Goal: Task Accomplishment & Management: Use online tool/utility

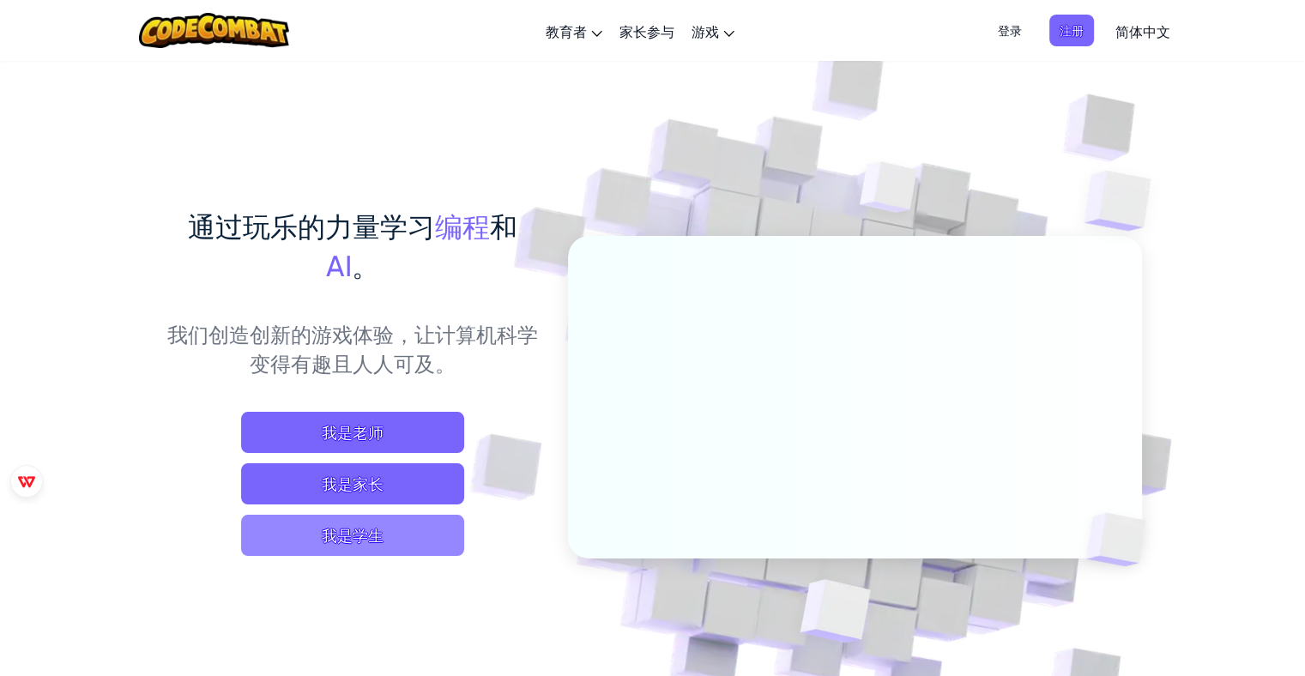
click at [388, 537] on span "我是学生" at bounding box center [352, 535] width 223 height 41
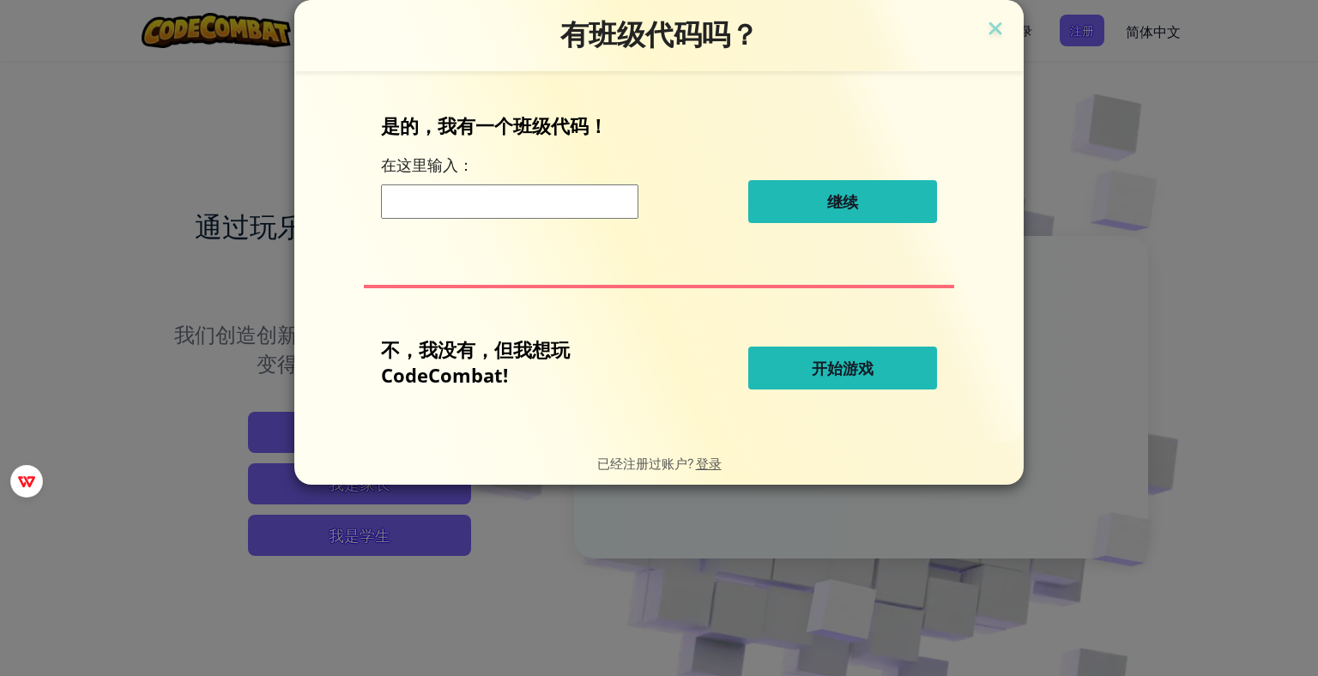
click at [594, 208] on input at bounding box center [509, 201] width 257 height 34
click at [865, 369] on span "开始游戏" at bounding box center [843, 368] width 62 height 21
click at [995, 32] on img at bounding box center [995, 30] width 22 height 26
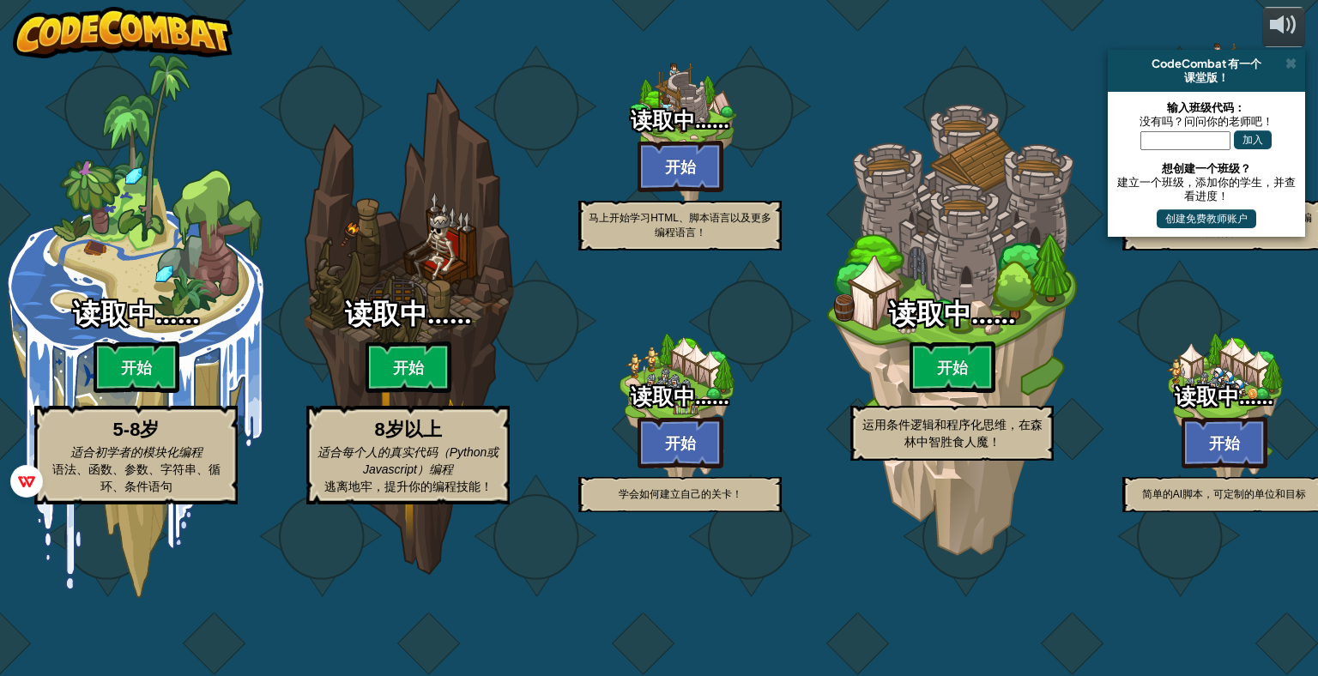
select select "zh-HANS"
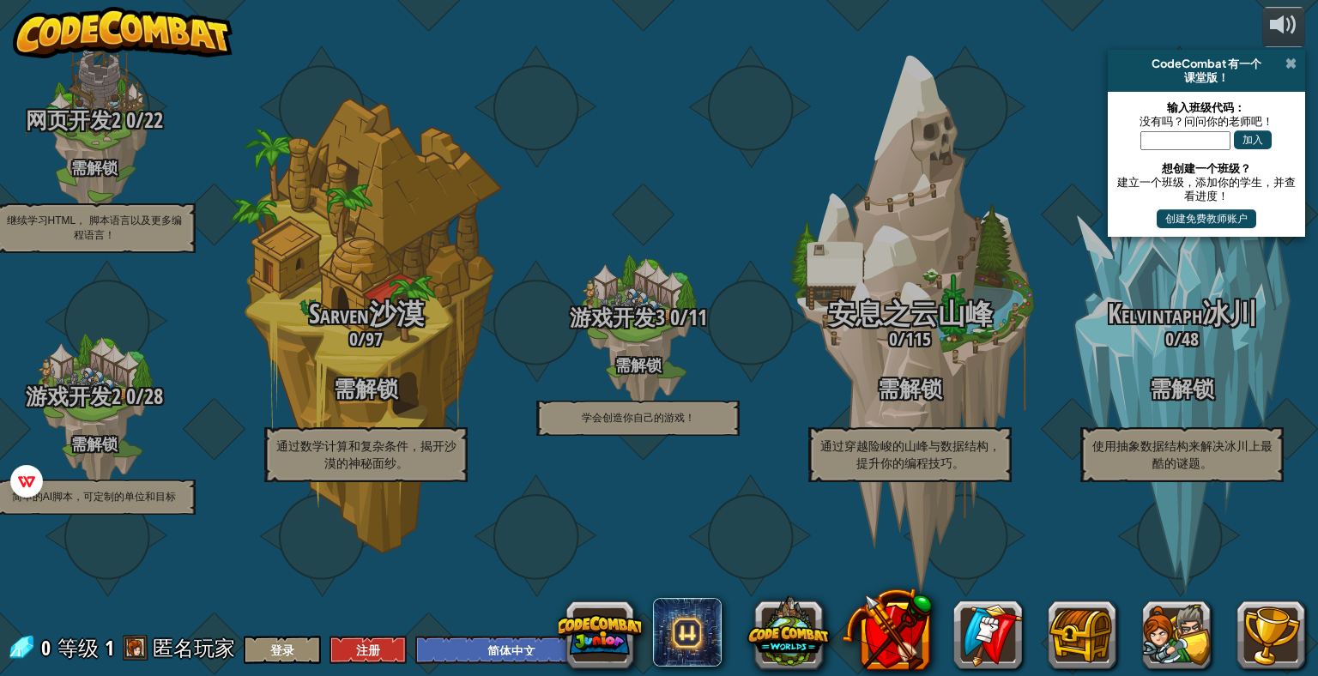
click at [1293, 62] on span at bounding box center [1290, 64] width 11 height 14
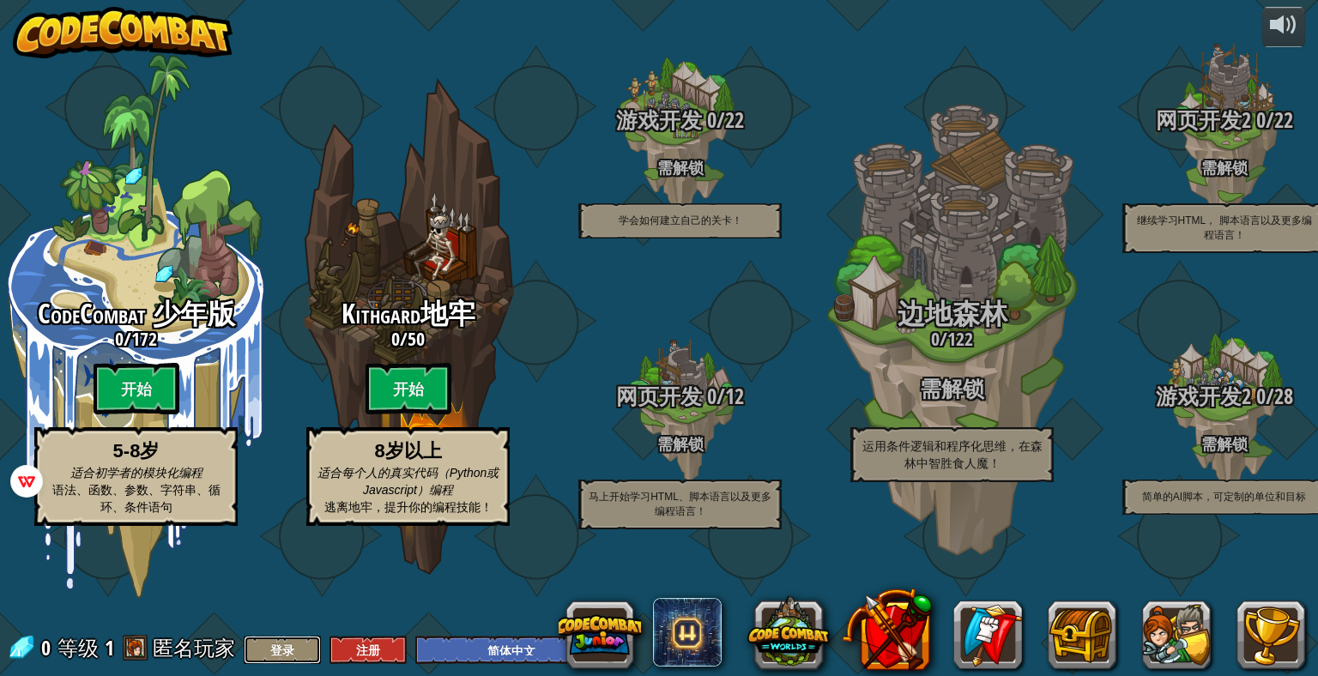
click at [278, 650] on button "登录" at bounding box center [282, 650] width 77 height 28
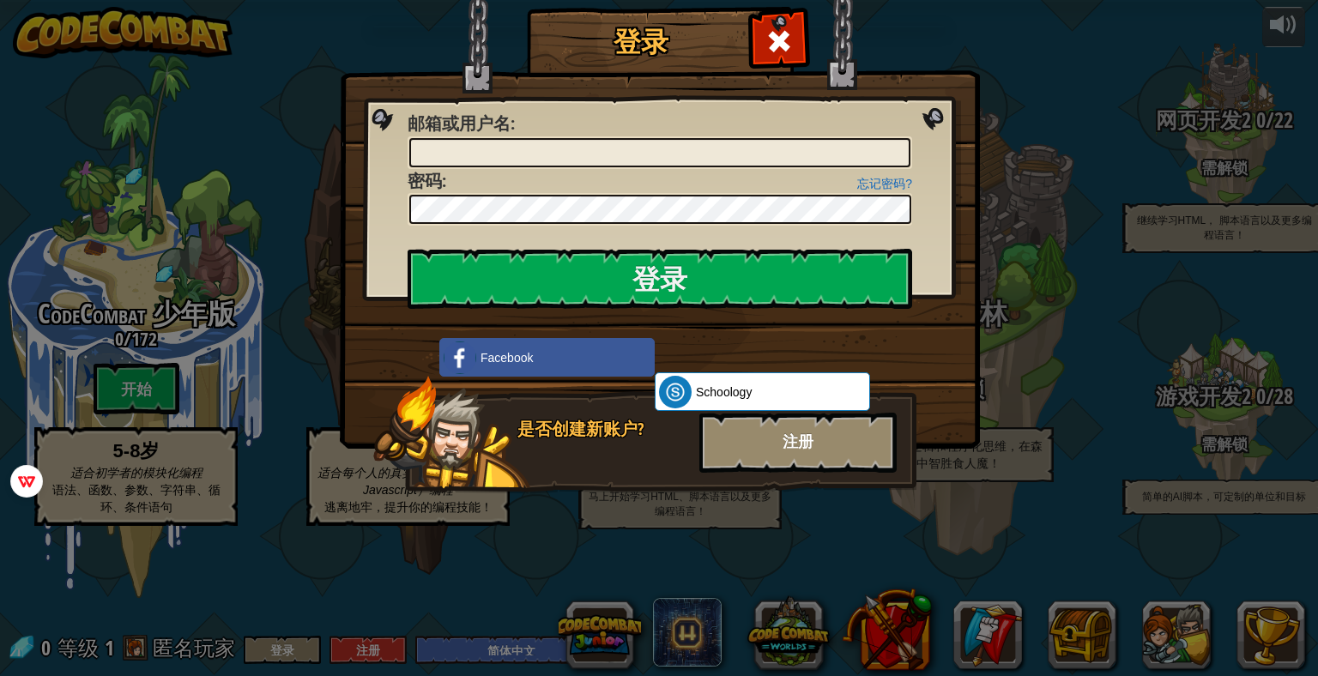
click at [777, 444] on div "注册" at bounding box center [797, 443] width 197 height 60
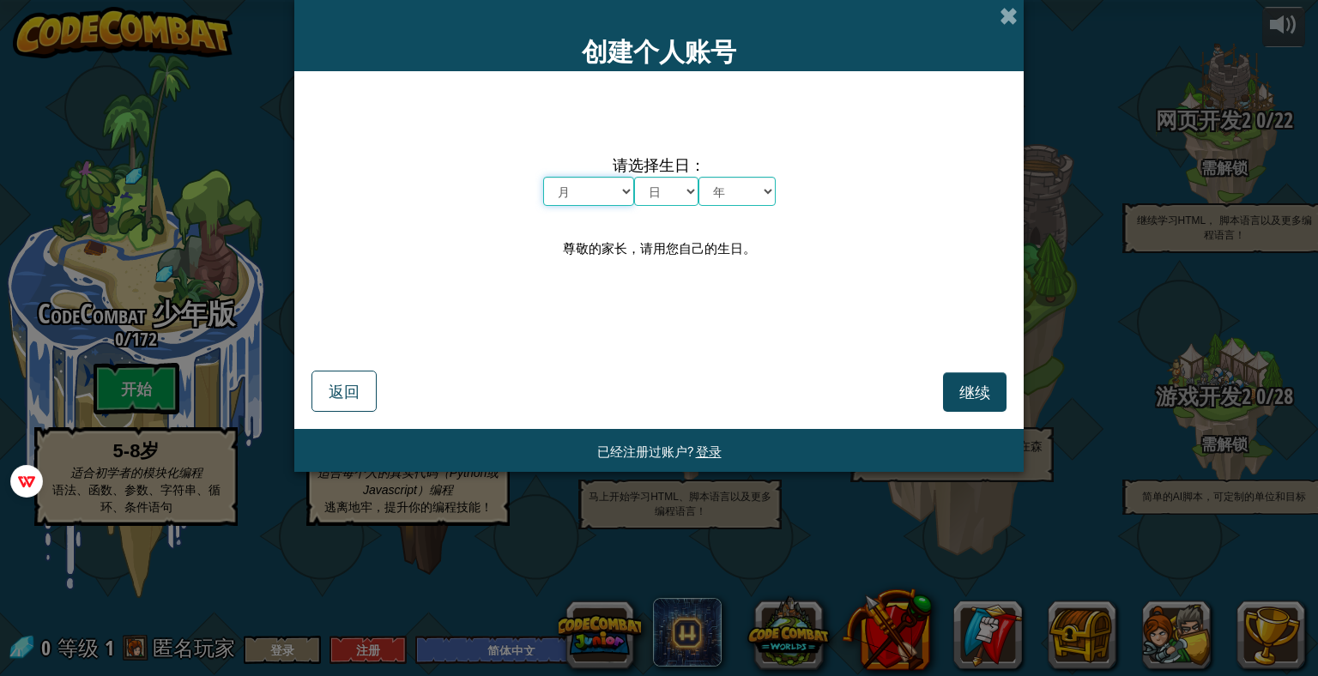
click at [614, 203] on select "月 一月 二月 三月 四月 五月 六月 七月 八月 九月 十月 十一月 十二月" at bounding box center [588, 191] width 91 height 29
select select "6"
click at [543, 177] on select "月 一月 二月 三月 四月 五月 六月 七月 八月 九月 十月 十一月 十二月" at bounding box center [588, 191] width 91 height 29
click at [661, 185] on select "日 1 2 3 4 5 6 7 8 9 10 11 12 13 14 15 16 17 18 19 20 21 22 23 24 25 26 27 28 29…" at bounding box center [666, 191] width 64 height 29
select select "20"
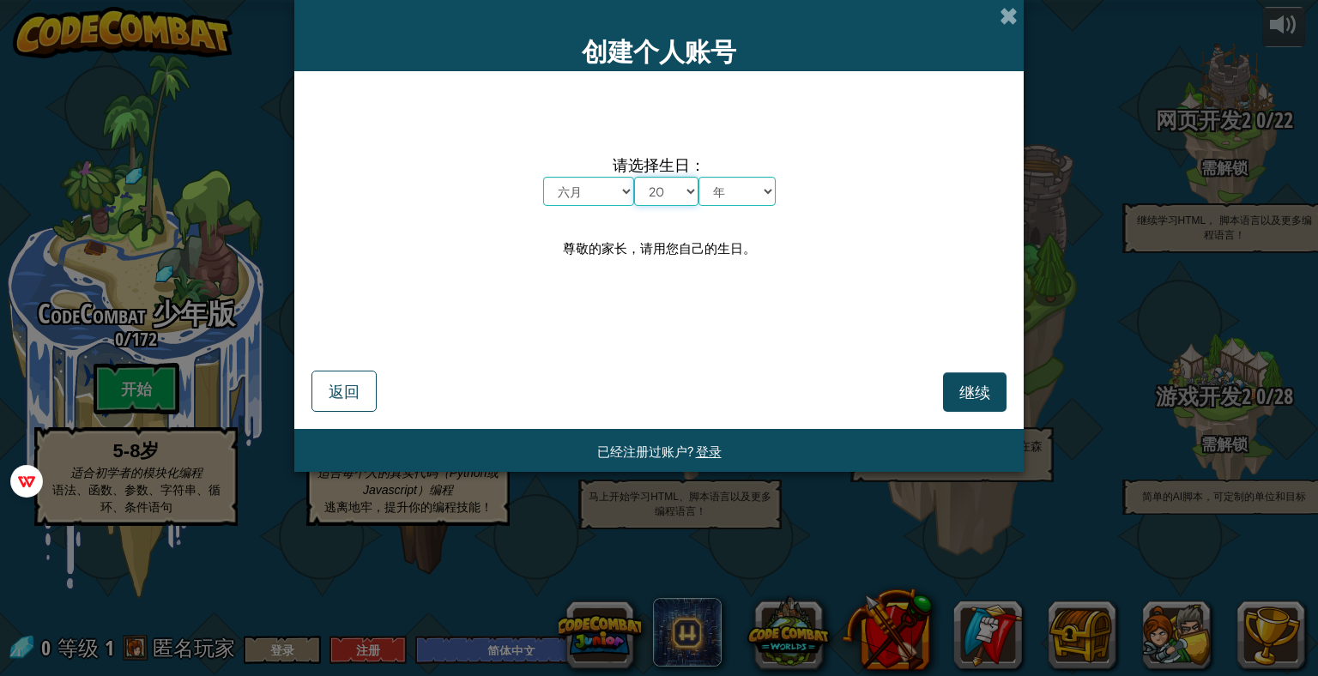
click at [634, 177] on select "日 1 2 3 4 5 6 7 8 9 10 11 12 13 14 15 16 17 18 19 20 21 22 23 24 25 26 27 28 29…" at bounding box center [666, 191] width 64 height 29
drag, startPoint x: 747, startPoint y: 182, endPoint x: 743, endPoint y: 200, distance: 18.3
click at [747, 182] on select "年 2025 2024 2023 2022 2021 2020 2019 2018 2017 2016 2015 2014 2013 2012 2011 20…" at bounding box center [736, 191] width 77 height 29
select select "2003"
click at [698, 177] on select "年 2025 2024 2023 2022 2021 2020 2019 2018 2017 2016 2015 2014 2013 2012 2011 20…" at bounding box center [736, 191] width 77 height 29
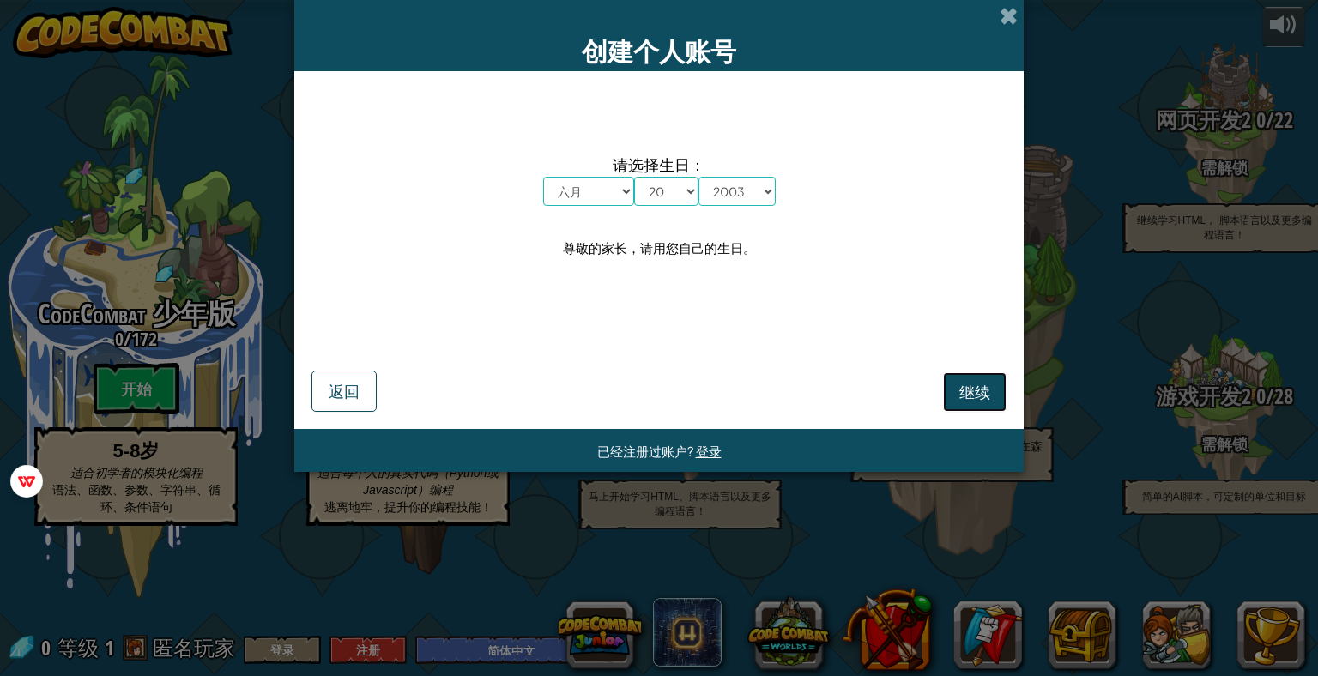
click at [968, 376] on button "继续" at bounding box center [974, 391] width 63 height 39
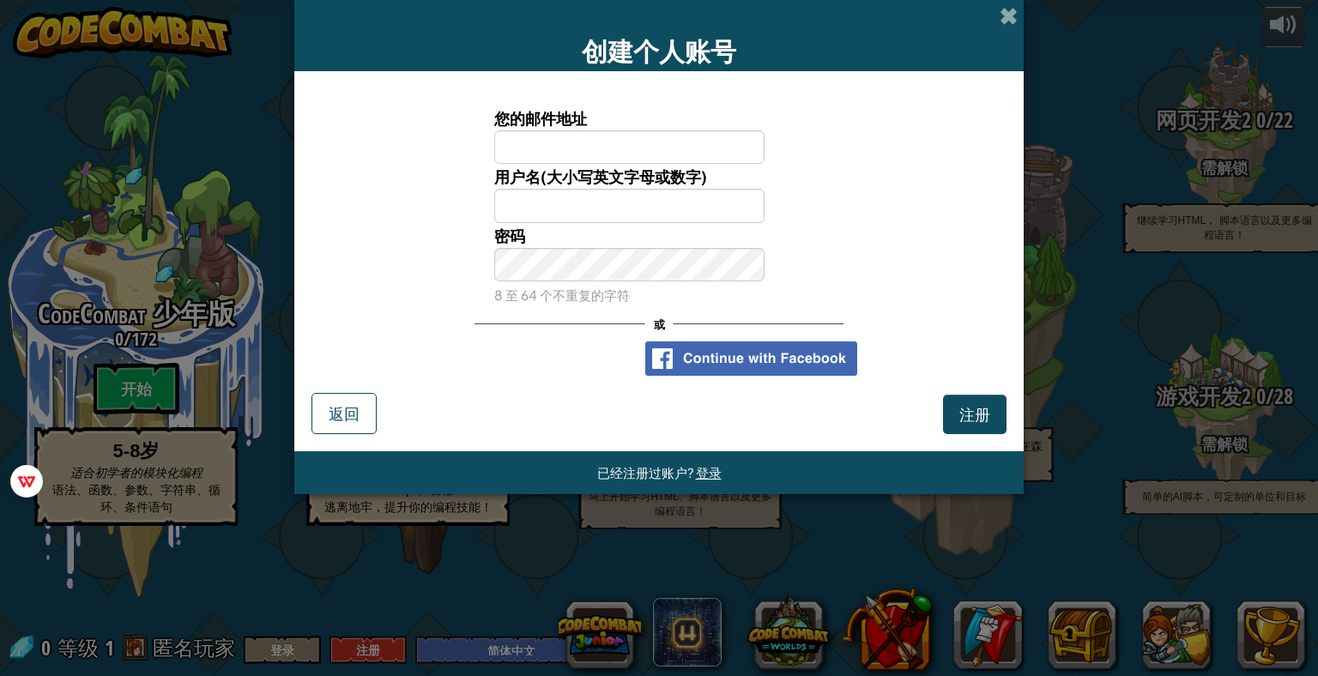
type input "1025687097@qq.com"
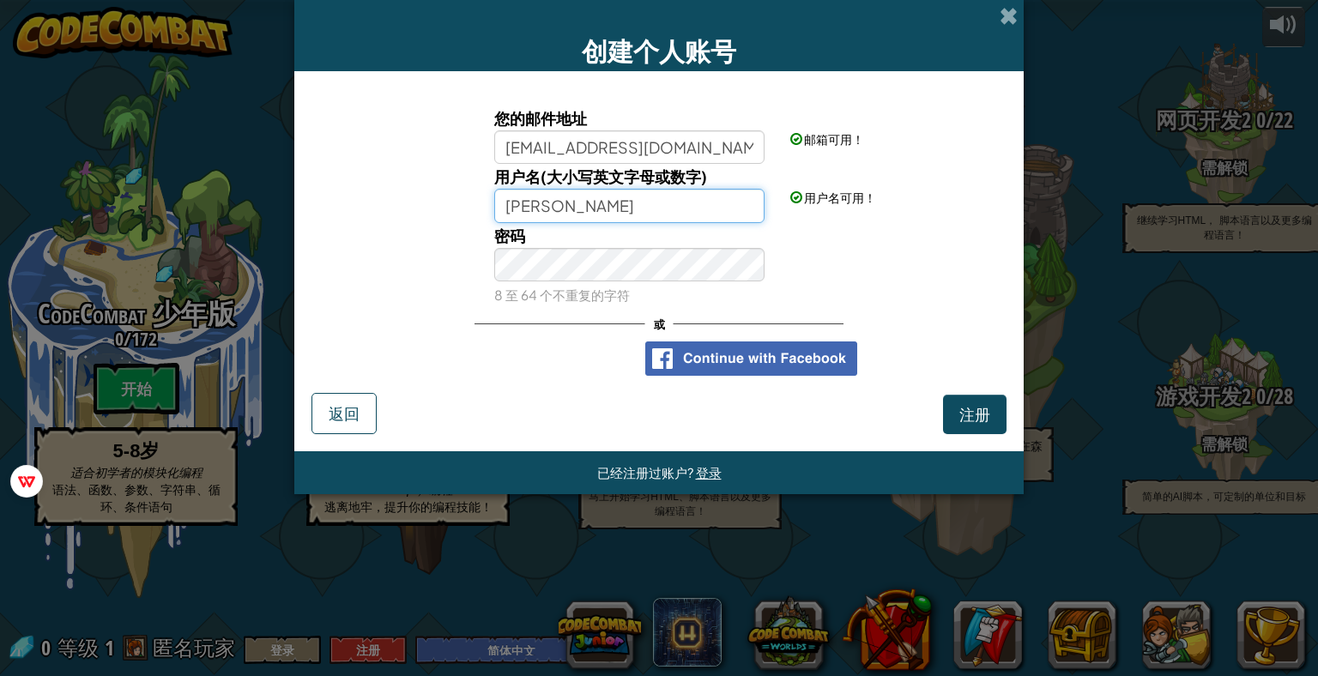
click at [613, 204] on input "赵本钧" at bounding box center [629, 205] width 271 height 33
type input "赵"
type input "advice"
click at [967, 407] on span "注册" at bounding box center [974, 414] width 31 height 20
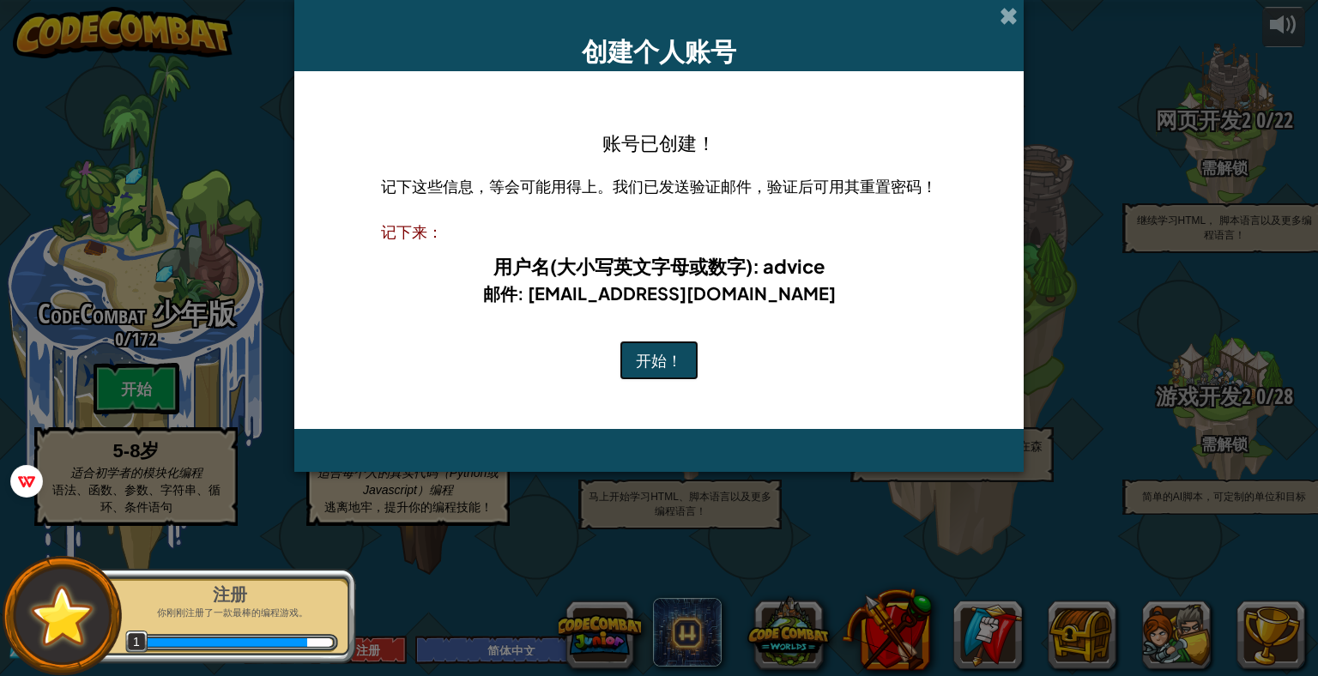
click at [685, 360] on button "开始！" at bounding box center [659, 360] width 79 height 39
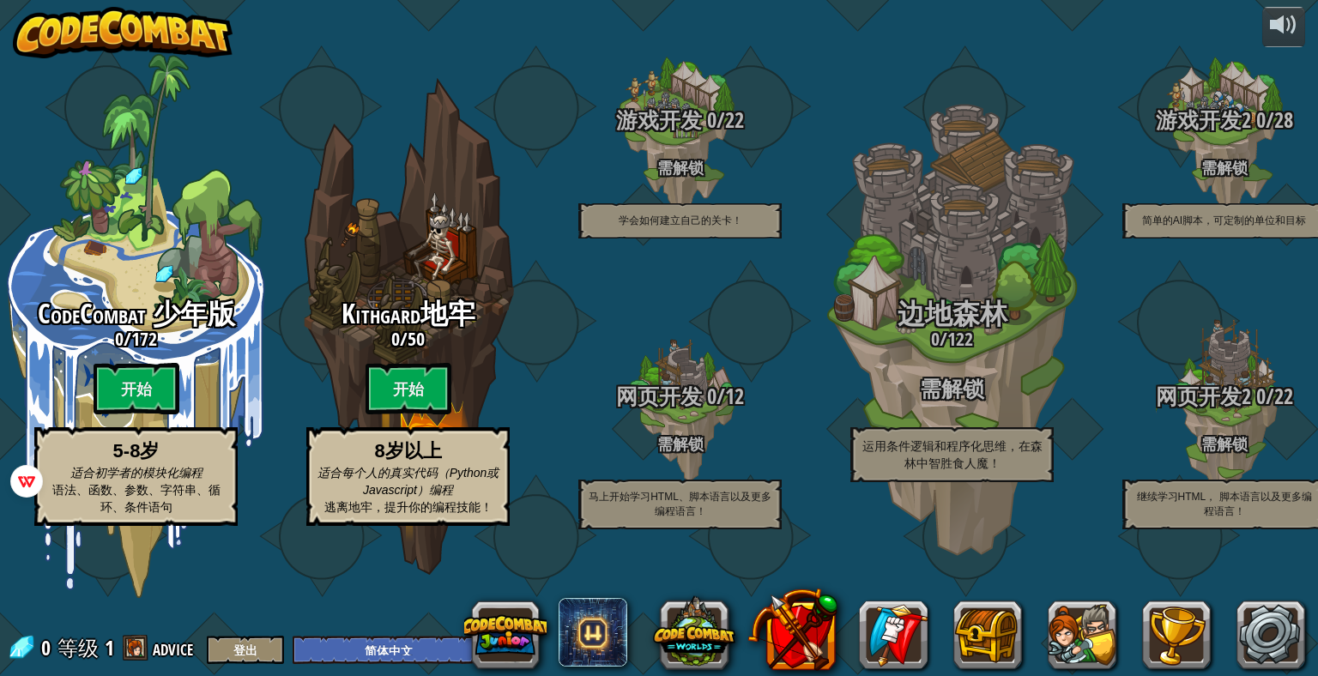
select select "zh-HANS"
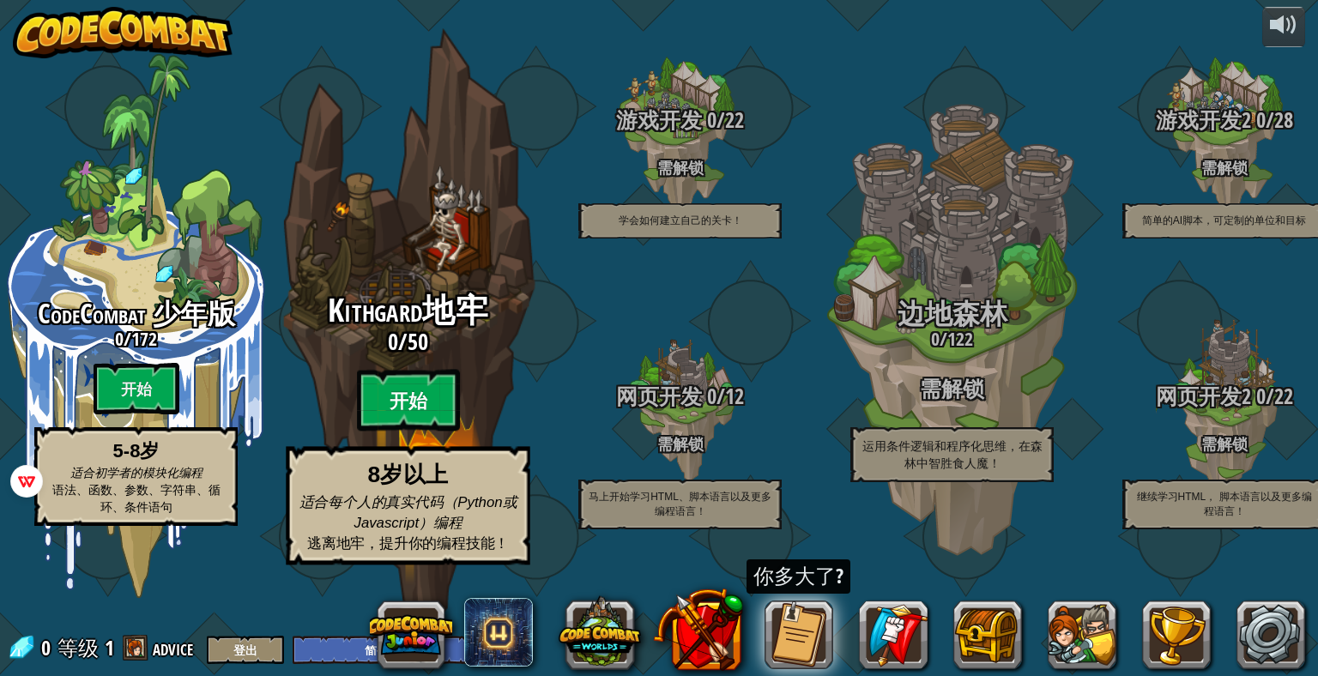
click at [418, 418] on btn "开始" at bounding box center [408, 401] width 103 height 62
select select "zh-HANS"
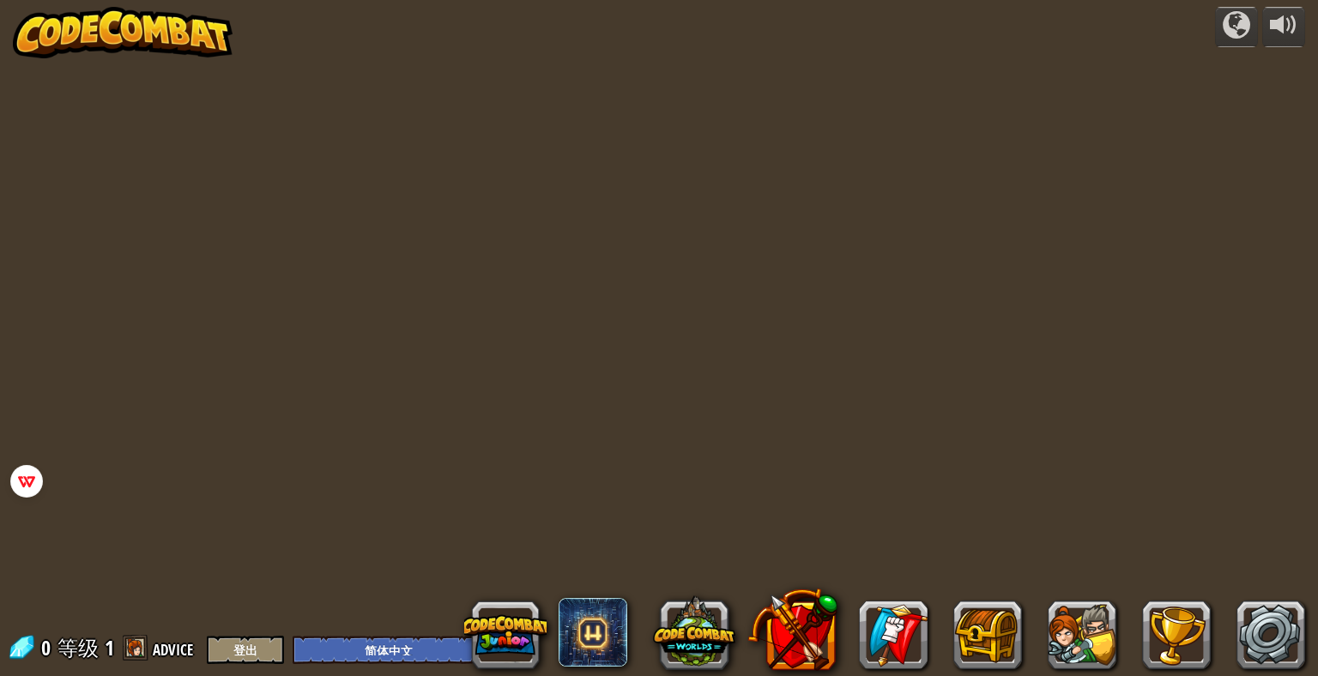
select select "zh-HANS"
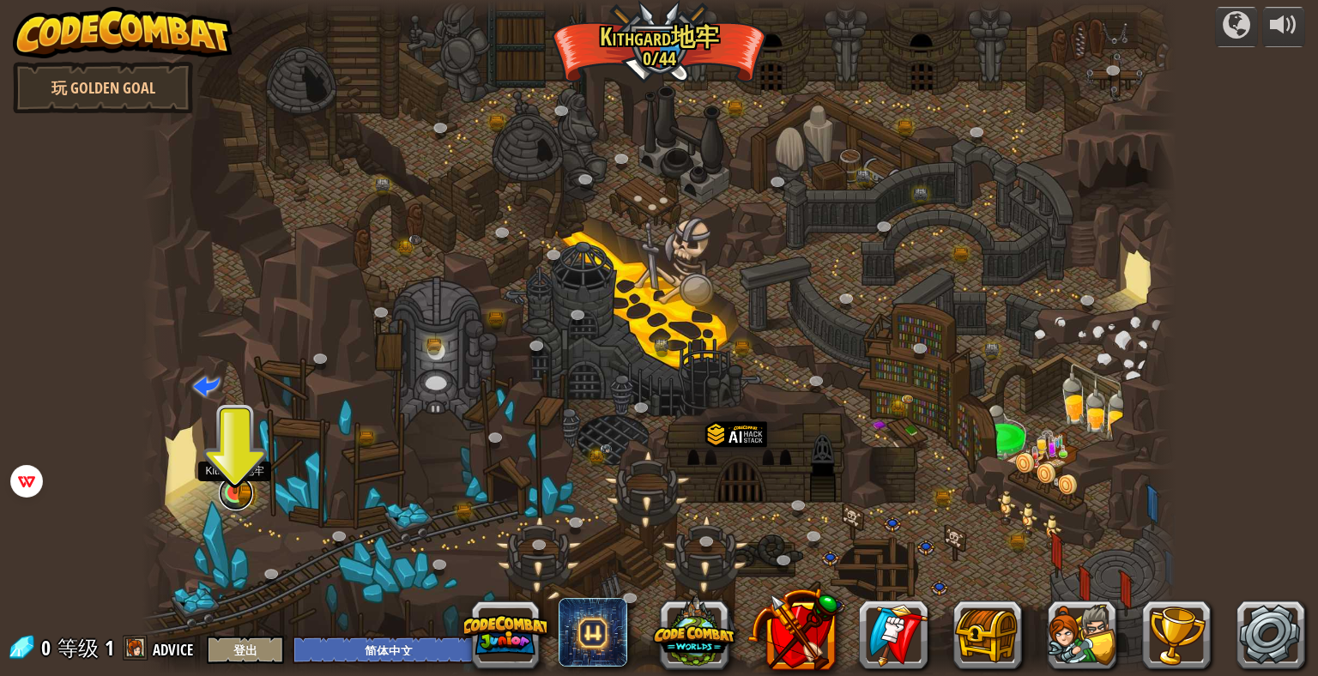
click at [233, 495] on link at bounding box center [236, 493] width 34 height 34
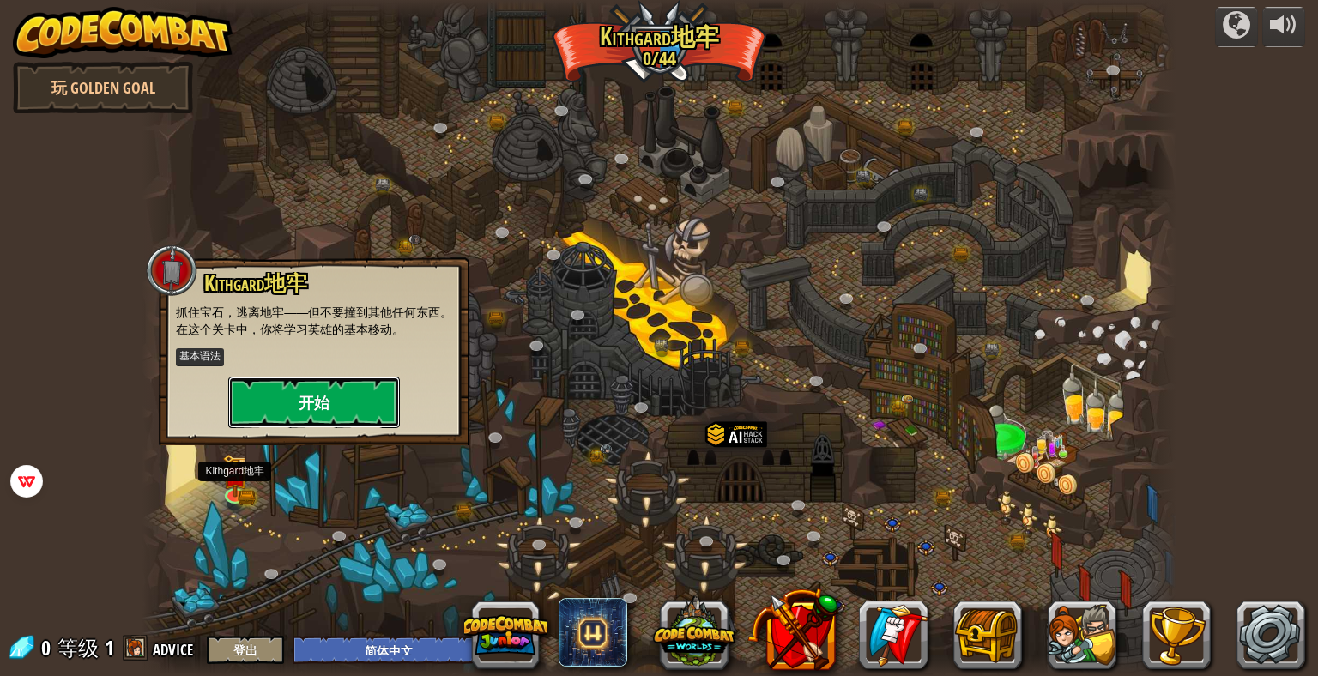
click at [314, 408] on button "开始" at bounding box center [314, 402] width 172 height 51
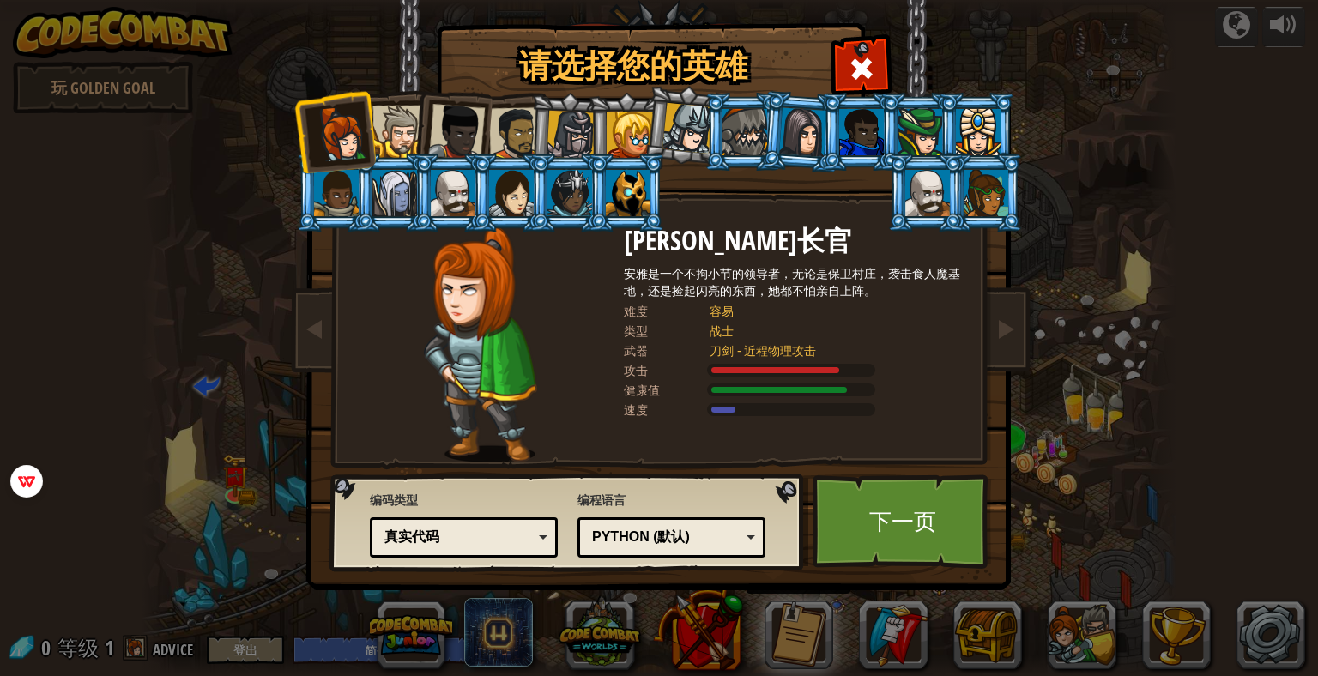
click at [549, 145] on div at bounding box center [571, 135] width 49 height 49
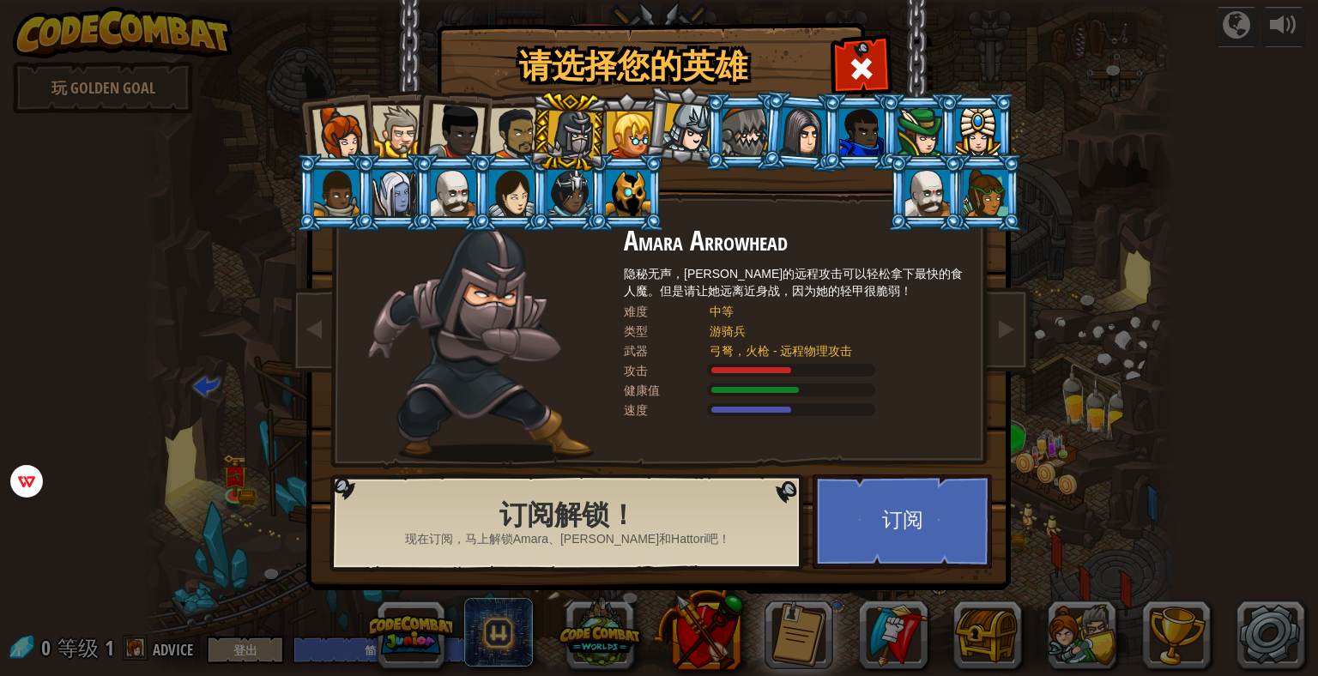
click at [354, 118] on div at bounding box center [340, 134] width 57 height 57
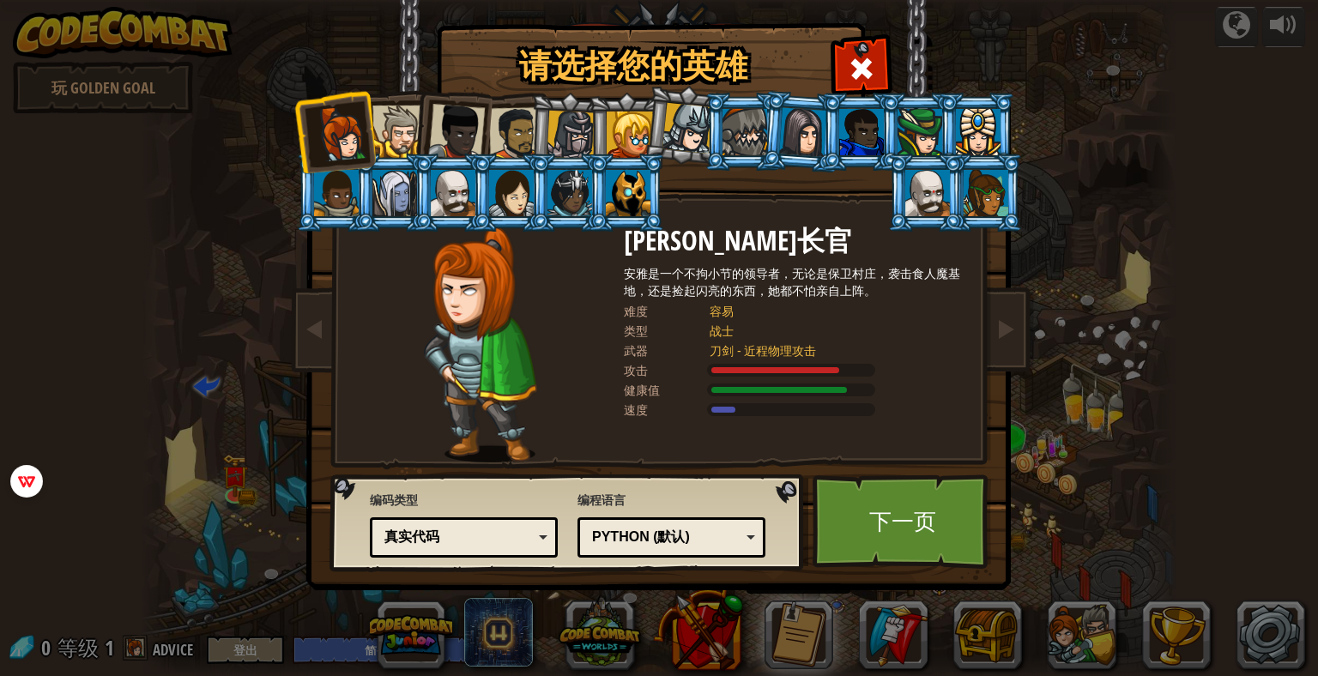
click at [453, 194] on div at bounding box center [453, 193] width 45 height 46
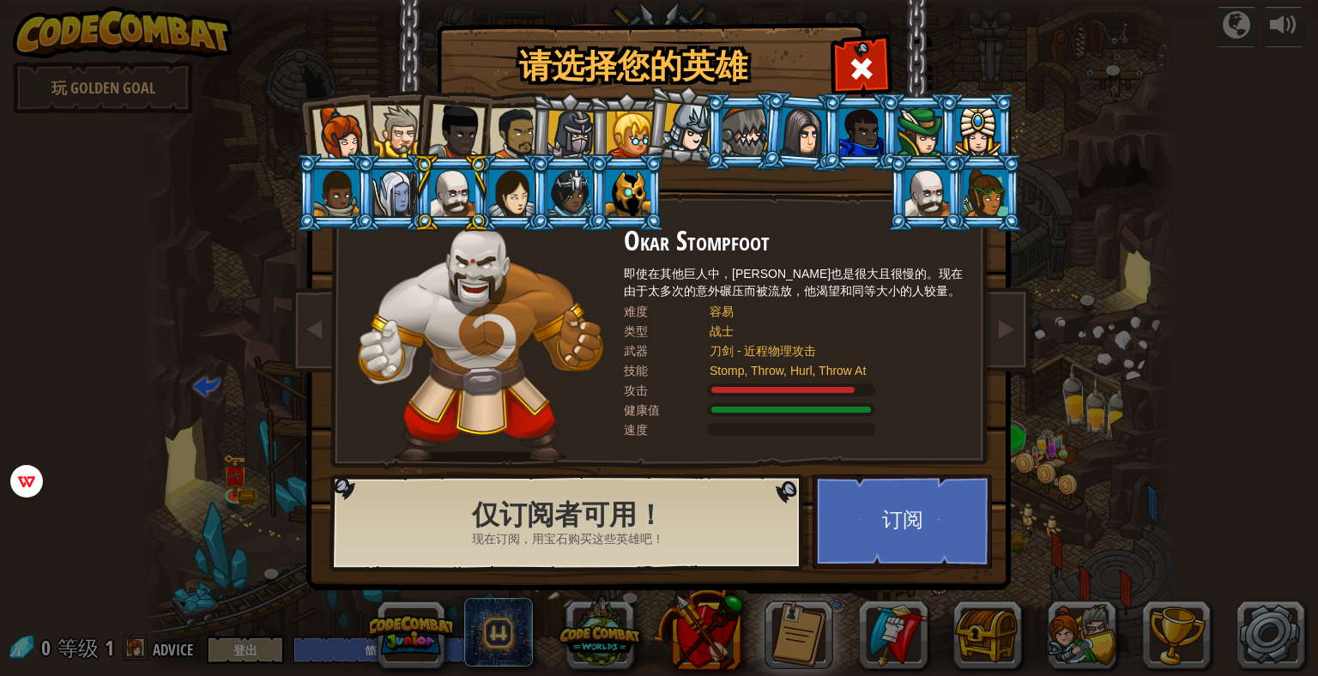
click at [496, 138] on div at bounding box center [515, 133] width 53 height 53
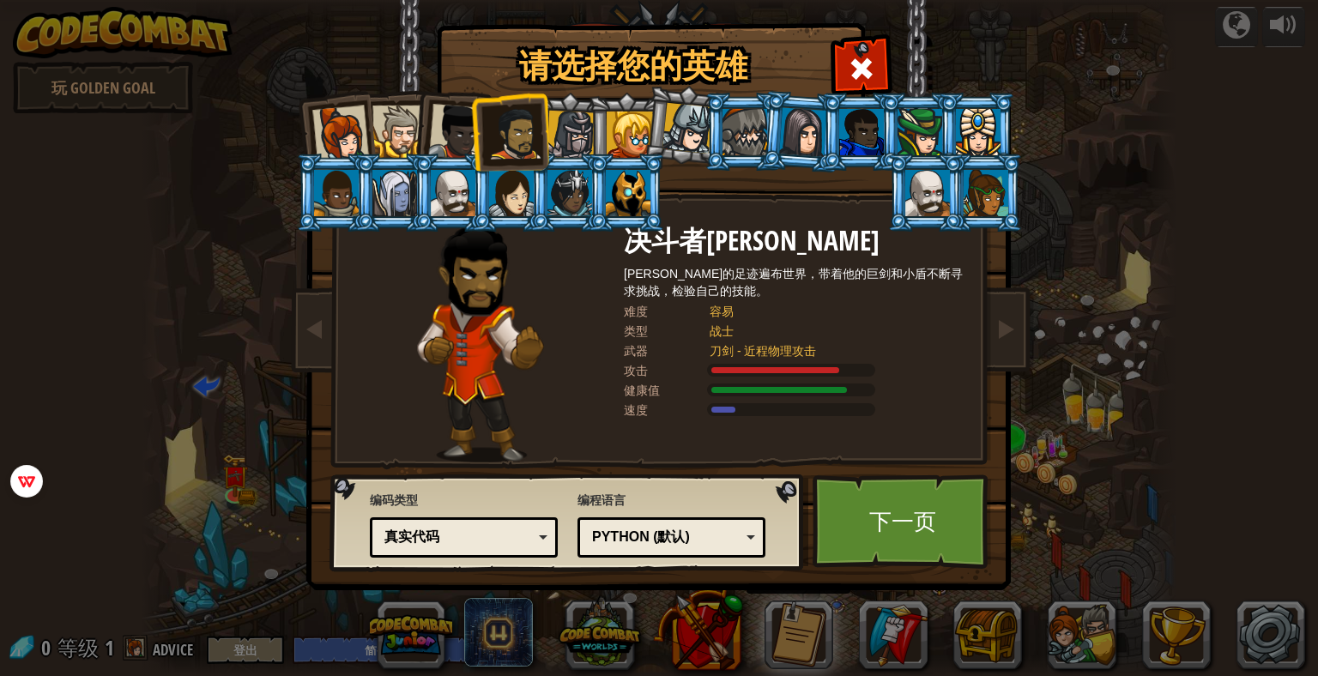
click at [450, 130] on div at bounding box center [456, 132] width 57 height 57
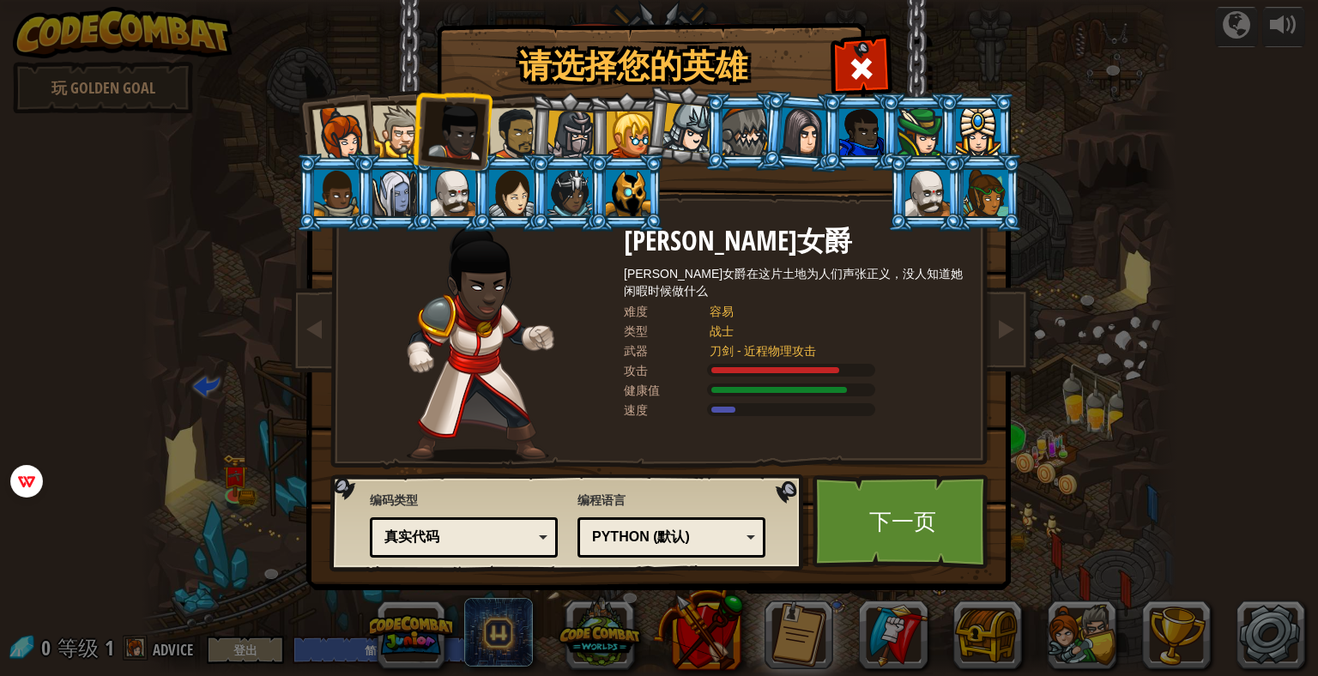
click at [408, 134] on div at bounding box center [398, 132] width 52 height 52
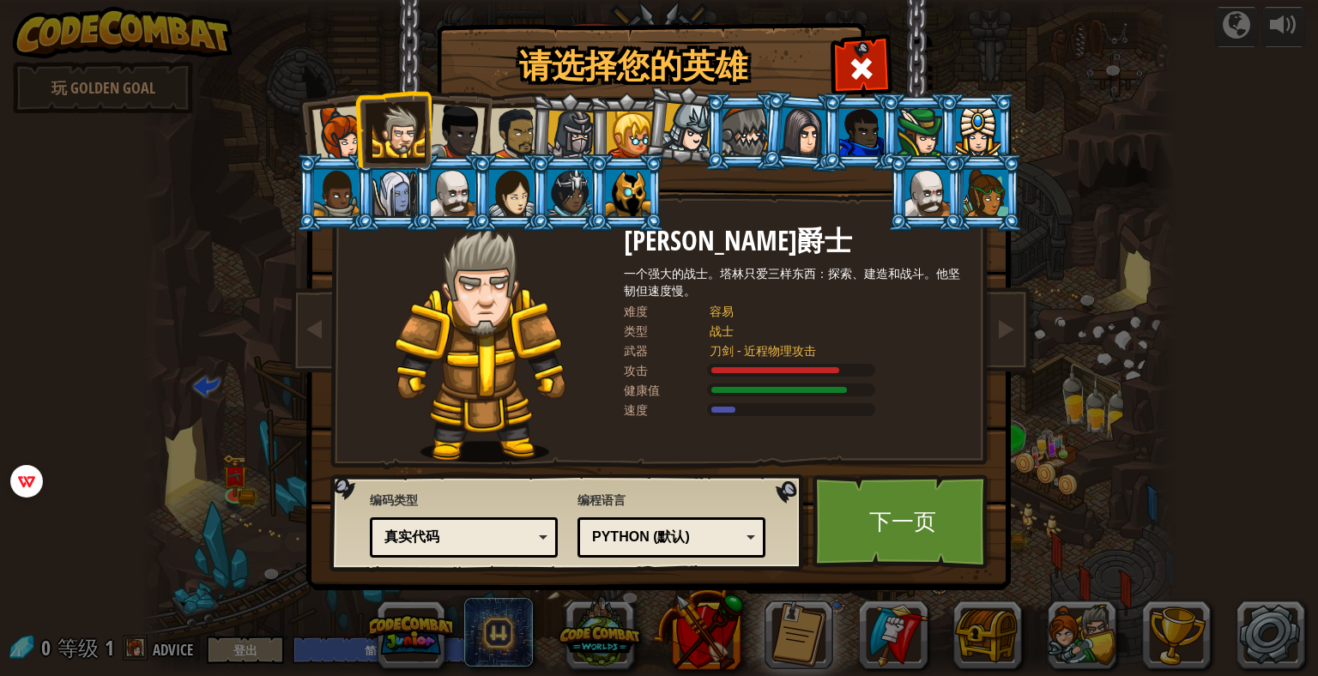
click at [366, 136] on li at bounding box center [392, 129] width 77 height 78
click at [354, 136] on li at bounding box center [392, 129] width 77 height 78
click at [333, 138] on div at bounding box center [340, 134] width 57 height 57
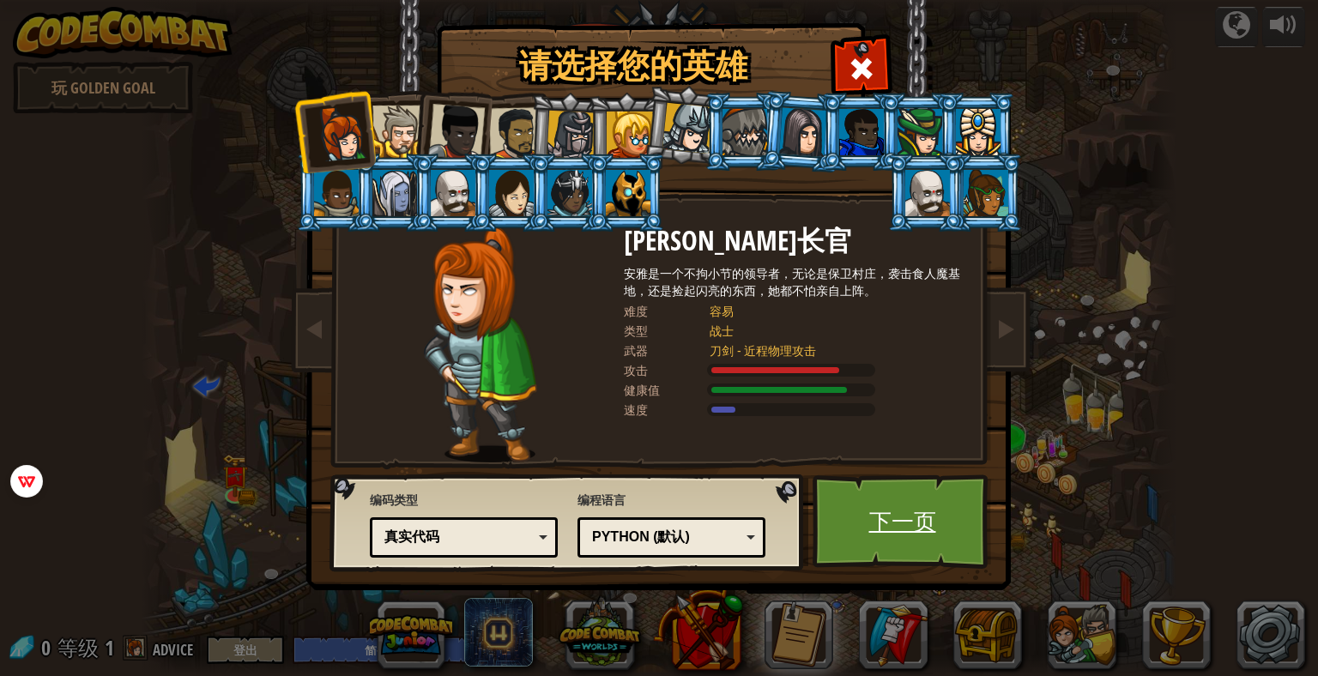
click at [861, 516] on link "下一页" at bounding box center [902, 522] width 179 height 94
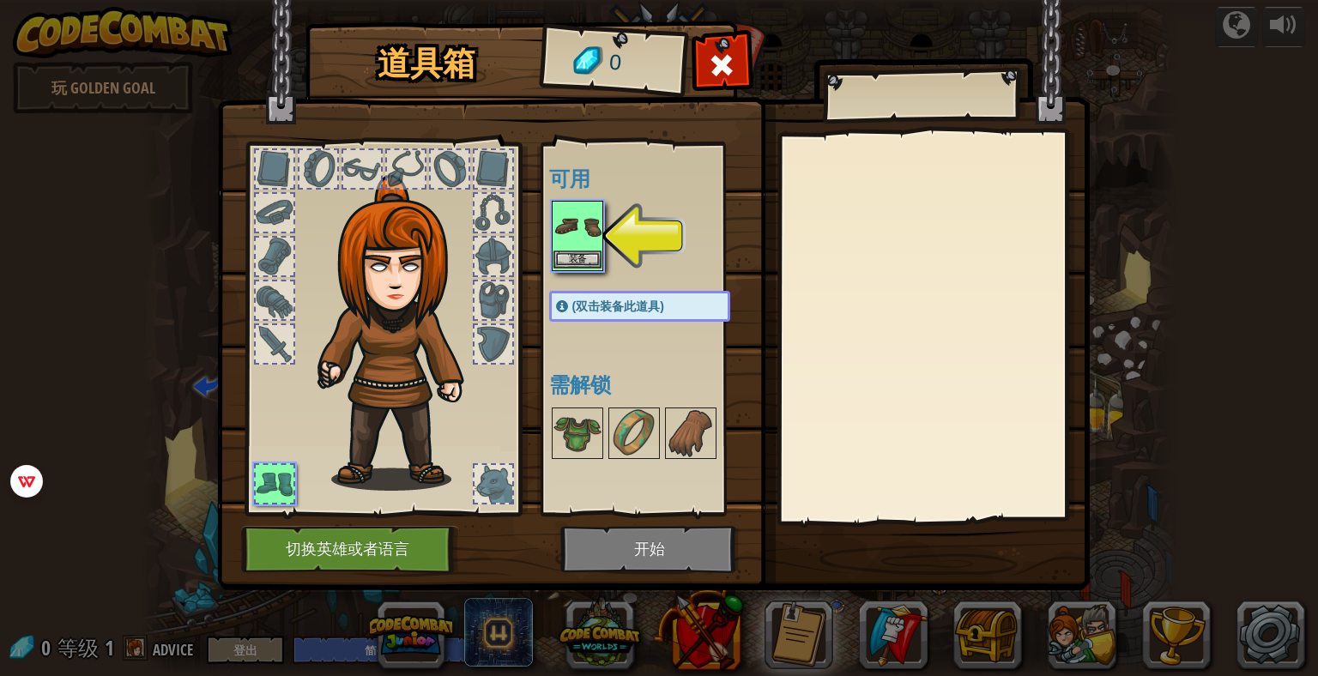
click at [559, 227] on img at bounding box center [577, 227] width 48 height 48
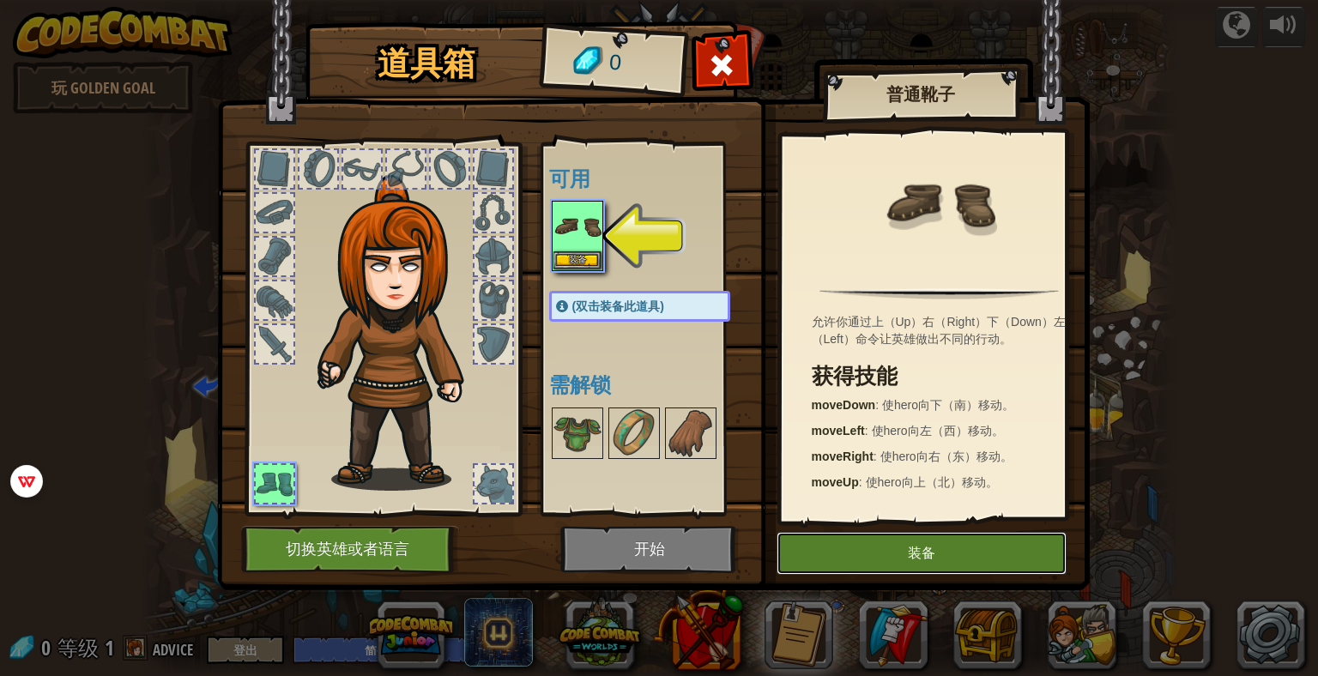
click at [910, 547] on button "装备" at bounding box center [922, 553] width 290 height 43
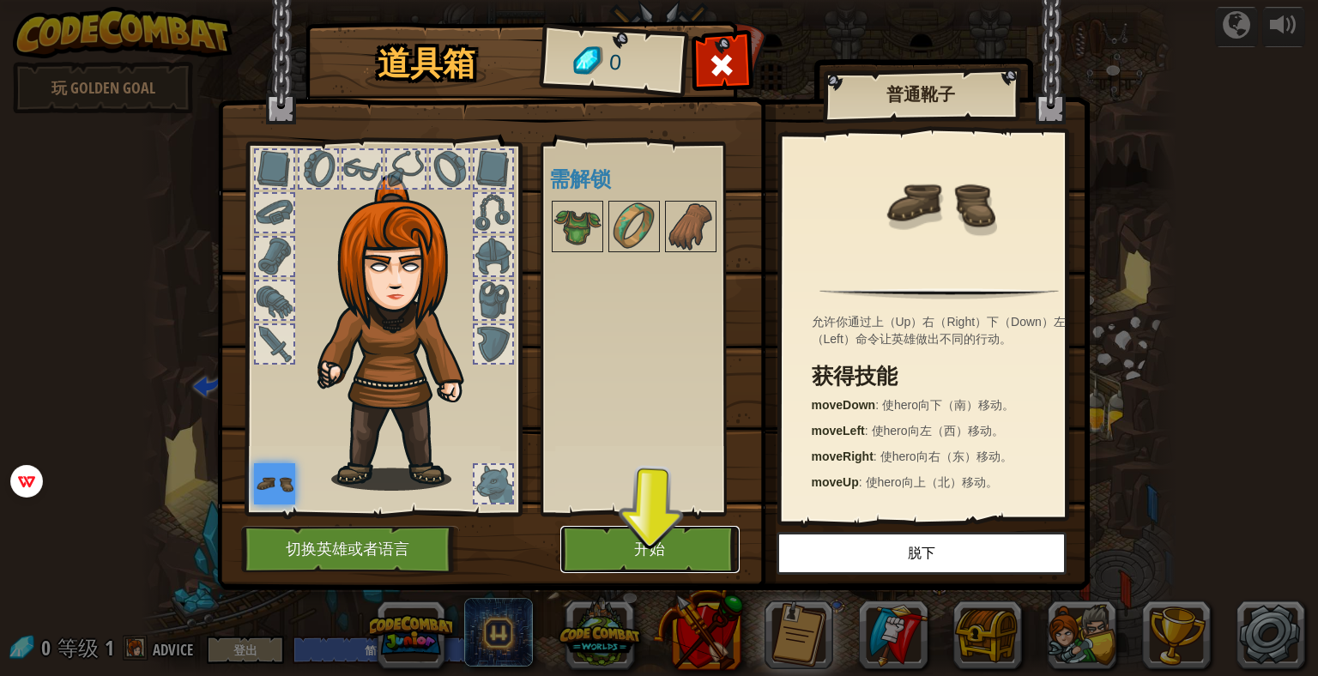
click at [627, 547] on button "开始" at bounding box center [649, 549] width 179 height 47
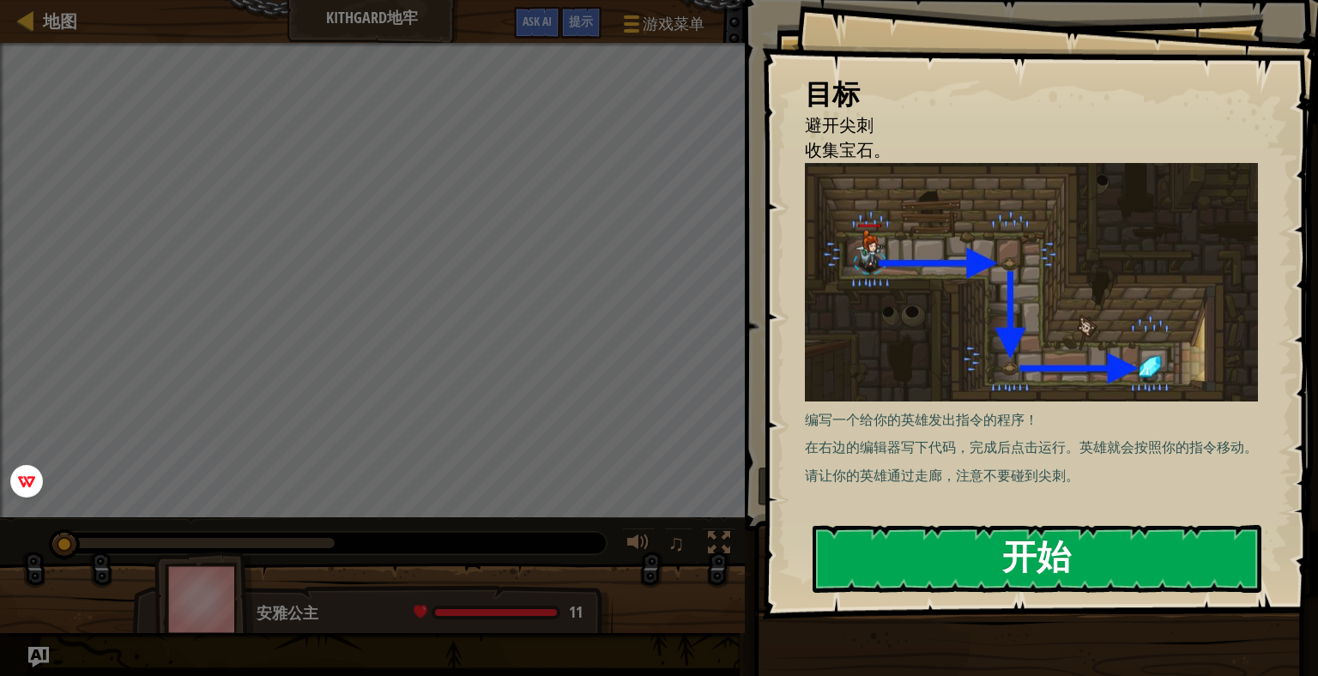
click at [1027, 552] on button "开始" at bounding box center [1037, 559] width 449 height 68
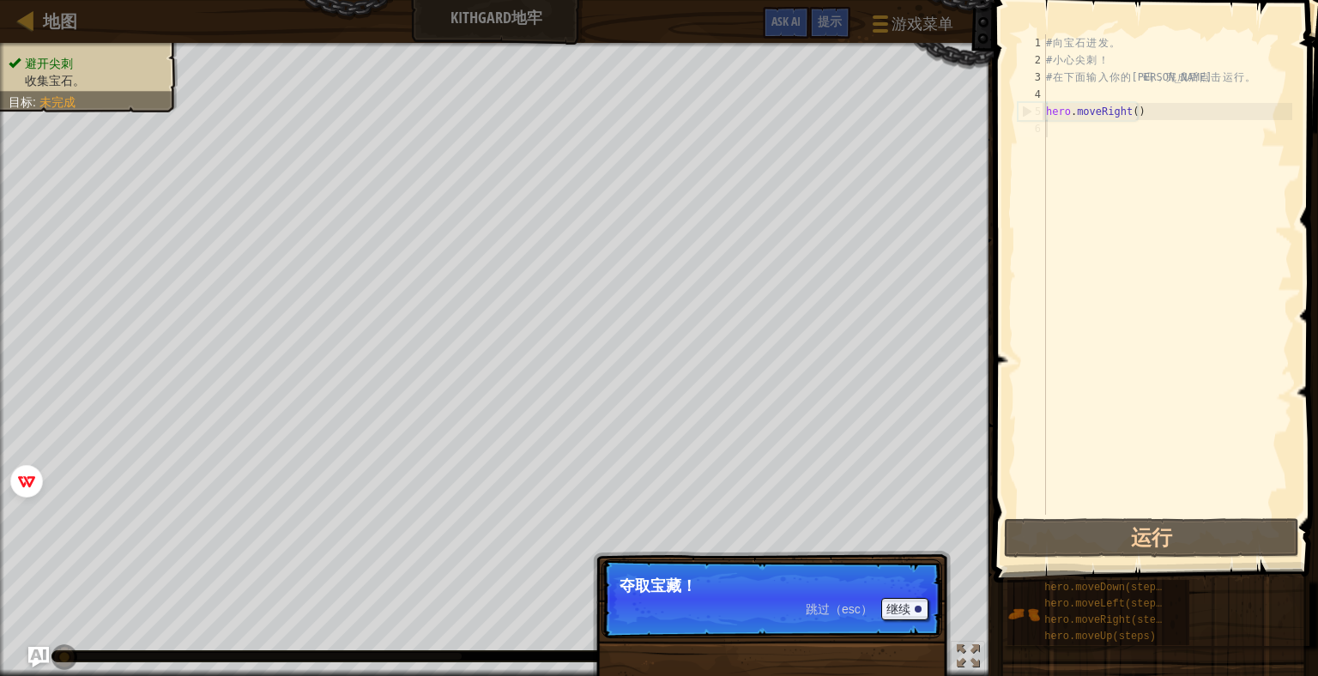
click at [799, 602] on p "跳过（esc） 继续 夺取宝藏！" at bounding box center [772, 598] width 341 height 79
click at [922, 611] on button "继续" at bounding box center [904, 609] width 47 height 22
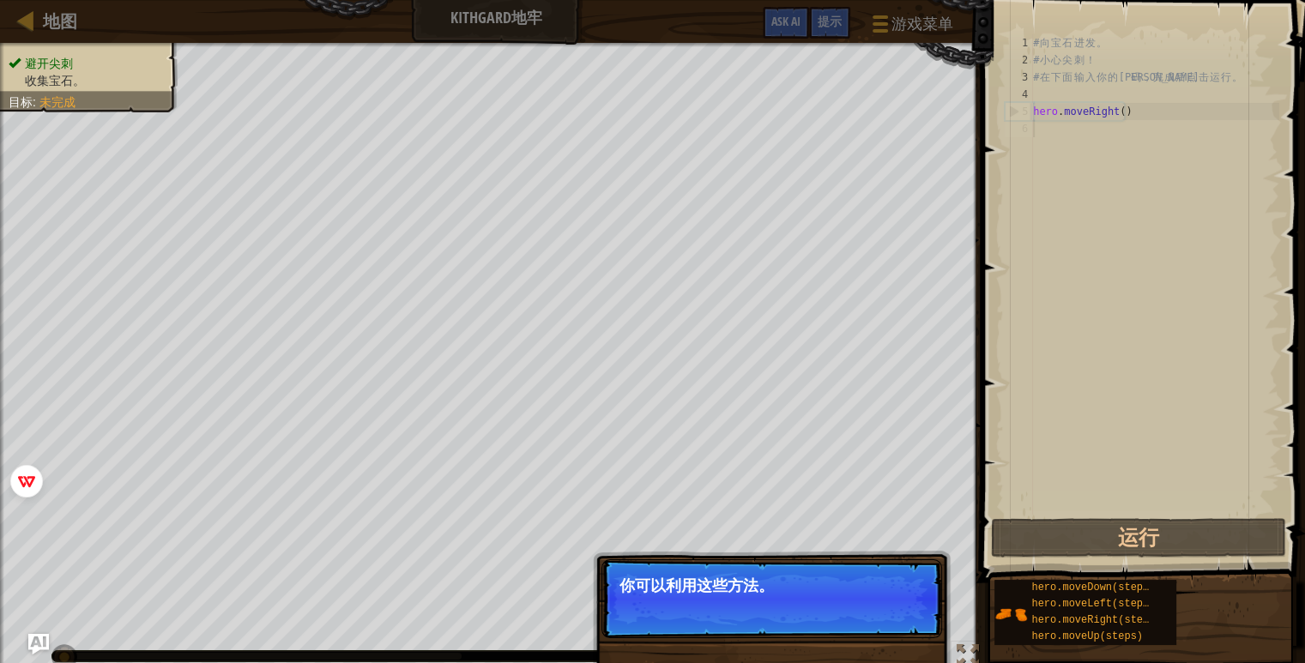
click at [922, 619] on button "继续" at bounding box center [904, 609] width 47 height 22
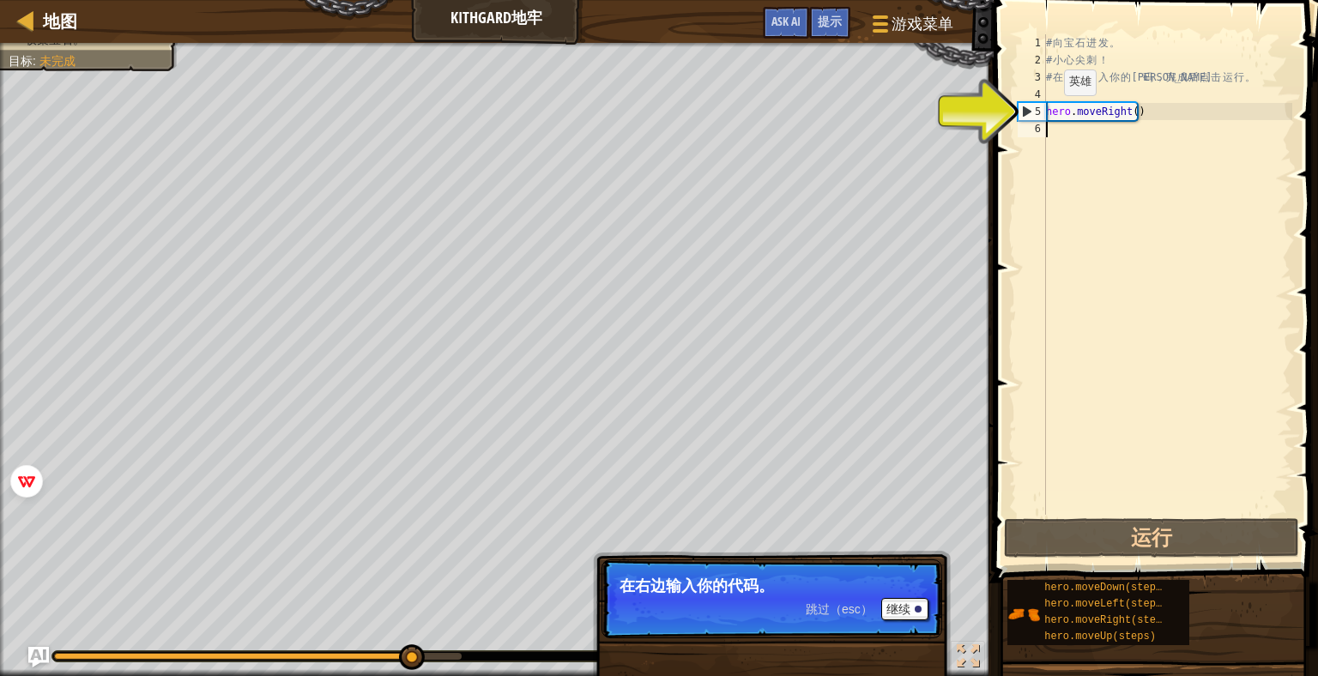
click at [1022, 107] on div "5" at bounding box center [1032, 111] width 27 height 17
type textarea "hero.moveRight()"
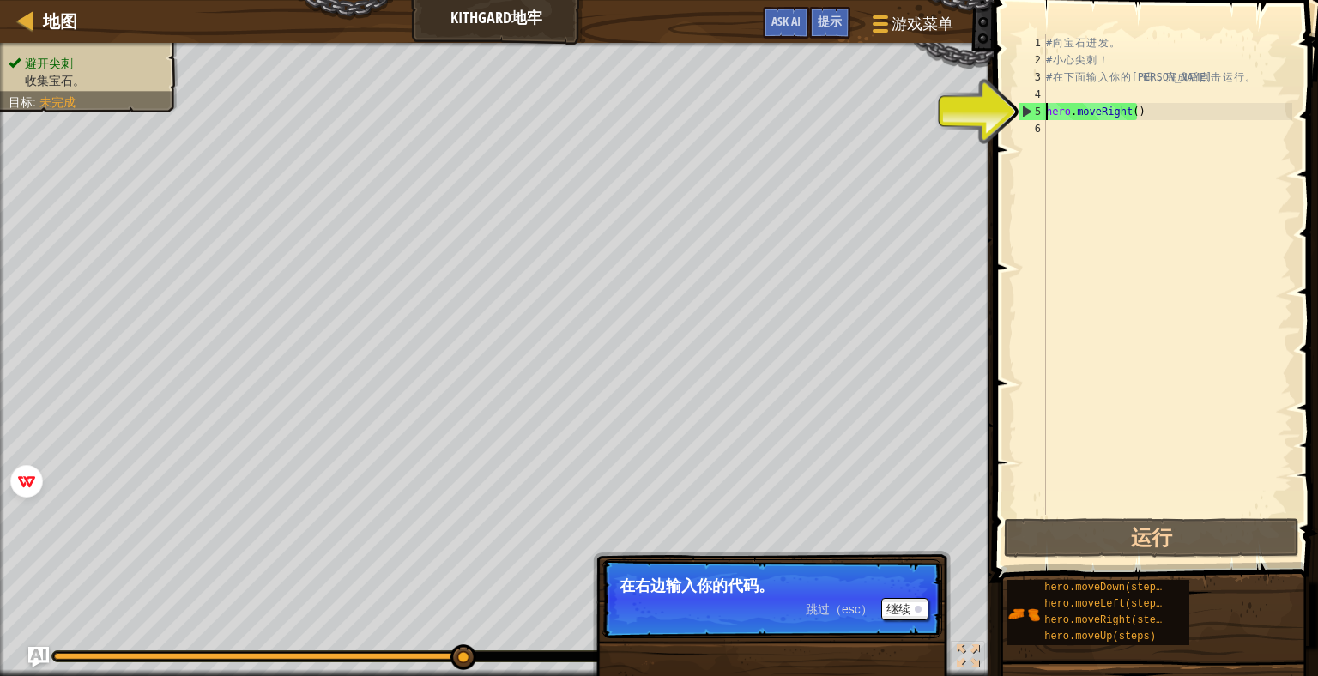
click at [1085, 248] on div "# 向 宝 石 进 发 。 # 小 心 尖 刺 ！ # 在 下 面 输 入 你 的 代 码 ， 完 成 后 点 击 运 行 。 hero . moveRigh…" at bounding box center [1168, 291] width 250 height 515
click at [896, 608] on button "继续" at bounding box center [904, 609] width 47 height 22
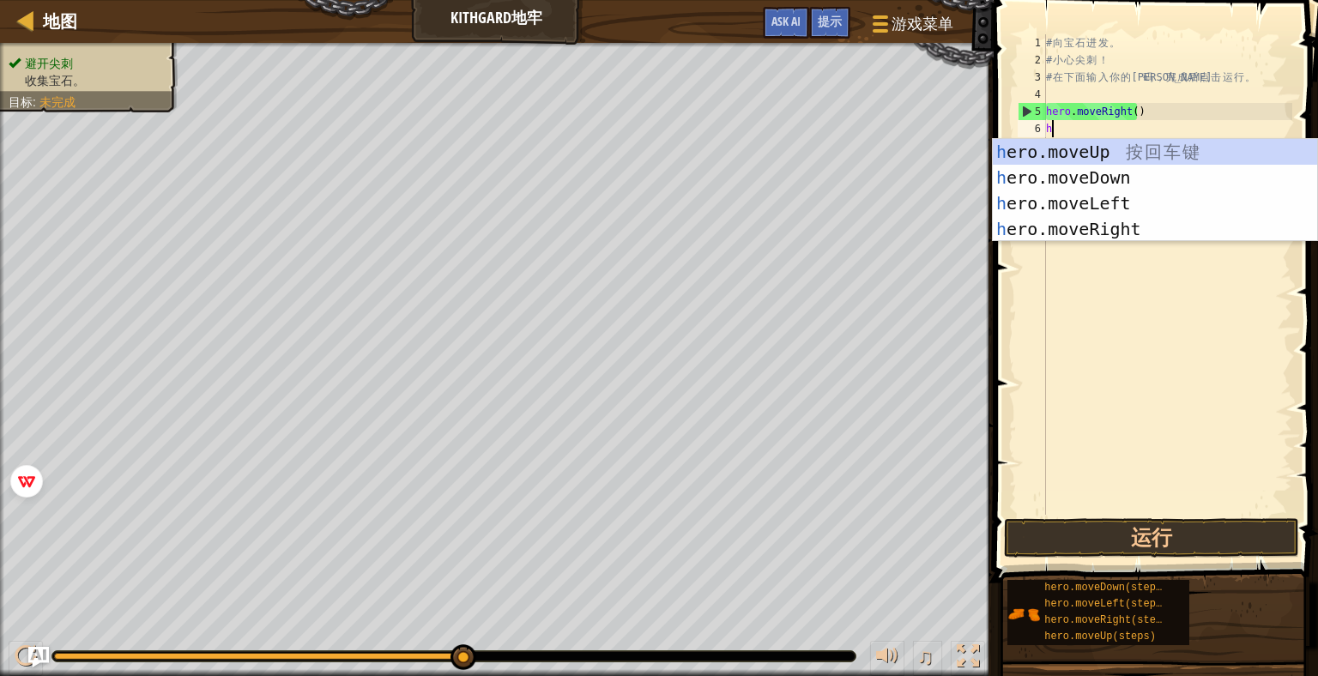
type textarea "he"
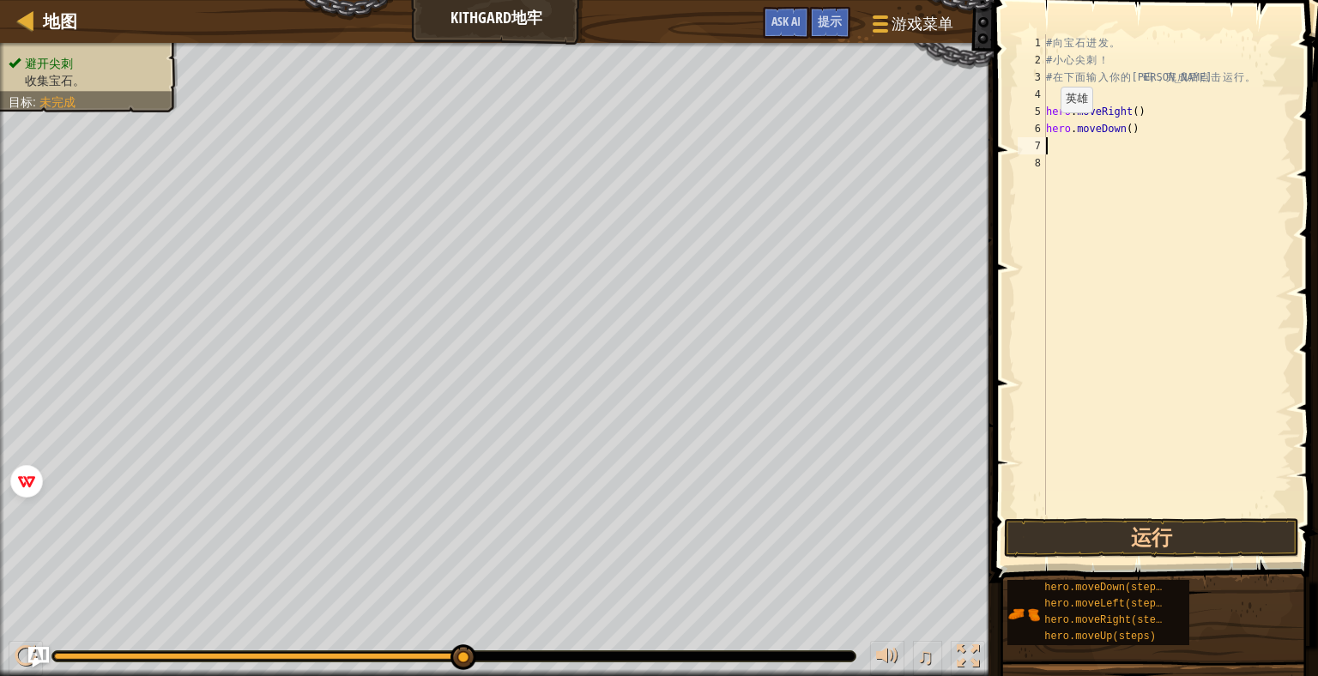
click at [1039, 131] on div "6" at bounding box center [1032, 128] width 28 height 17
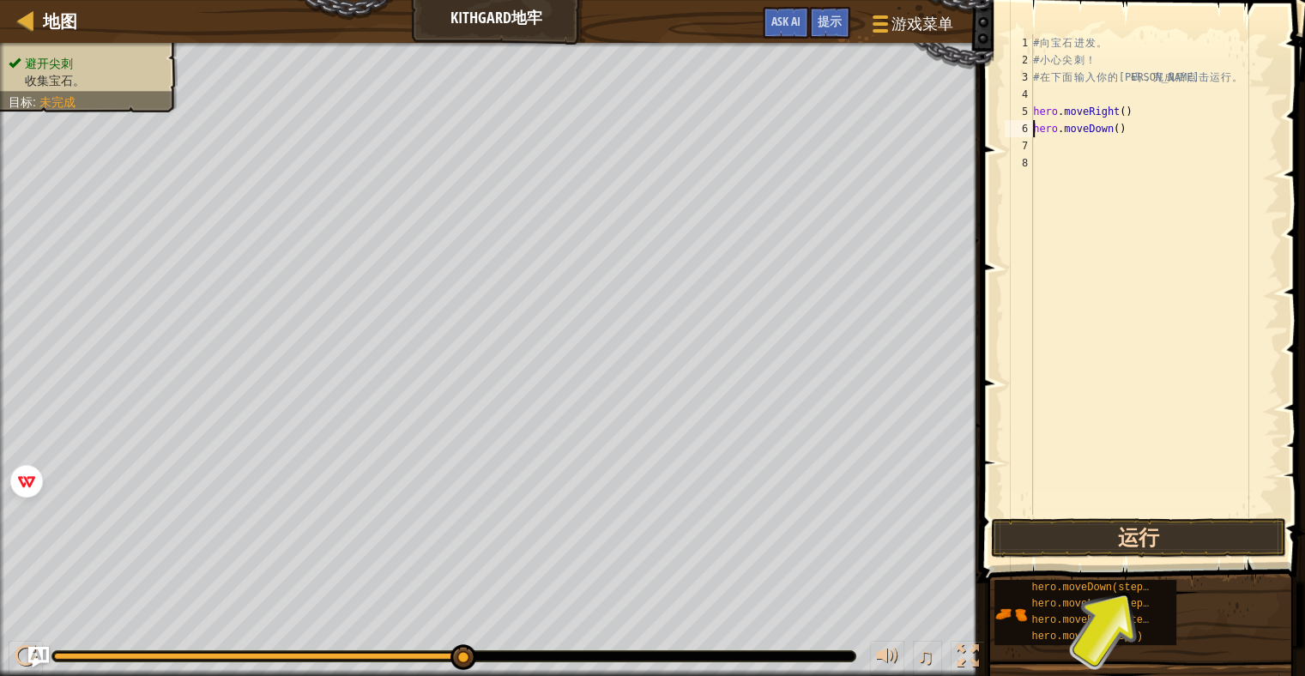
type textarea "hero.moveDown()"
click at [1137, 547] on button "运行" at bounding box center [1138, 537] width 295 height 39
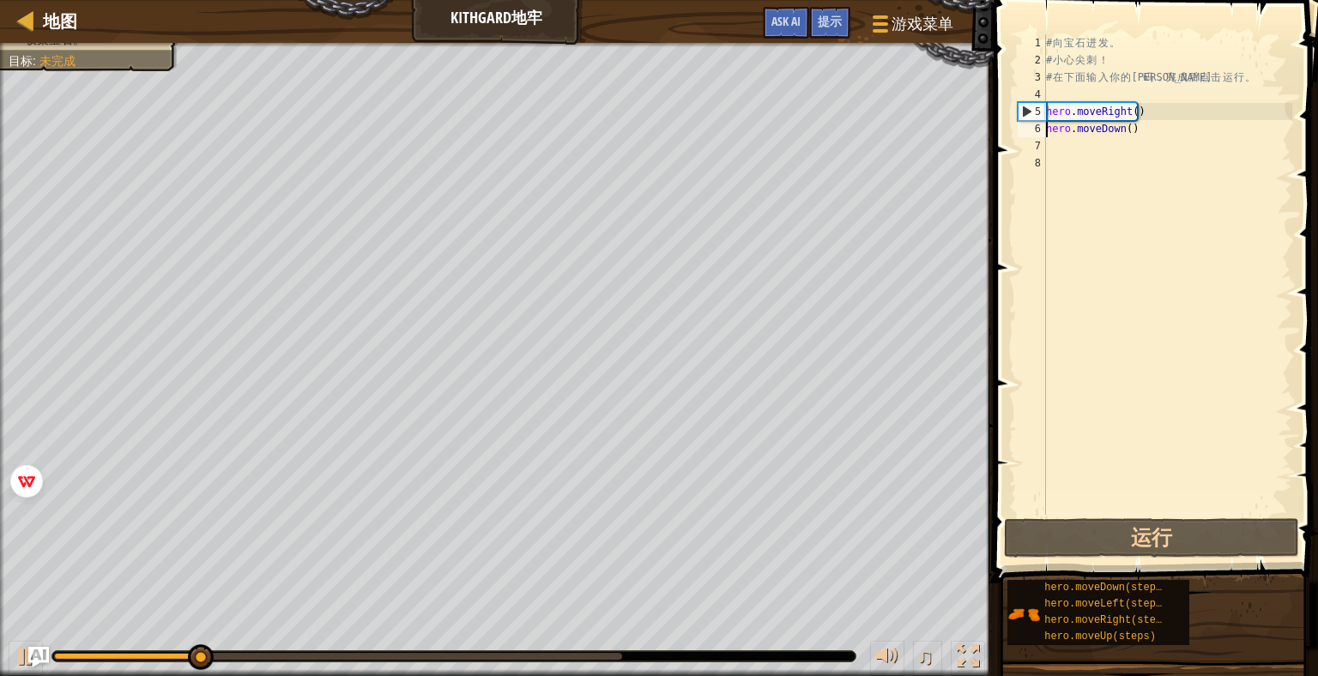
click at [1113, 148] on div "# 向 宝 石 进 发 。 # 小 心 尖 刺 ！ # 在 下 面 输 入 你 的 代 码 ， 完 成 后 点 击 运 行 。 hero . moveRigh…" at bounding box center [1168, 291] width 250 height 515
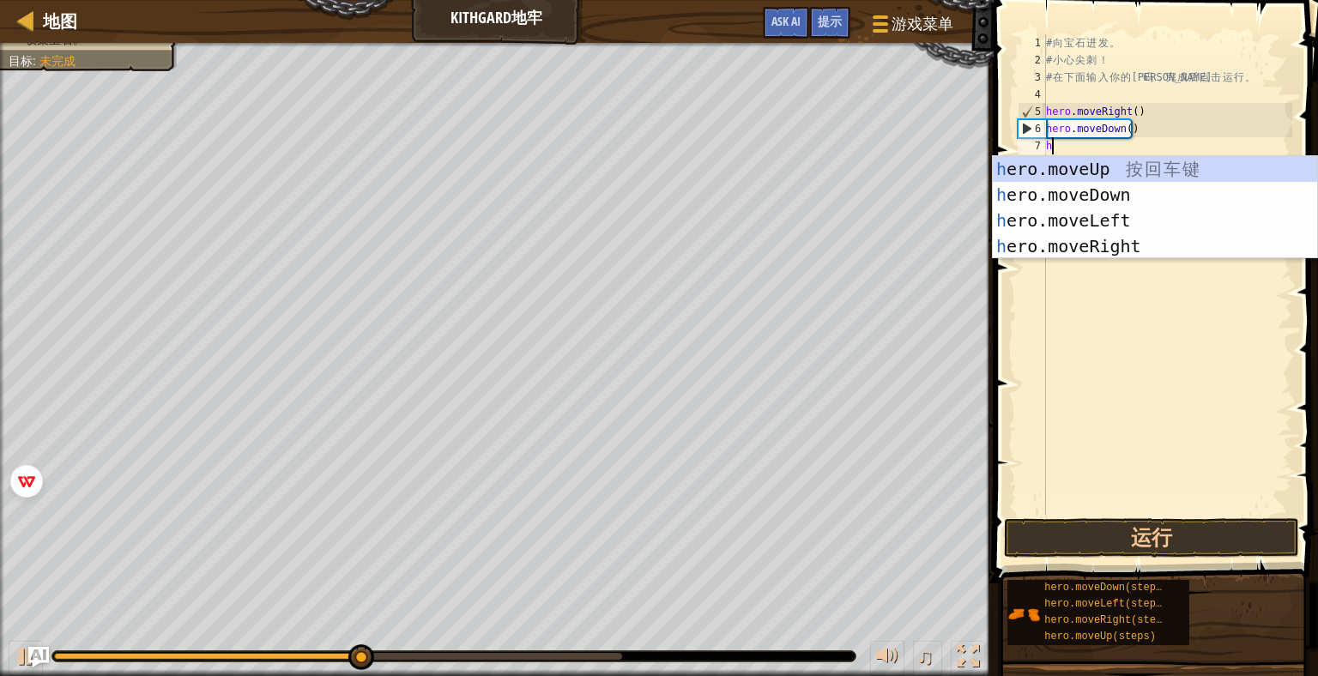
type textarea "he"
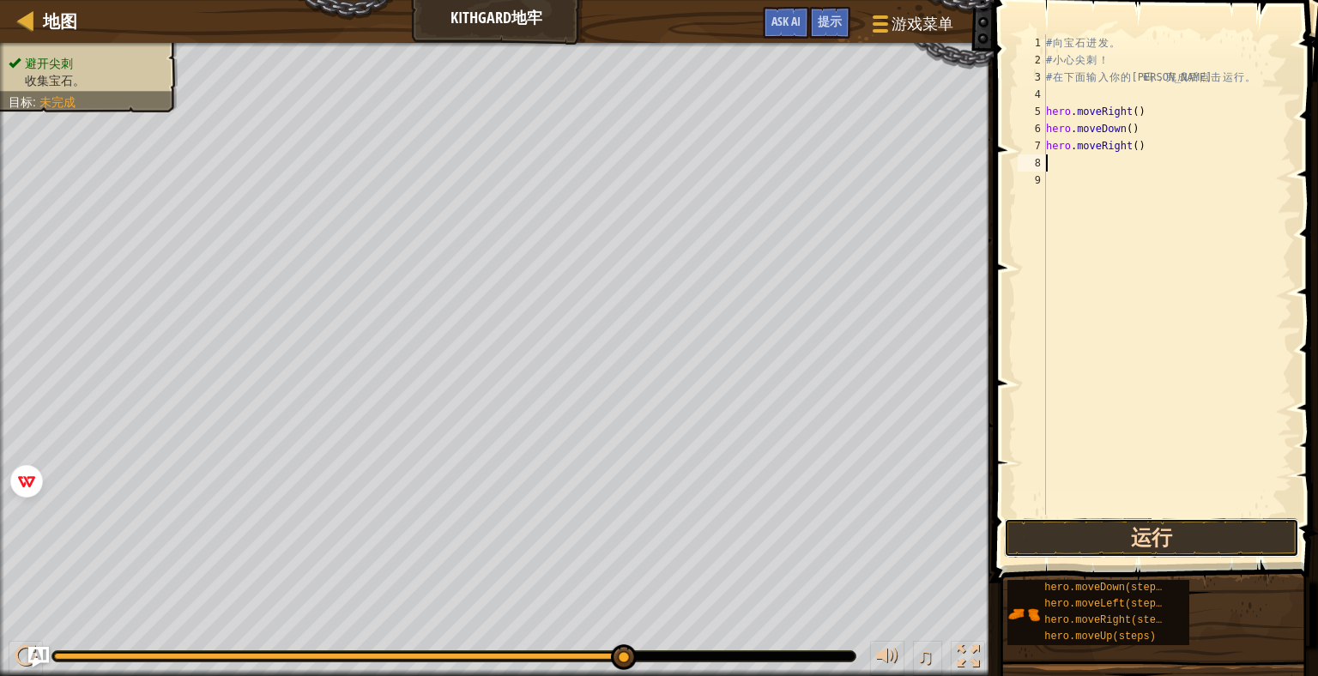
click at [1255, 531] on button "运行" at bounding box center [1151, 537] width 295 height 39
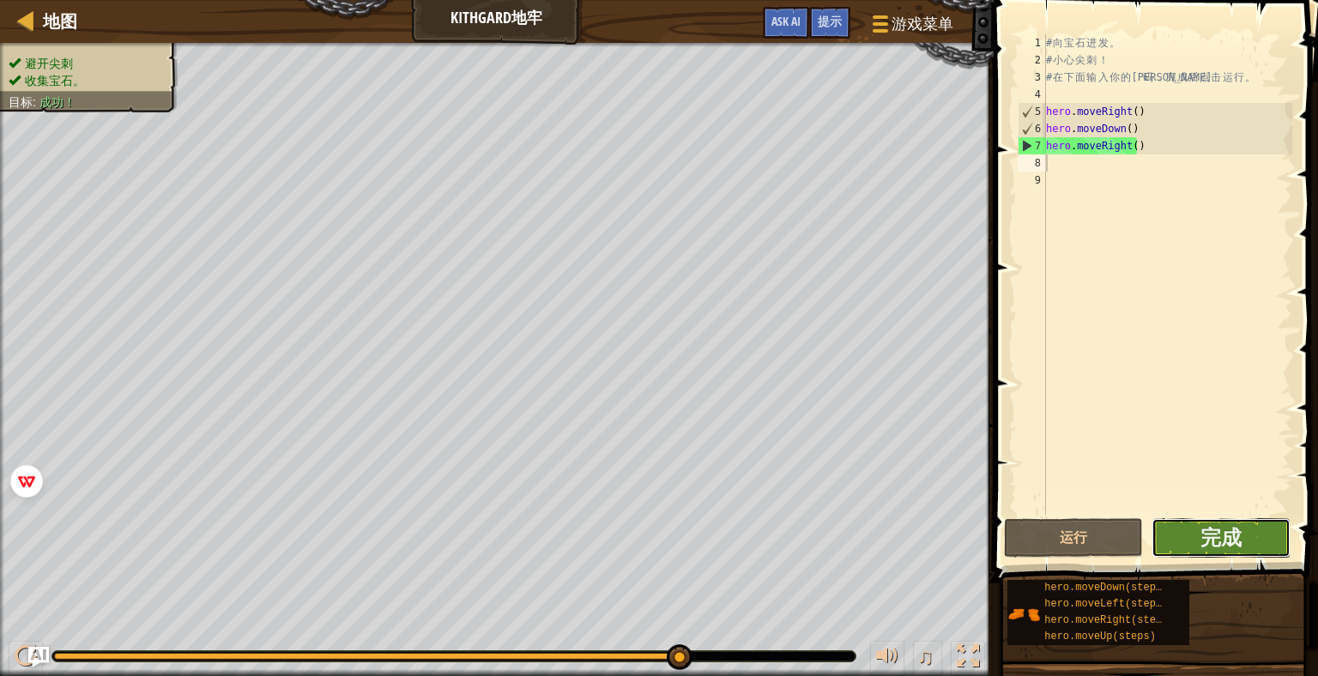
click at [1182, 538] on button "完成" at bounding box center [1221, 537] width 139 height 39
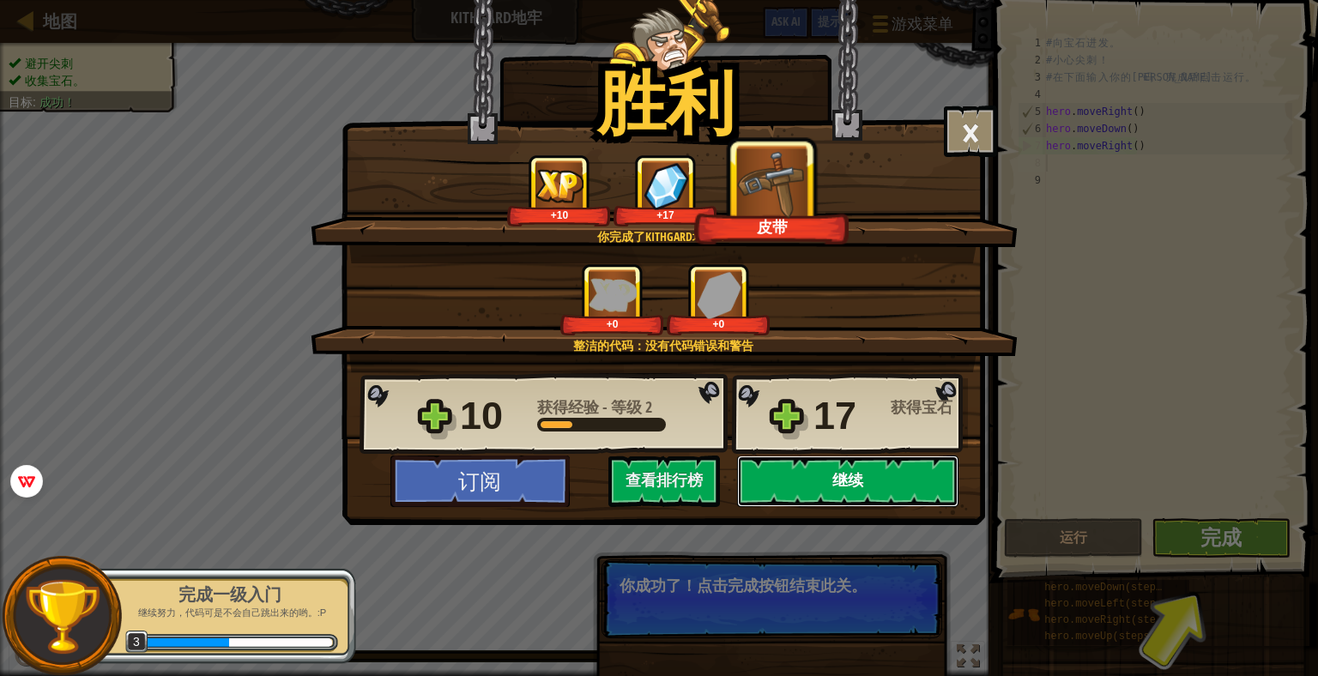
click at [838, 487] on button "继续" at bounding box center [847, 481] width 221 height 51
select select "zh-HANS"
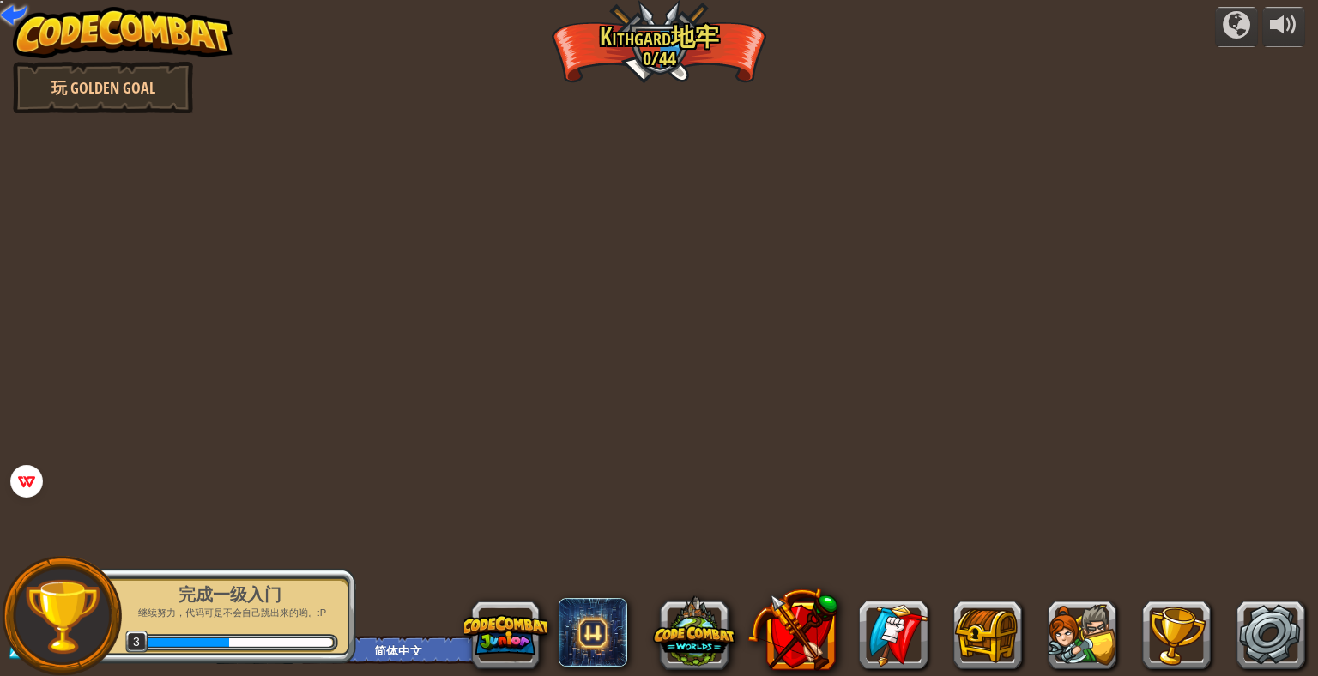
select select "zh-HANS"
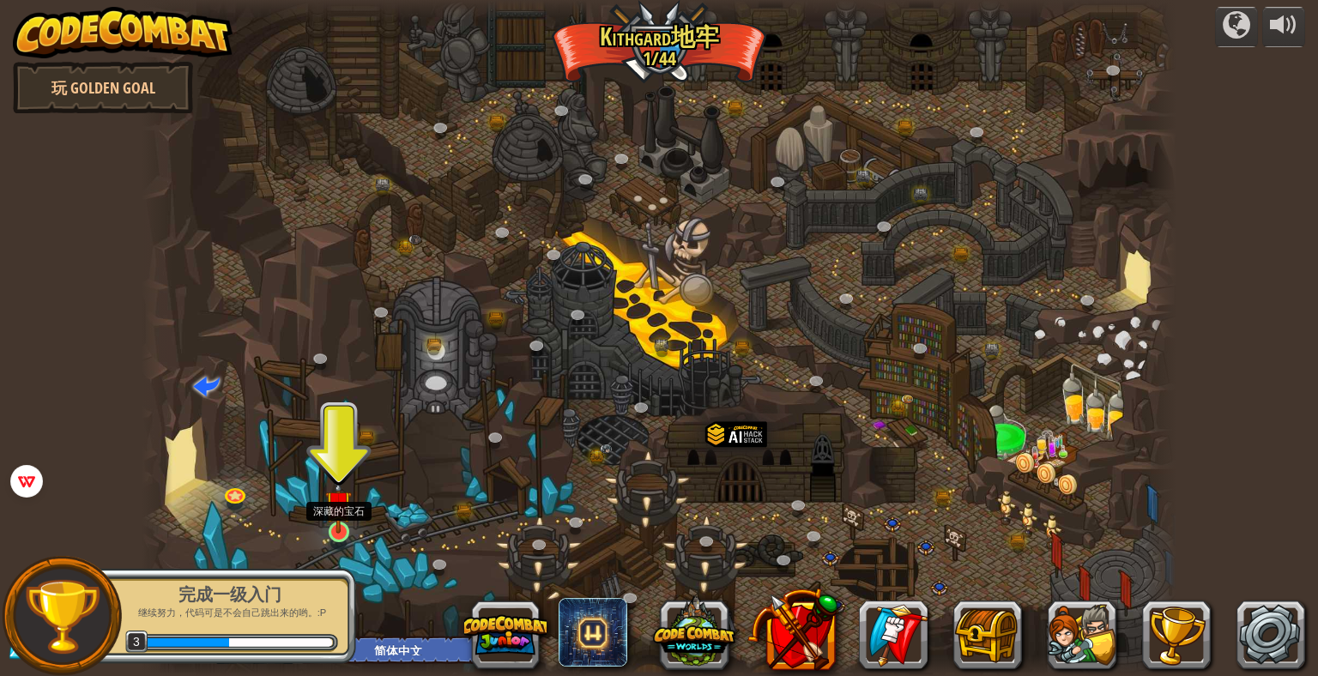
click at [334, 531] on img at bounding box center [338, 504] width 27 height 61
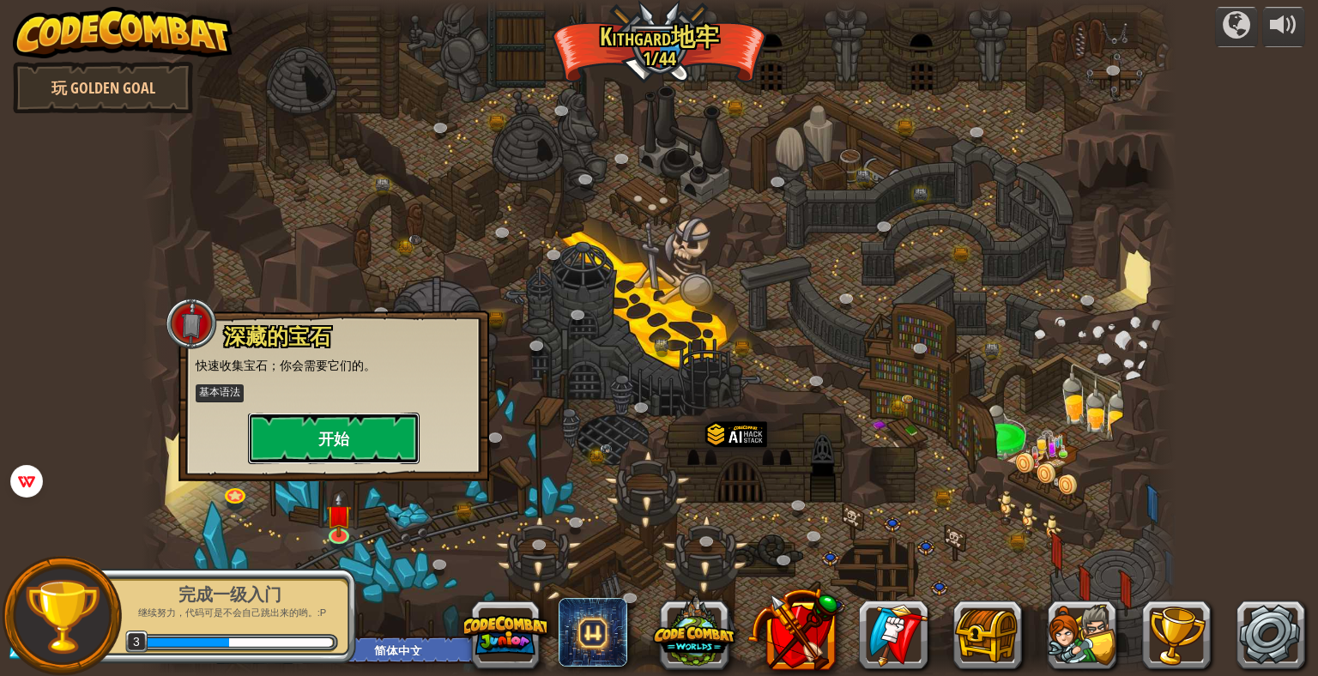
click at [344, 420] on button "开始" at bounding box center [334, 438] width 172 height 51
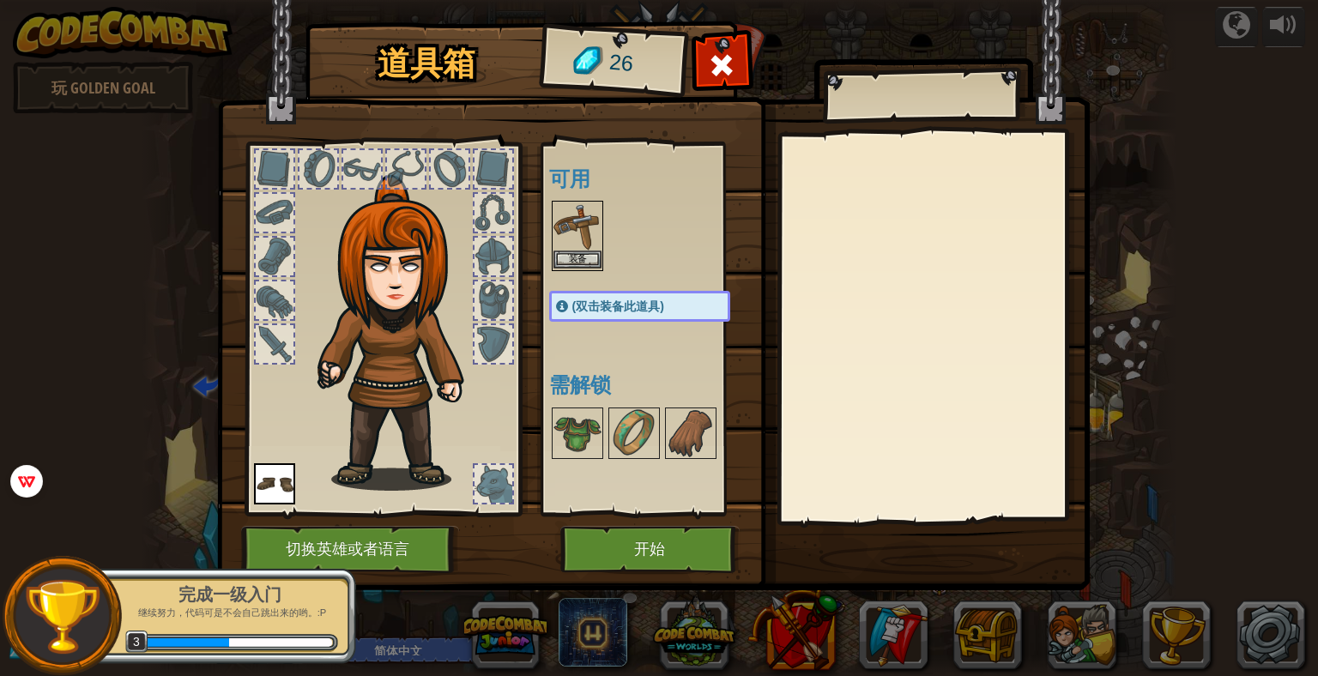
click at [588, 214] on img at bounding box center [577, 227] width 48 height 48
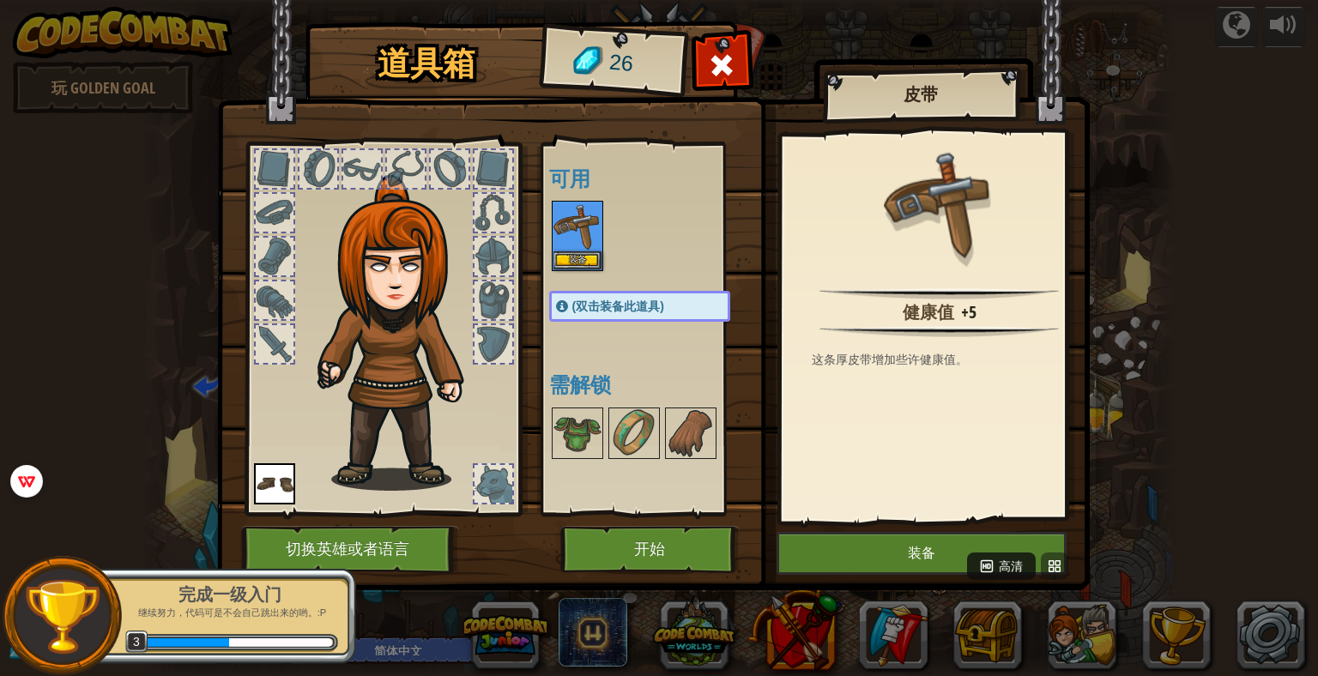
click at [1014, 560] on span "高清" at bounding box center [1011, 566] width 24 height 17
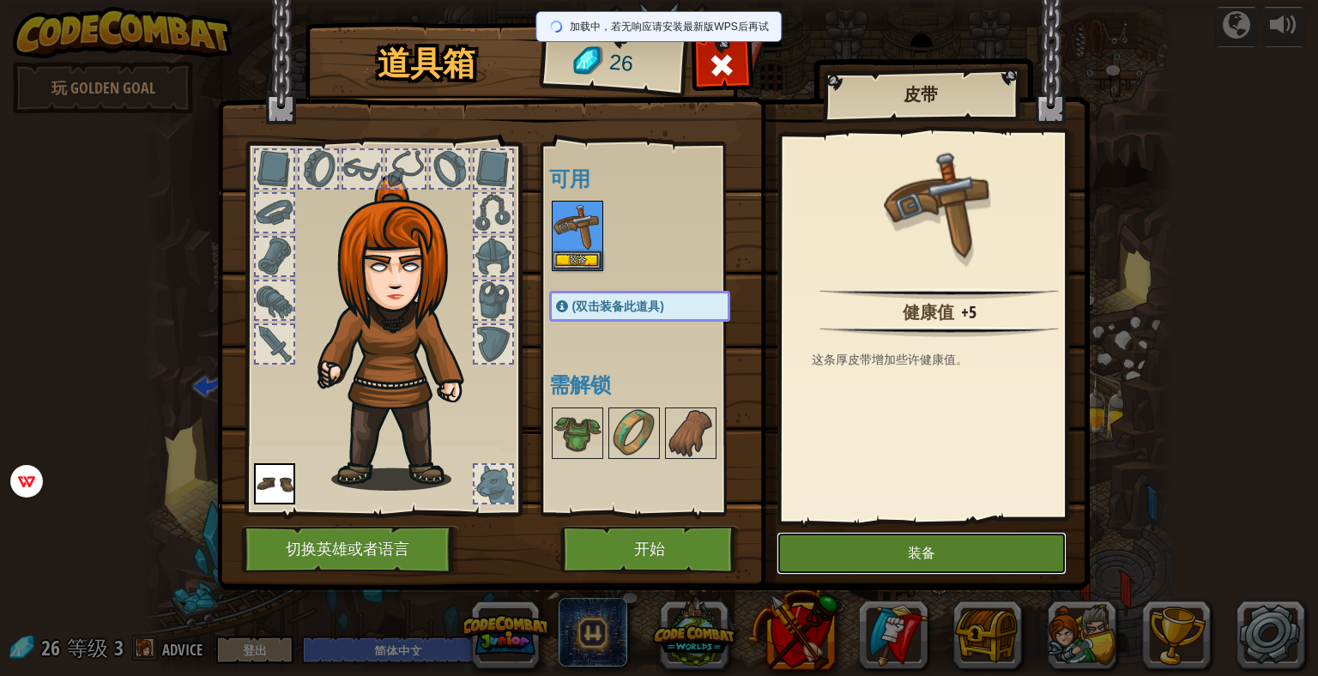
click at [878, 553] on button "装备" at bounding box center [922, 553] width 290 height 43
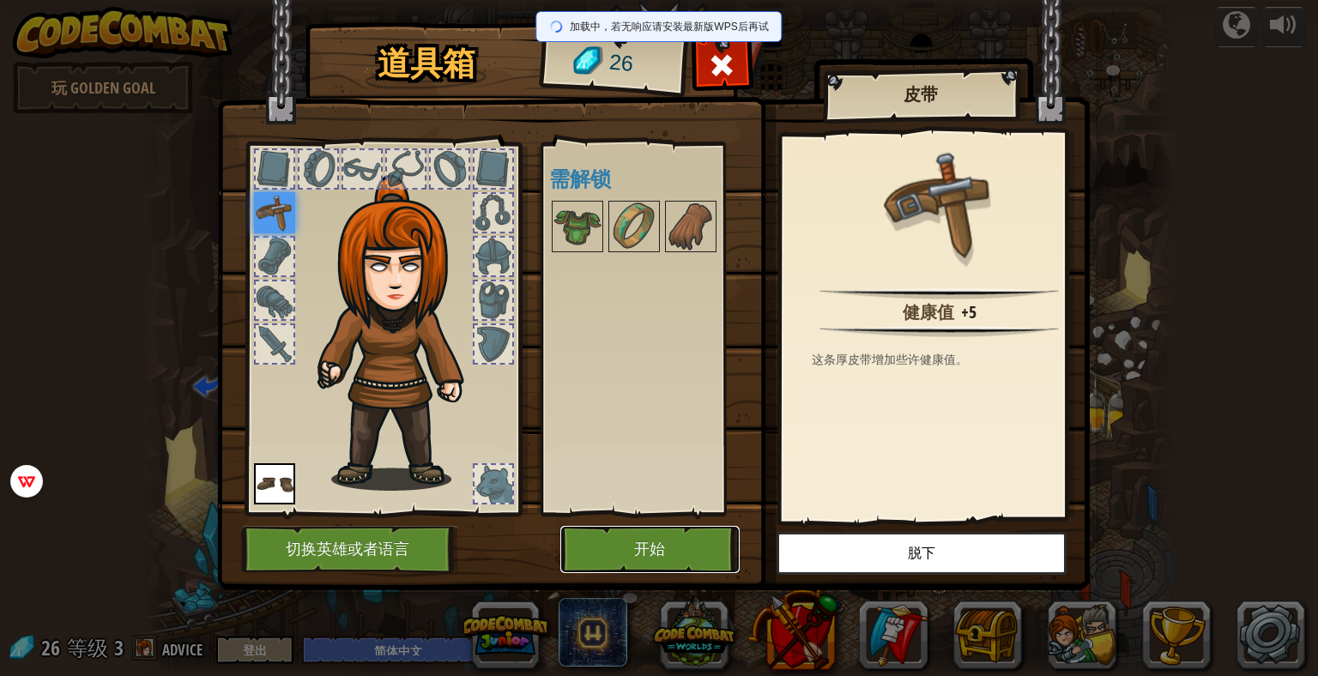
click at [684, 547] on button "开始" at bounding box center [649, 549] width 179 height 47
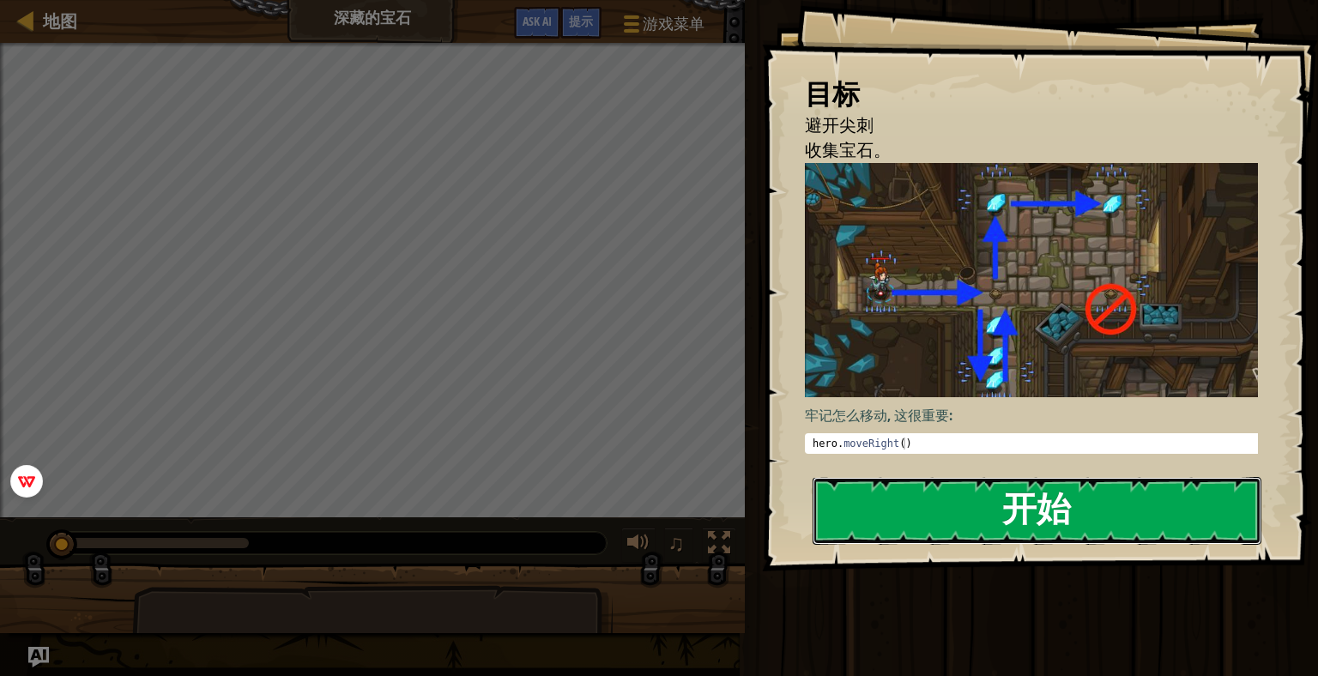
click at [1031, 523] on button "开始" at bounding box center [1037, 511] width 449 height 68
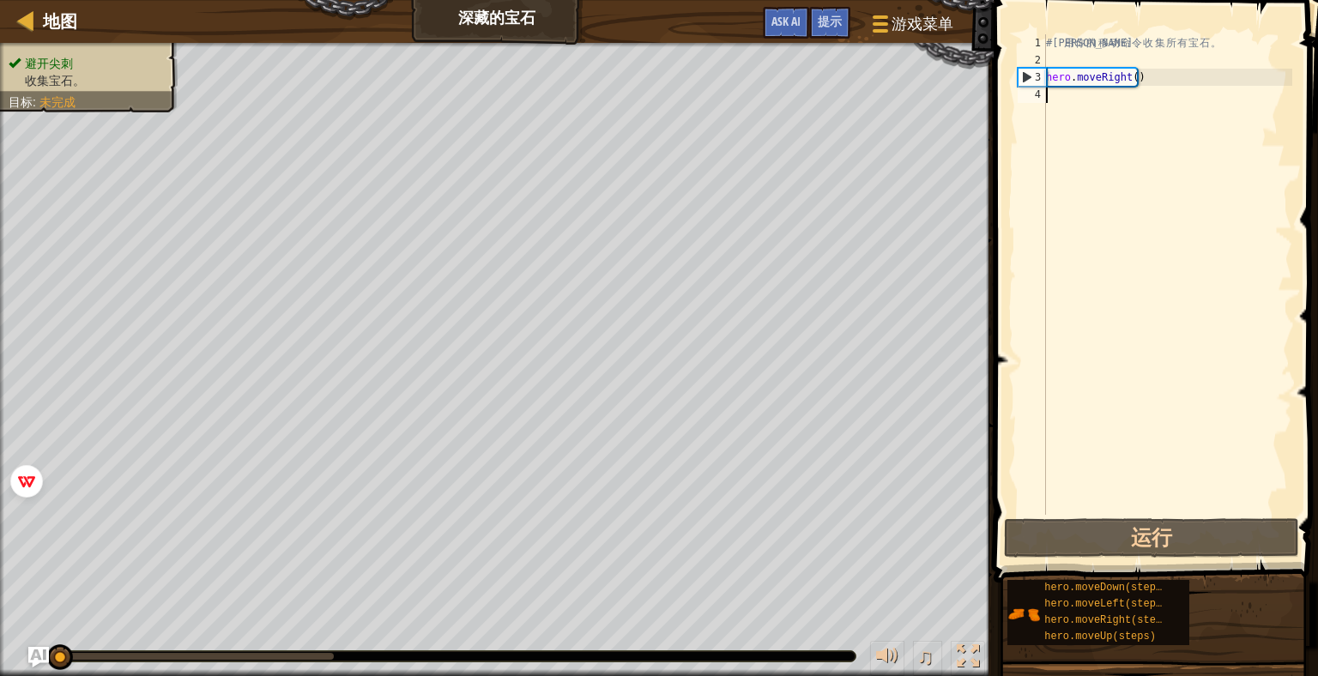
scroll to position [8, 0]
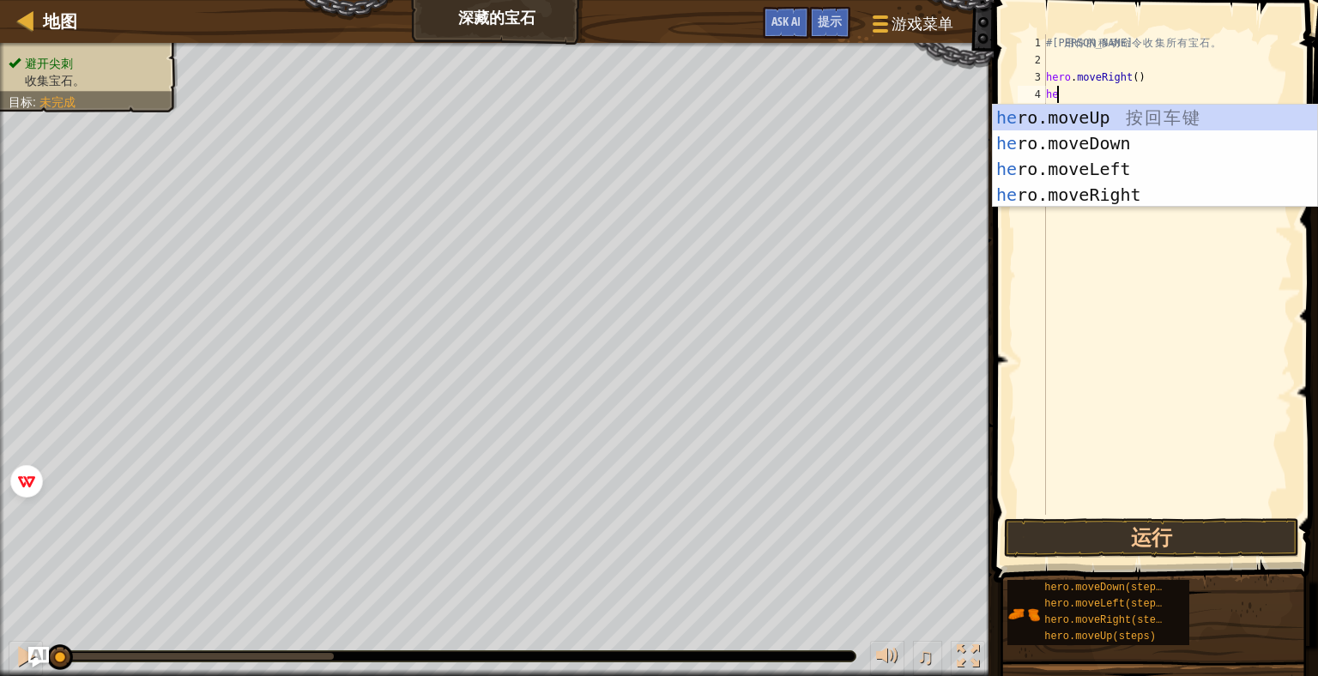
type textarea "h"
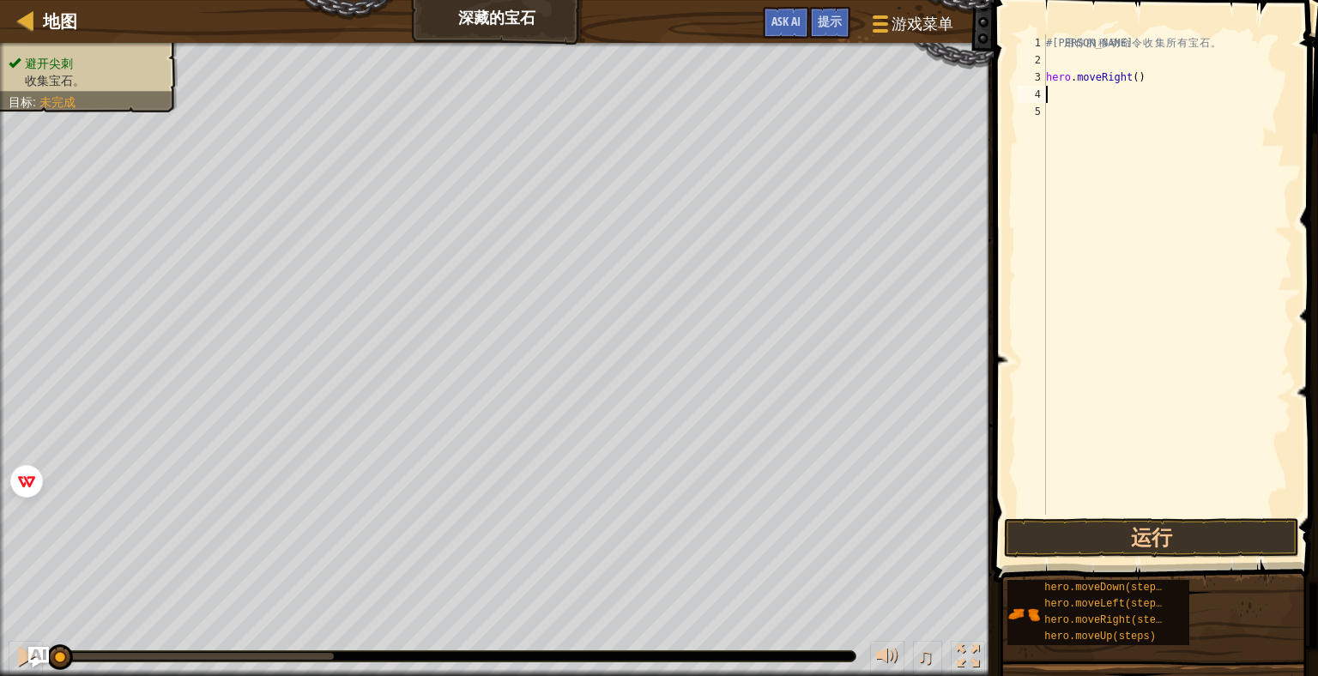
type textarea "m"
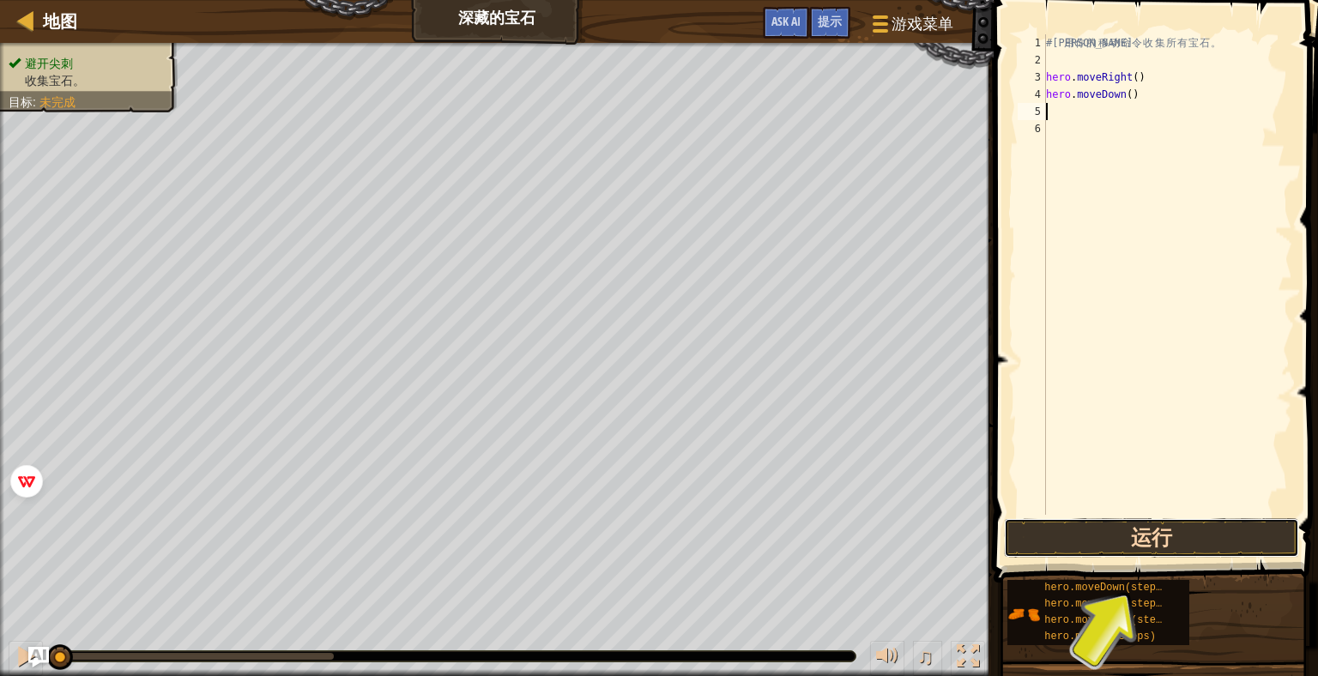
click at [1149, 543] on button "运行" at bounding box center [1151, 537] width 295 height 39
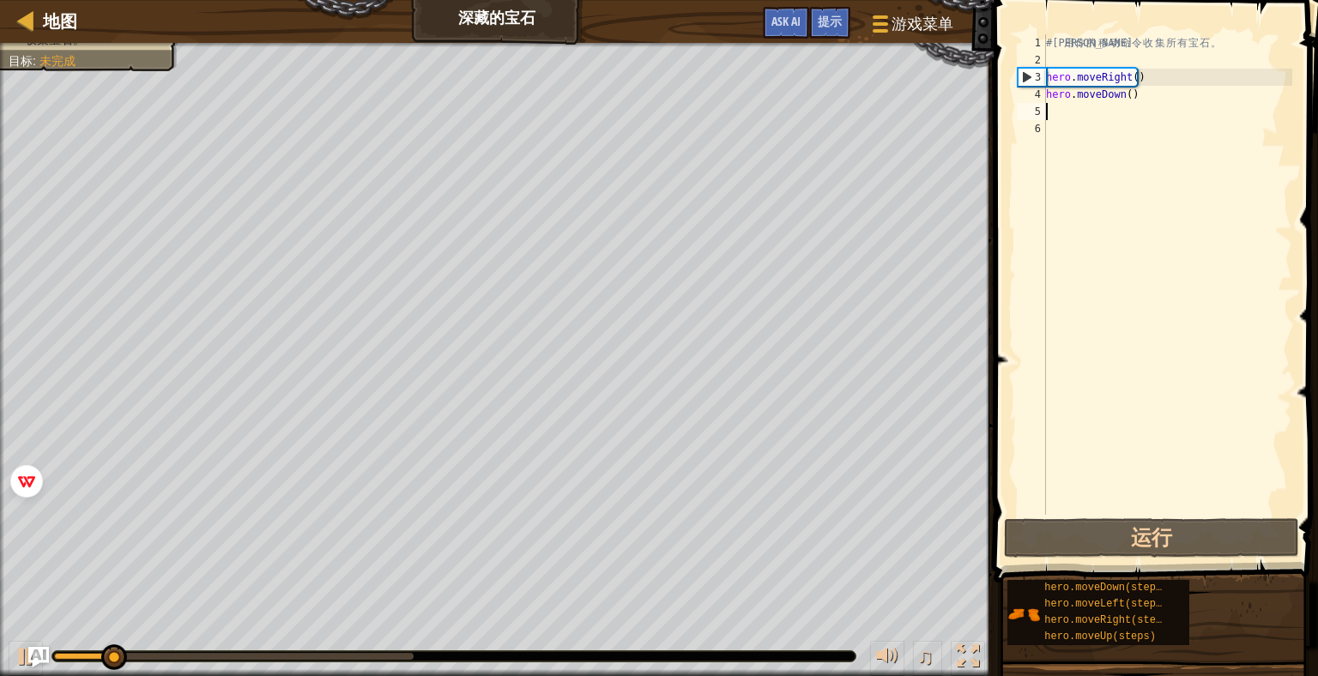
click at [1077, 107] on div "# 利 用 你 的 移 动 命 令 收 集 所 有 宝 石 。 hero . moveRight ( ) hero . moveDown ( )" at bounding box center [1168, 291] width 250 height 515
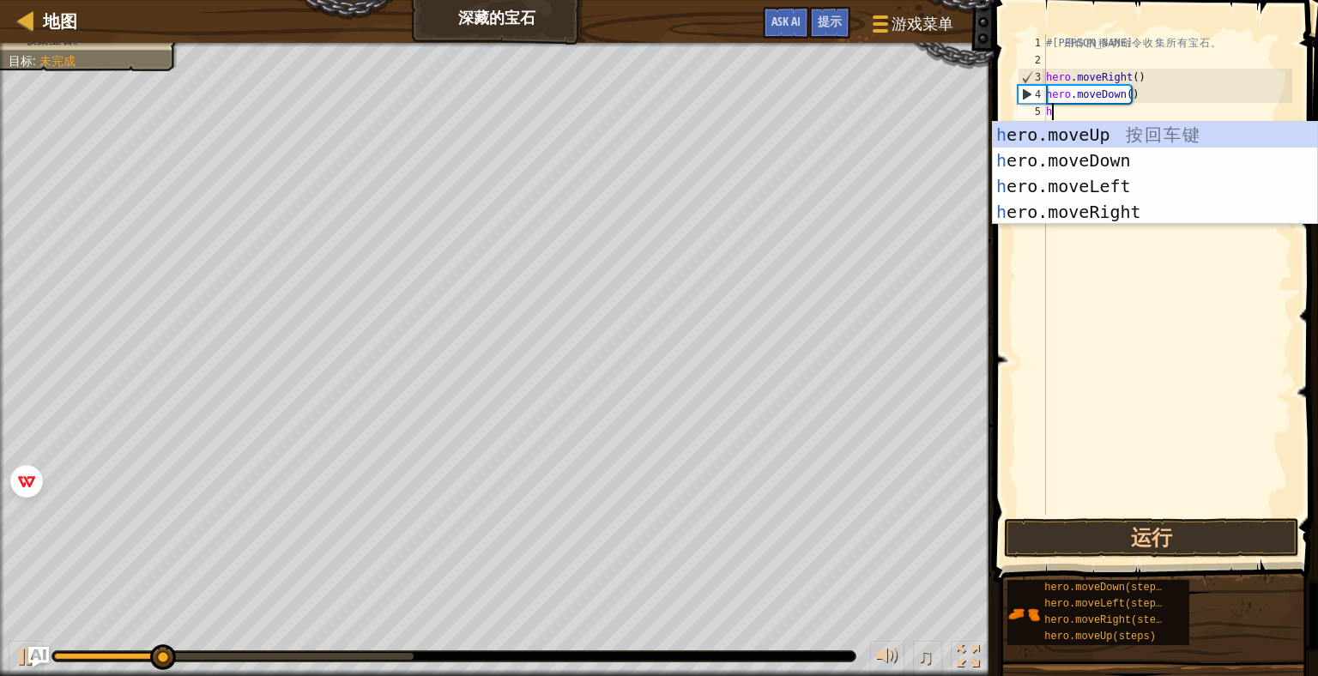
type textarea "he"
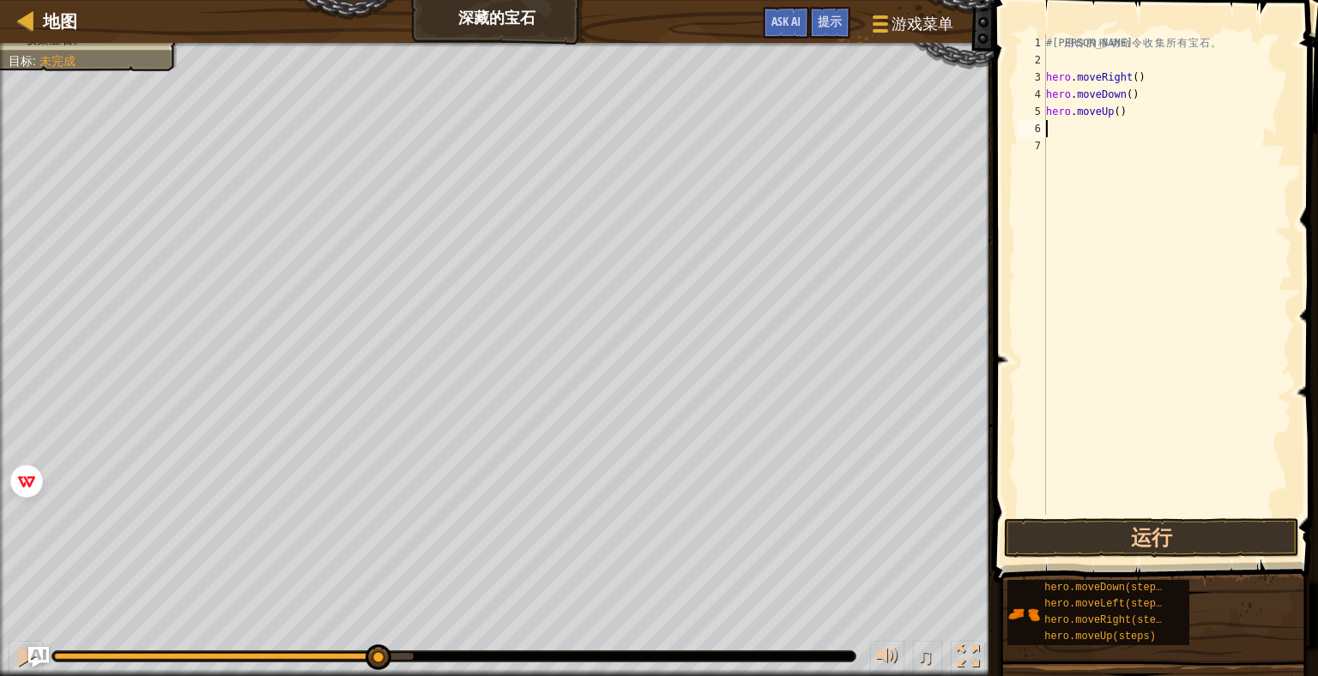
type textarea "h"
drag, startPoint x: 1140, startPoint y: 138, endPoint x: 1006, endPoint y: 131, distance: 134.0
click at [1006, 131] on div "1 2 3 4 5 6 7 8 # 利 用 你 的 移 动 命 令 收 集 所 有 宝 石 。 hero . moveRight ( ) hero . mov…" at bounding box center [1154, 325] width 330 height 633
type textarea "hero.moveUp()"
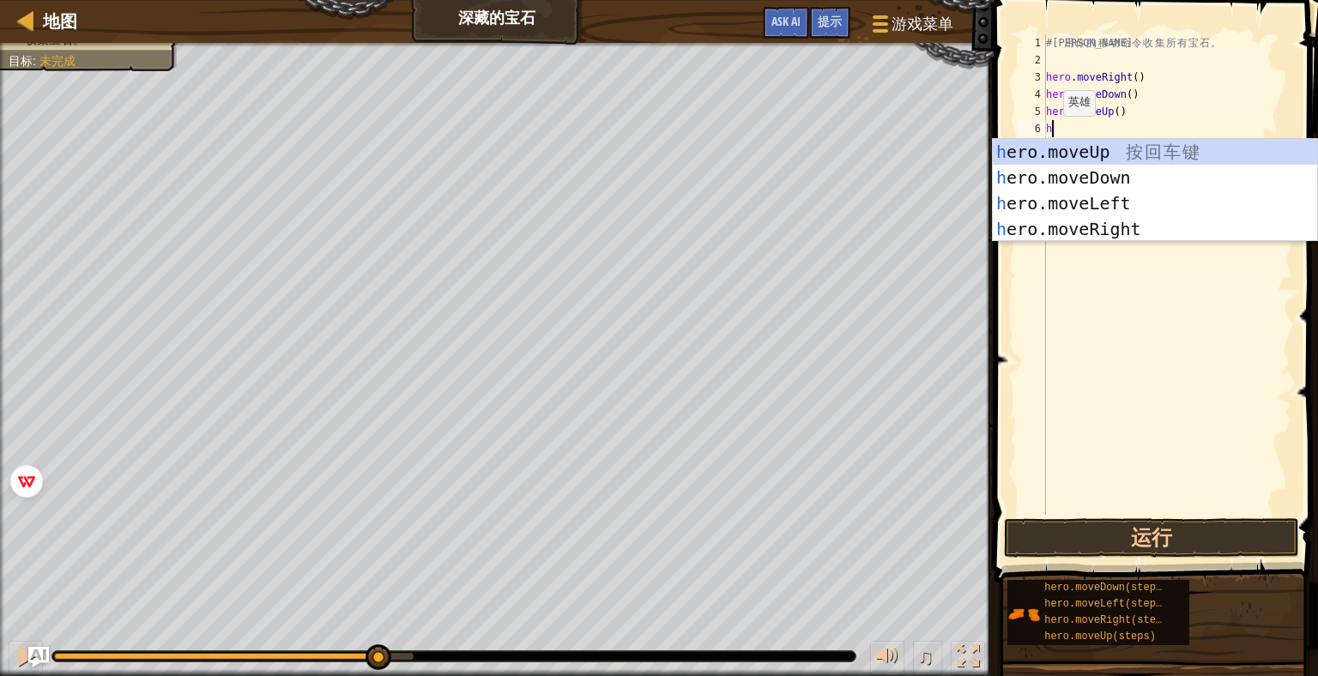
type textarea "he"
type textarea "h"
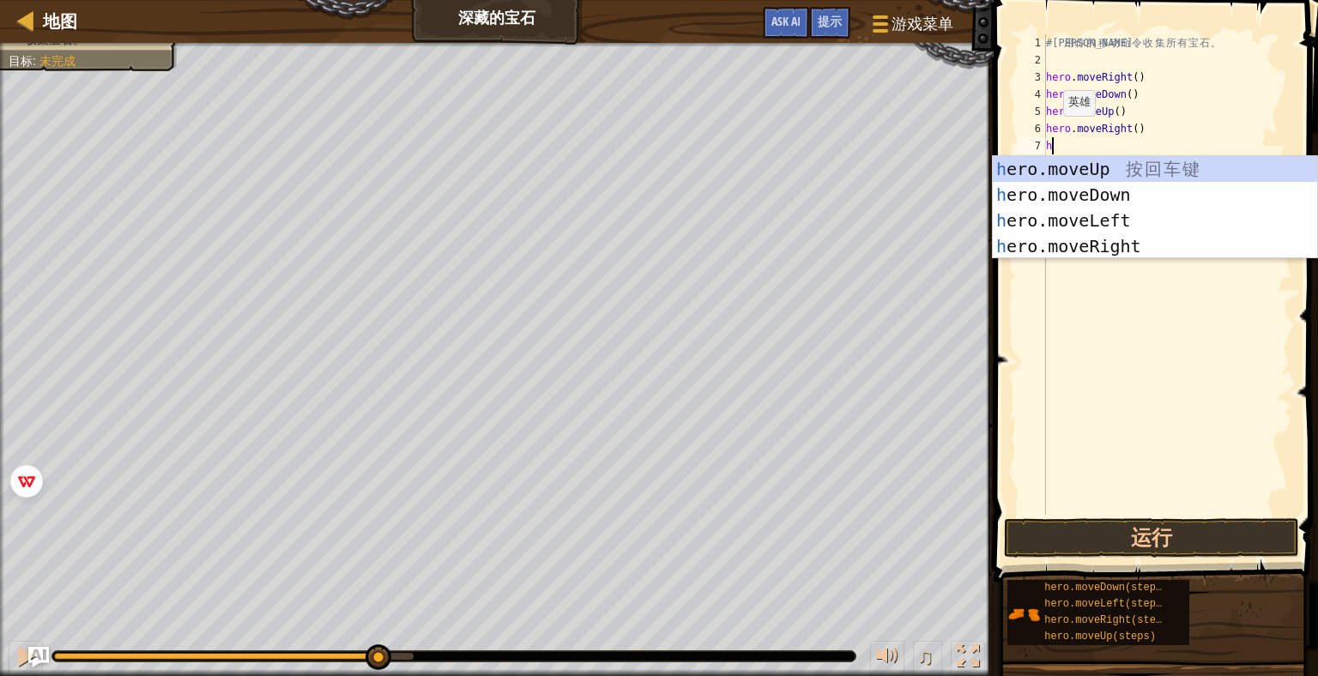
type textarea "he"
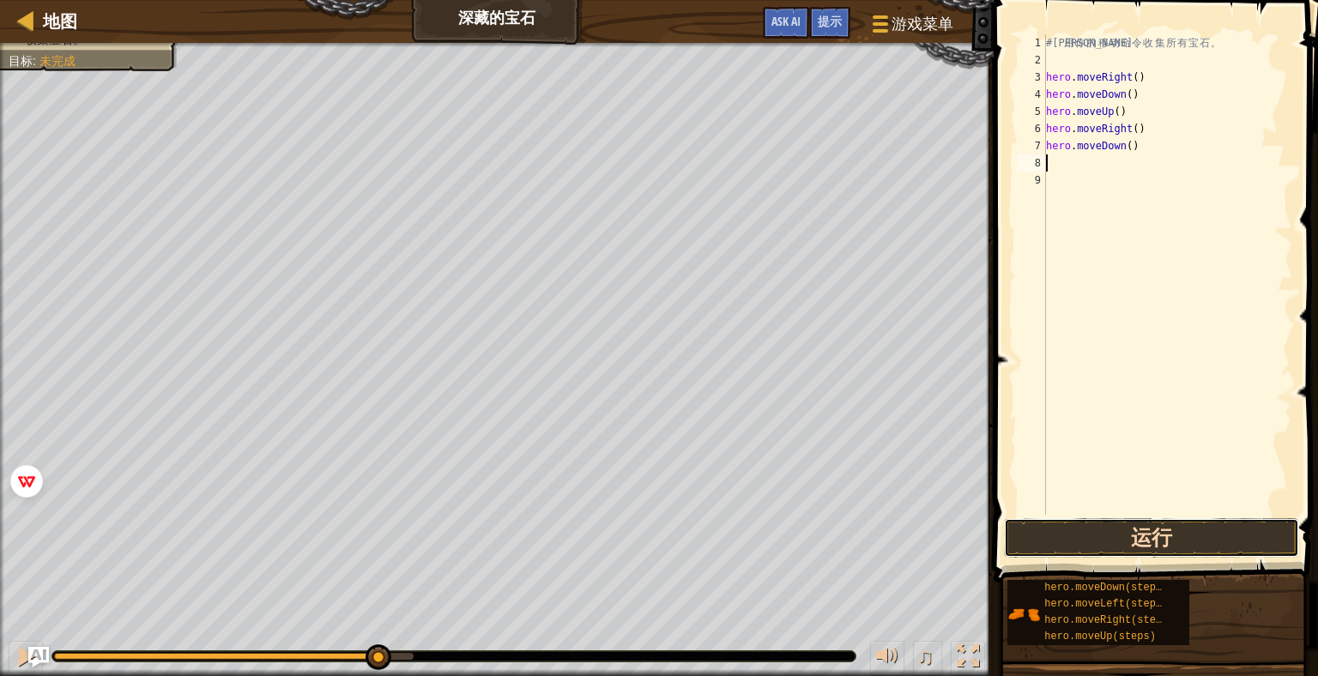
click at [1178, 537] on button "运行" at bounding box center [1151, 537] width 295 height 39
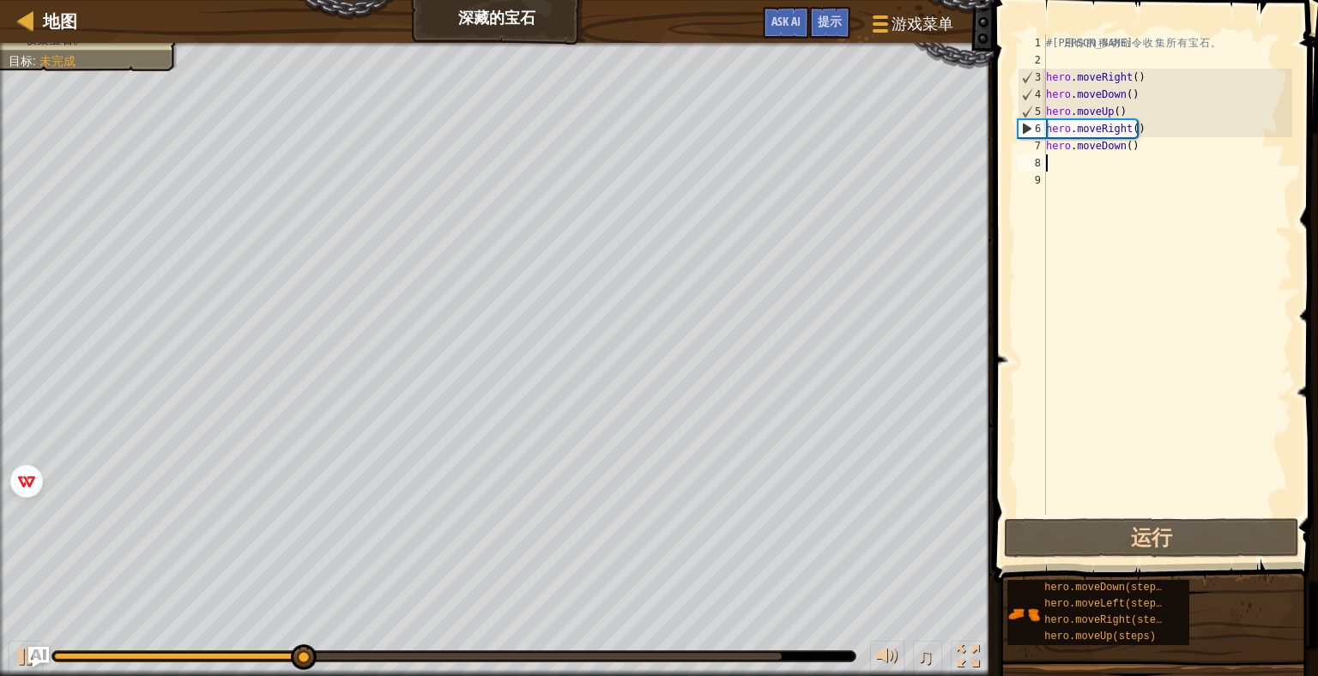
click at [1152, 112] on div "# 利 用 你 的 移 动 命 令 收 集 所 有 宝 石 。 hero . moveRight ( ) hero . moveDown ( ) hero .…" at bounding box center [1168, 291] width 250 height 515
type textarea "hero.moveUp()"
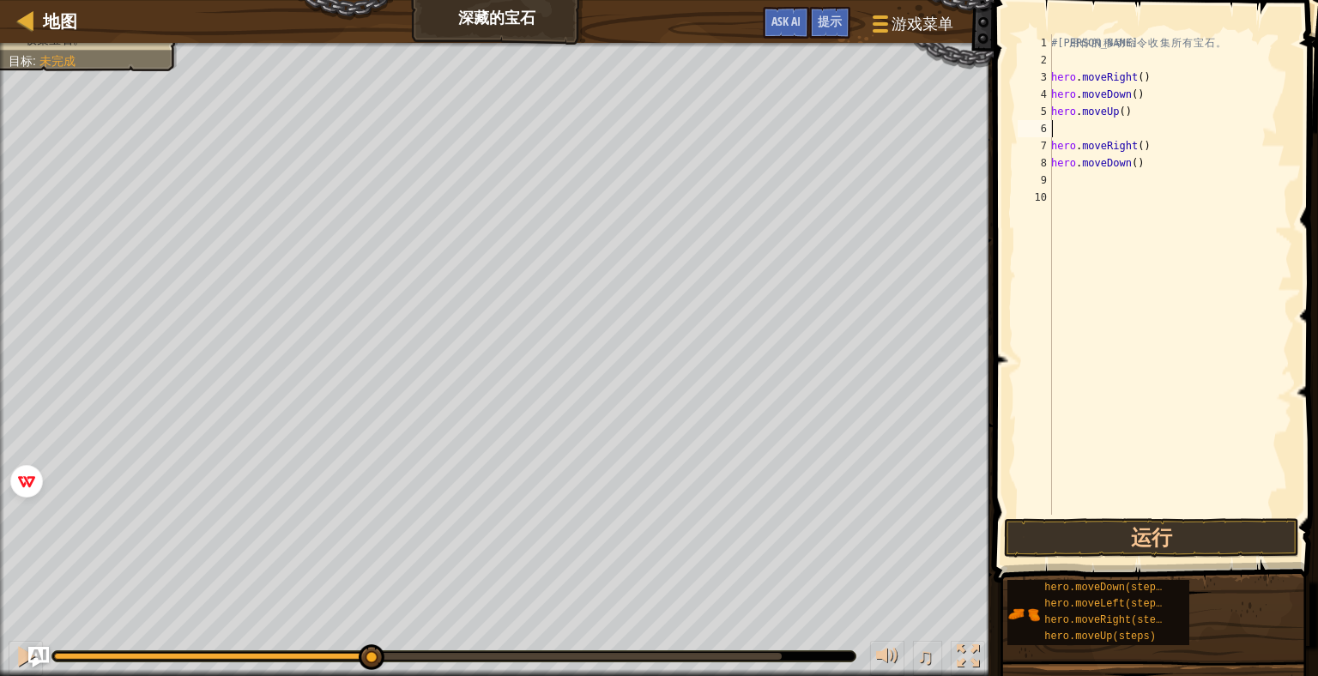
type textarea "he"
click at [1140, 148] on div "# 利 用 你 的 移 动 命 令 收 集 所 有 宝 石 。 hero . moveRight ( ) hero . moveDown ( ) hero .…" at bounding box center [1170, 291] width 245 height 515
type textarea "hero.moveUp()"
click at [1184, 524] on button "运行" at bounding box center [1151, 537] width 295 height 39
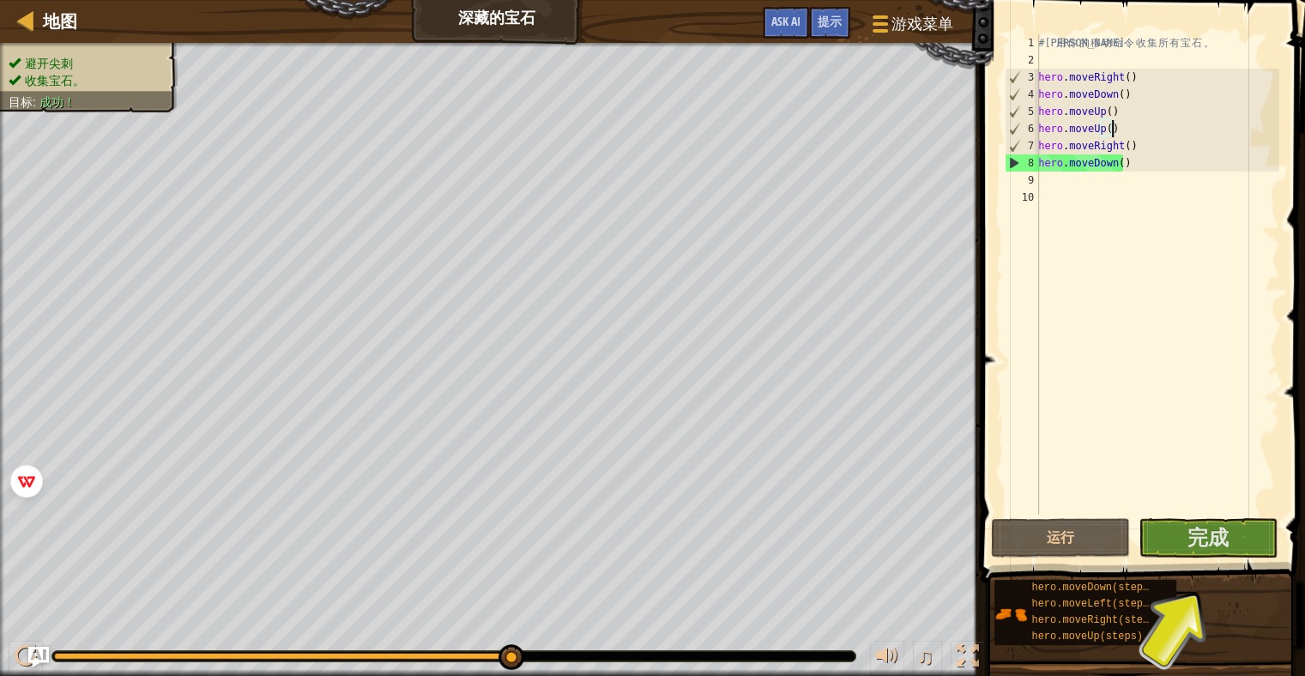
click at [1124, 181] on div "# 利 用 你 的 移 动 命 令 收 集 所 有 宝 石 。 hero . moveRight ( ) hero . moveDown ( ) hero .…" at bounding box center [1157, 291] width 245 height 515
click at [1205, 533] on span "完成" at bounding box center [1208, 536] width 41 height 27
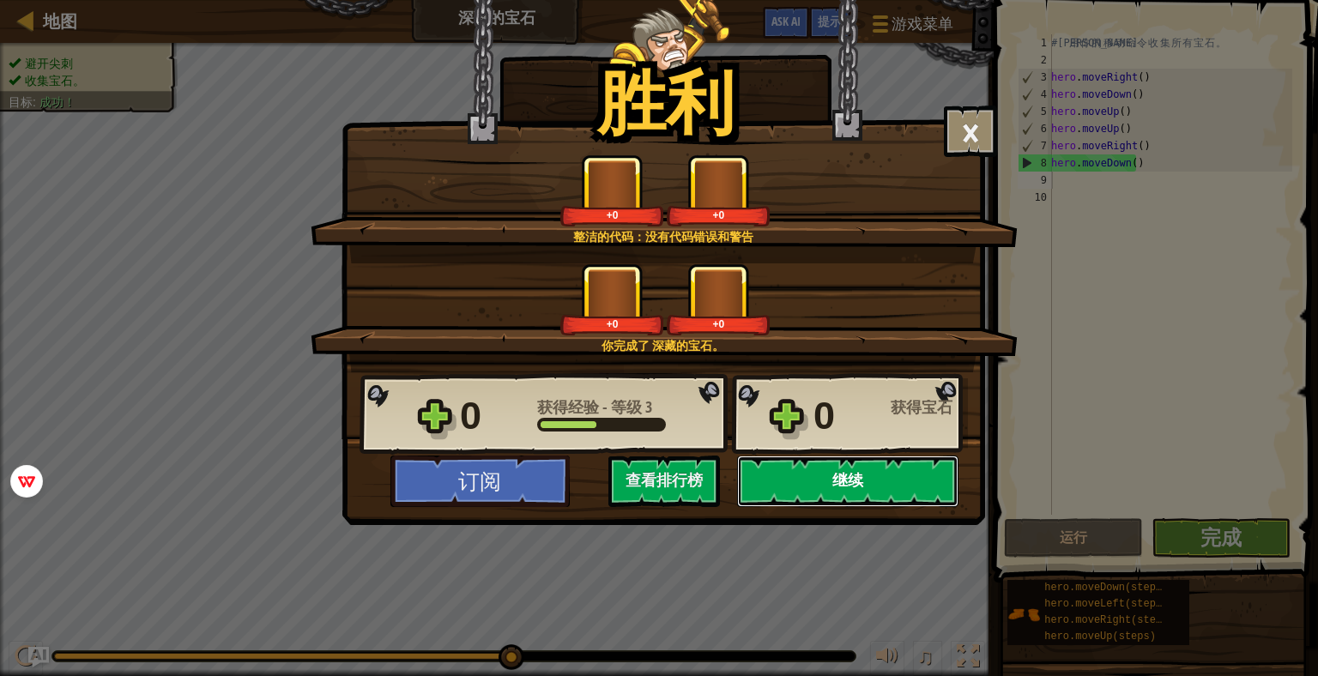
click at [831, 474] on button "继续" at bounding box center [847, 481] width 221 height 51
select select "zh-HANS"
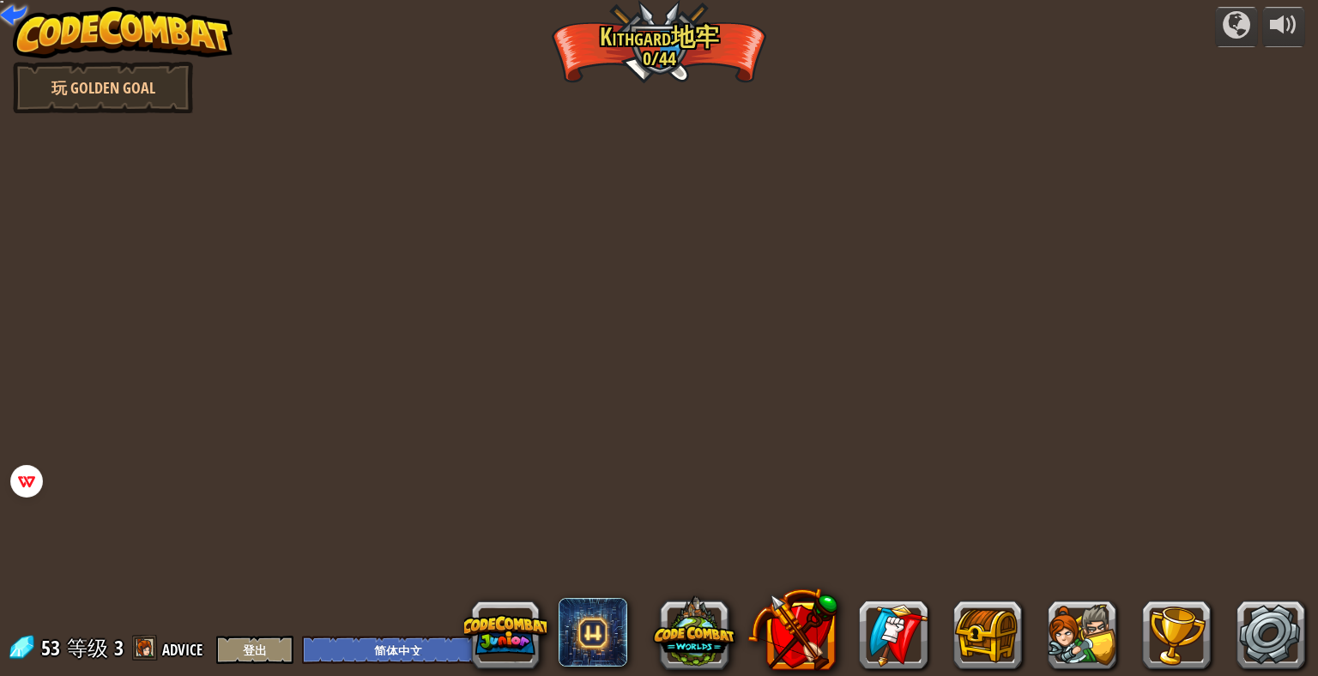
select select "zh-HANS"
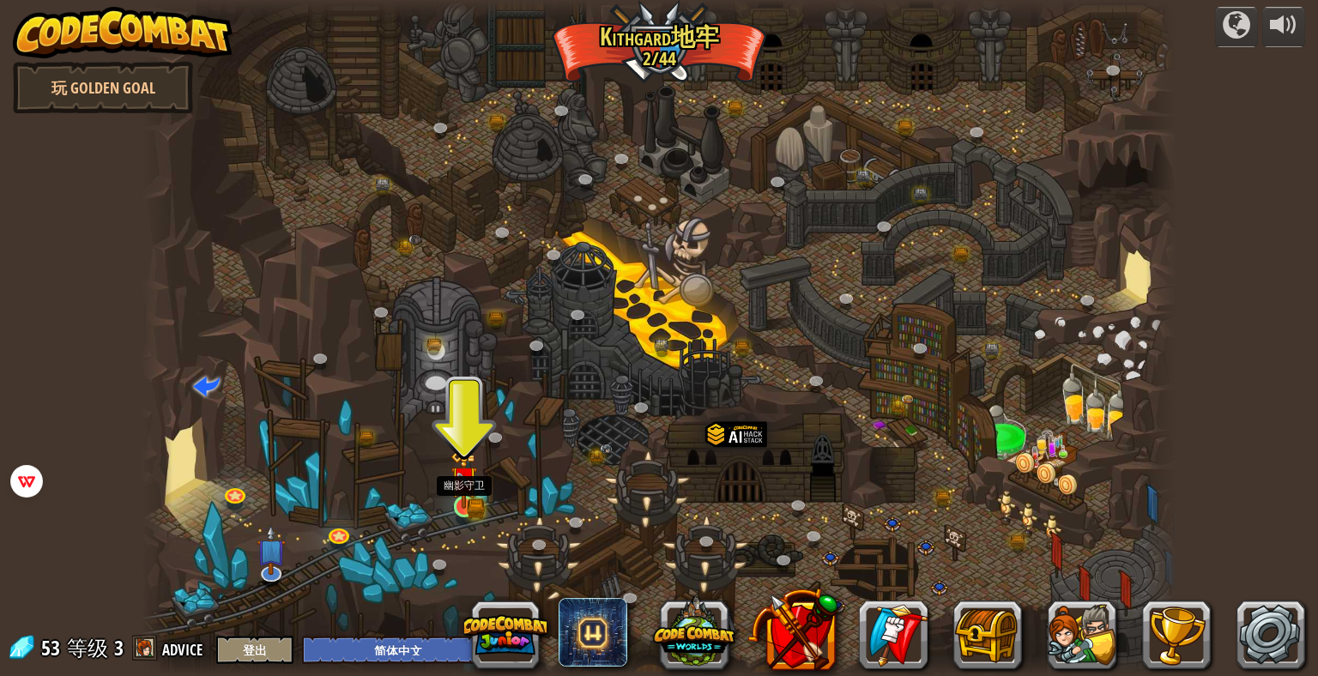
click at [465, 508] on img at bounding box center [464, 480] width 27 height 58
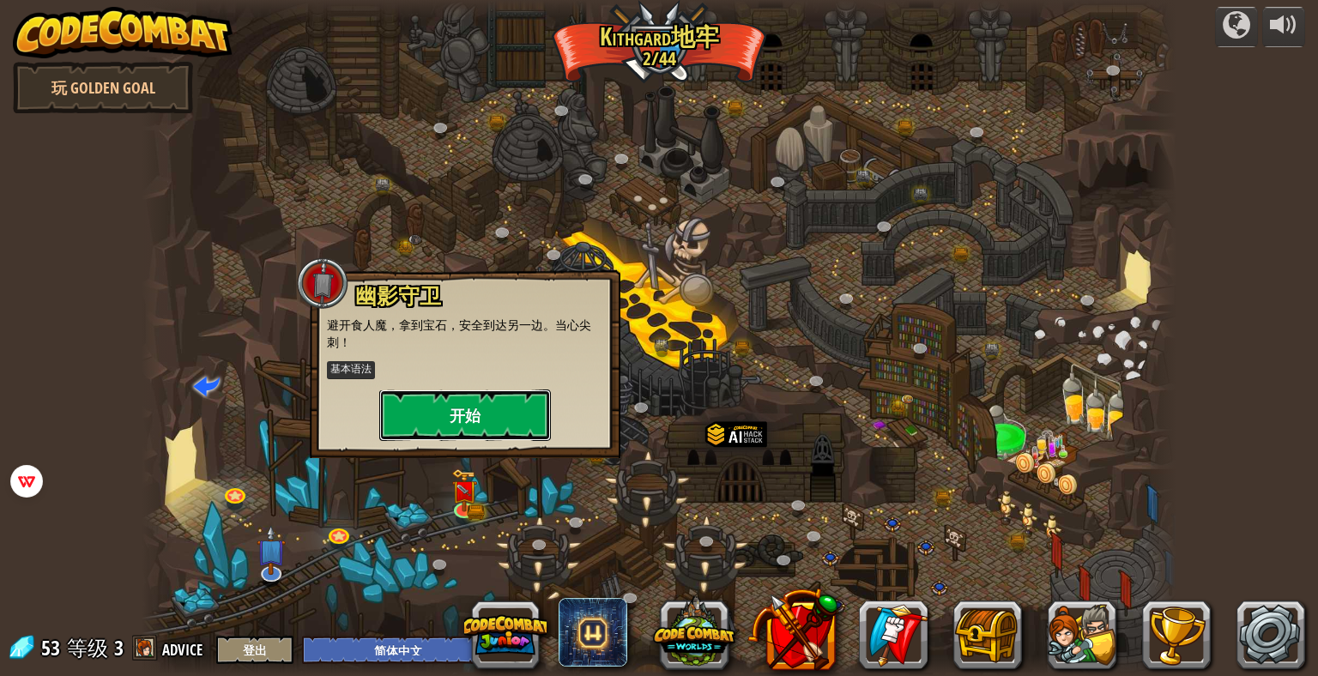
click at [472, 420] on button "开始" at bounding box center [465, 415] width 172 height 51
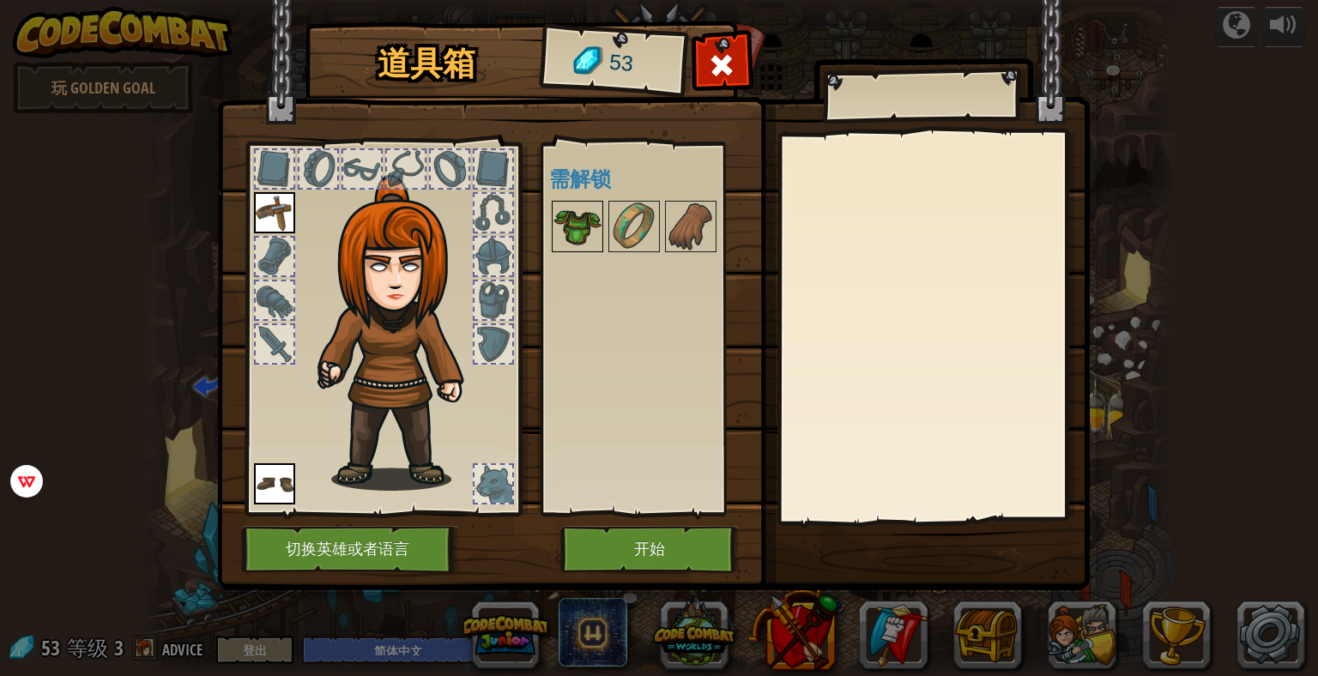
click at [584, 217] on img at bounding box center [577, 227] width 48 height 48
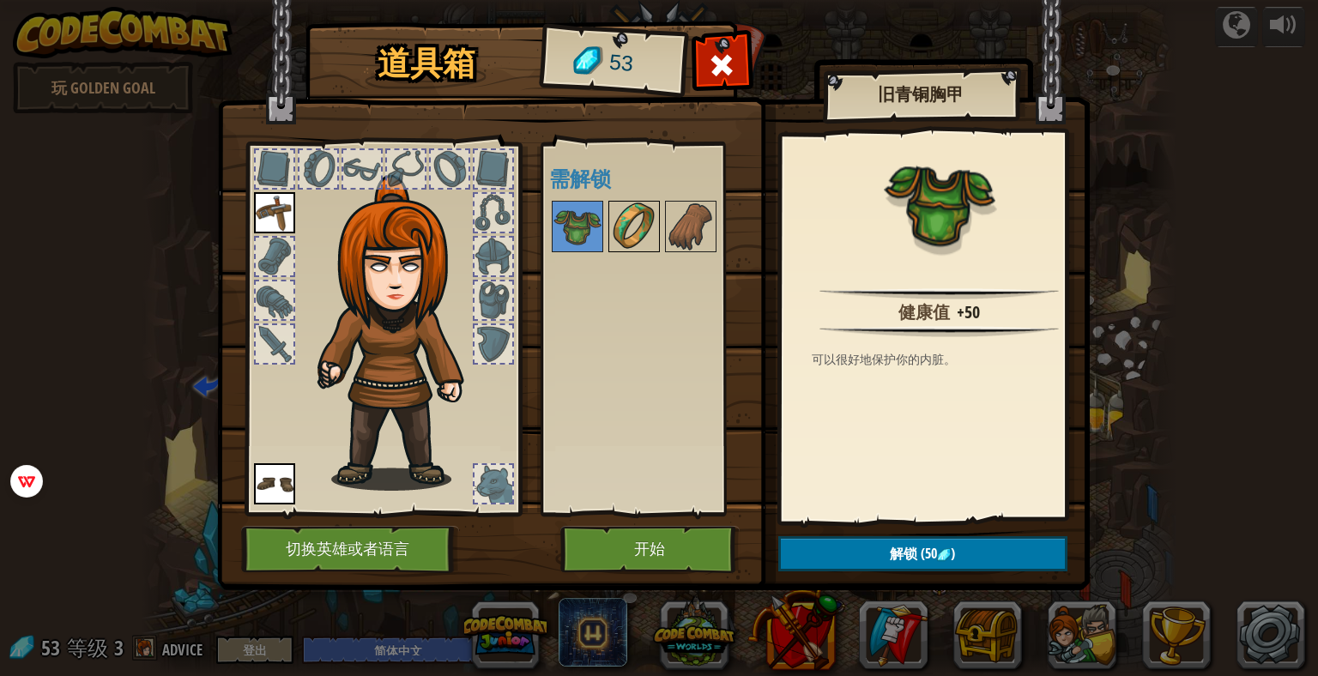
click at [640, 227] on img at bounding box center [634, 227] width 48 height 48
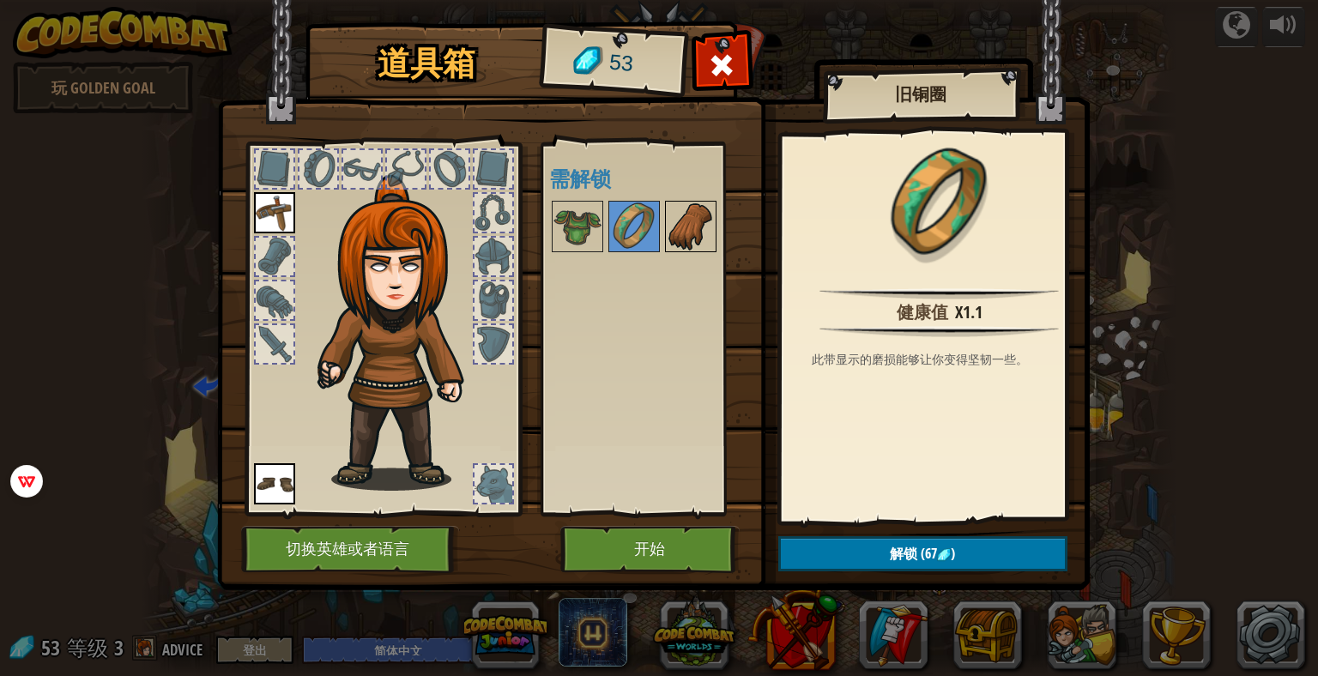
click at [682, 226] on img at bounding box center [691, 227] width 48 height 48
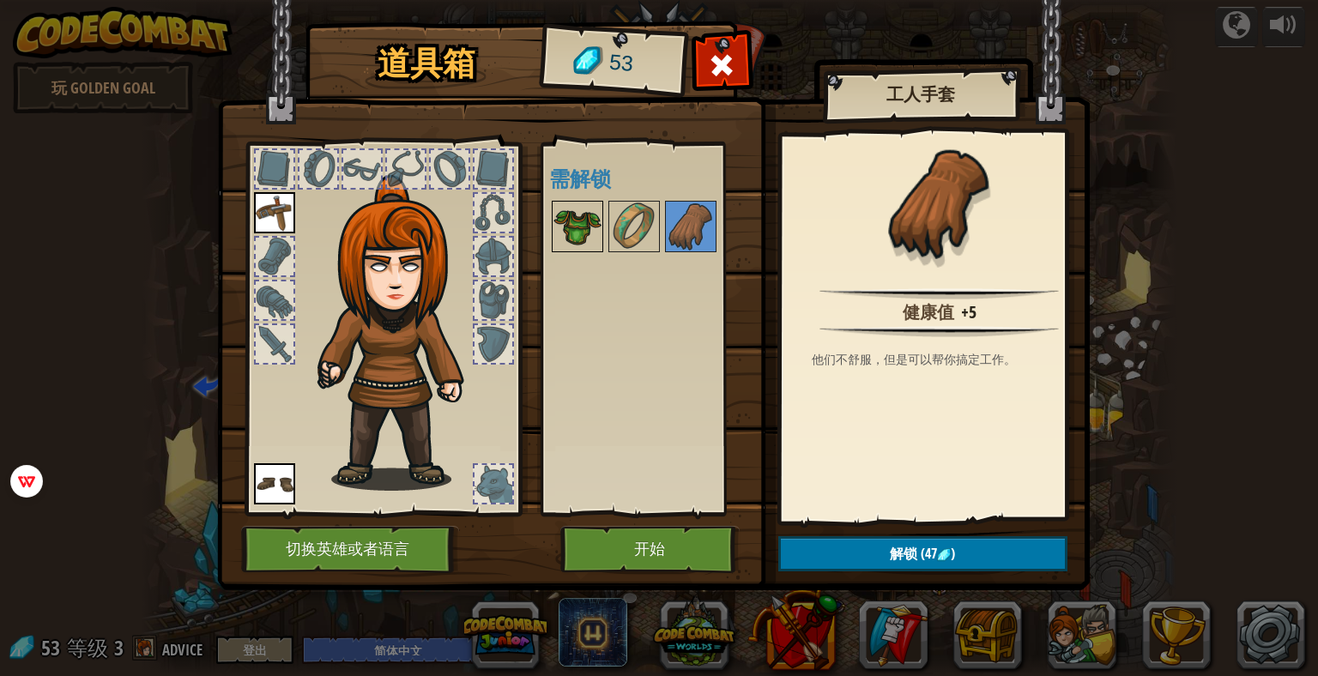
click at [571, 234] on img at bounding box center [577, 227] width 48 height 48
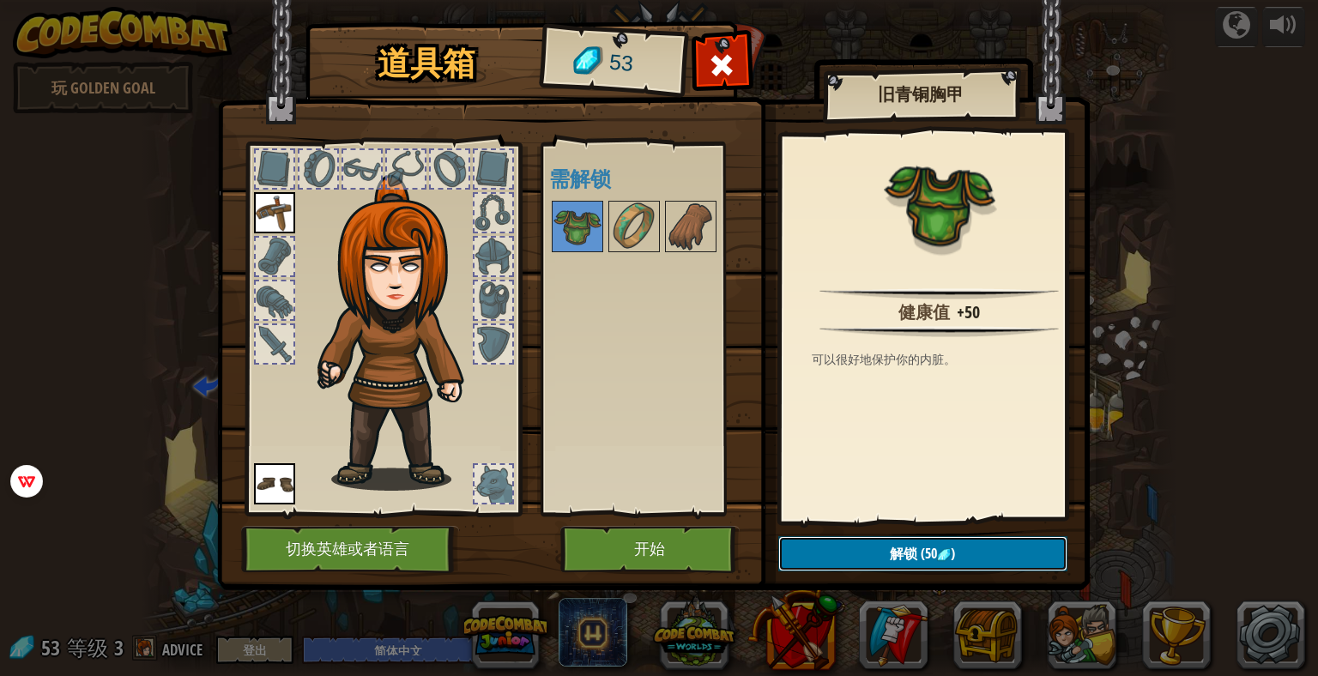
click at [971, 553] on button "解锁 (50 )" at bounding box center [922, 553] width 289 height 35
click at [889, 550] on button "确认" at bounding box center [922, 553] width 289 height 35
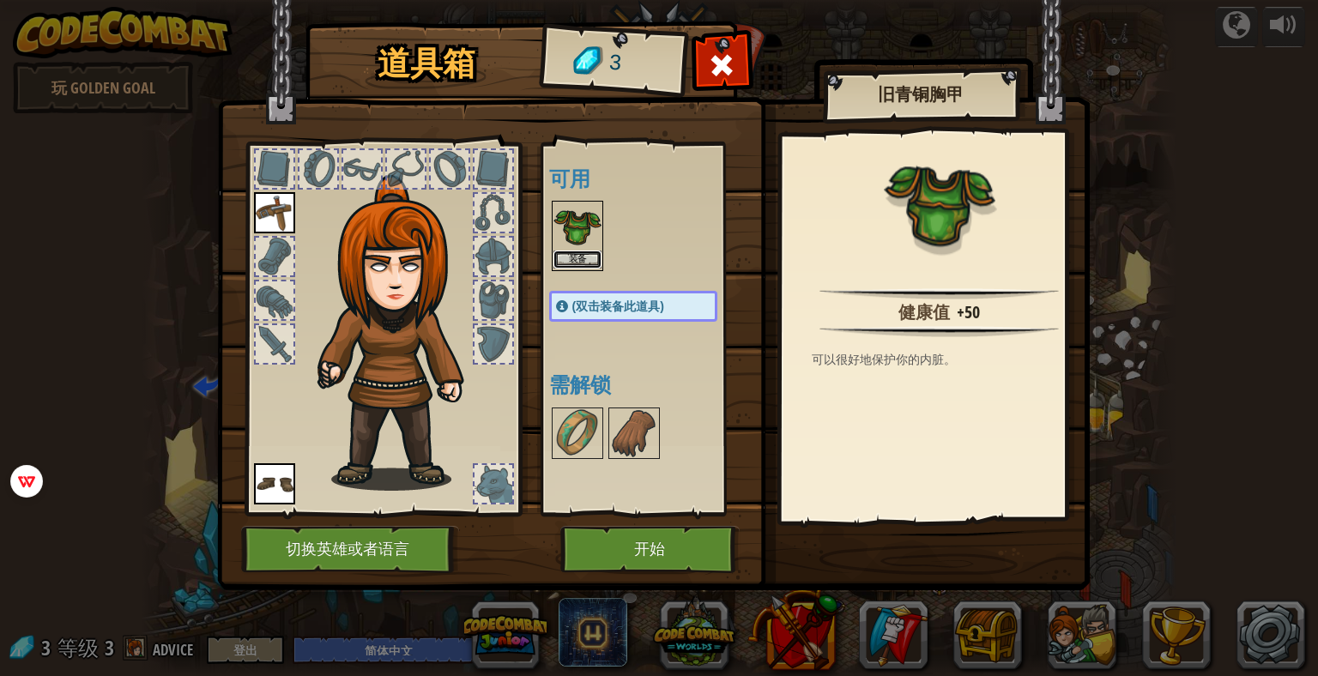
click at [576, 251] on button "装备" at bounding box center [577, 260] width 48 height 18
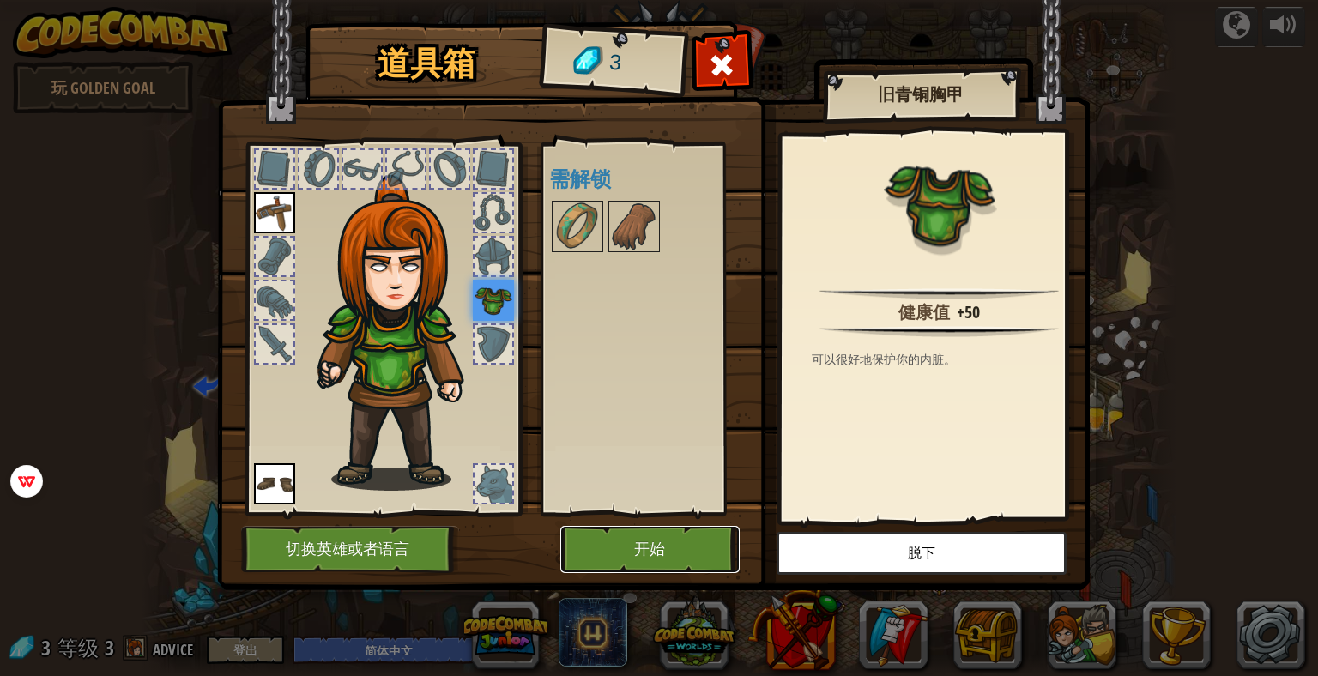
click at [648, 538] on button "开始" at bounding box center [649, 549] width 179 height 47
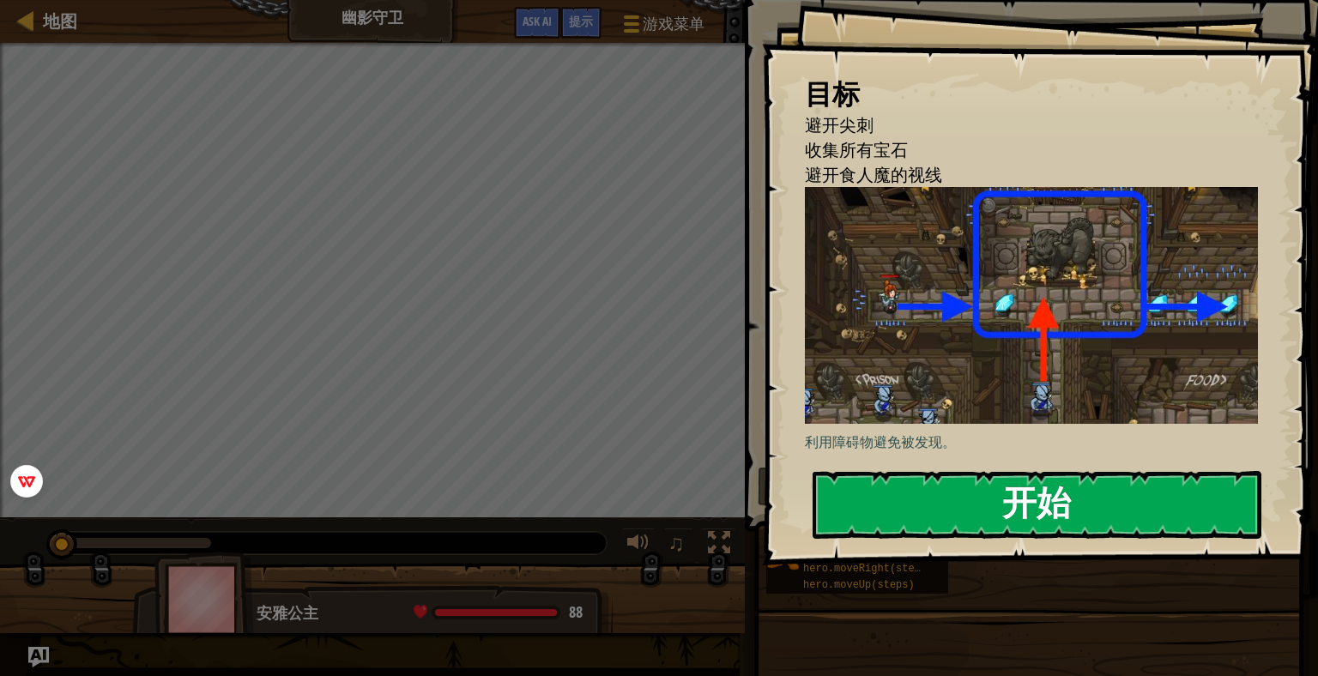
click at [1057, 502] on button "开始" at bounding box center [1037, 505] width 449 height 68
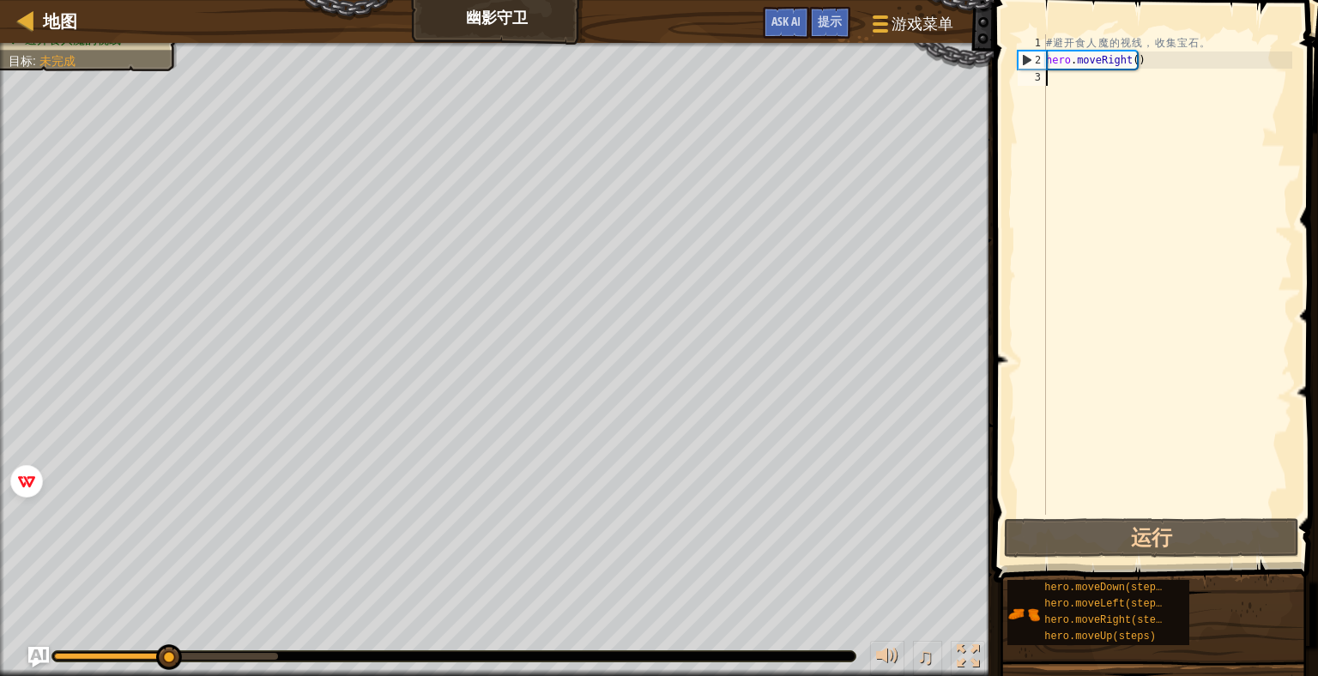
click at [1100, 98] on div "# 避 开 食 人 魔 的 视 线 ， 收 集 宝 石 。 hero . moveRight ( )" at bounding box center [1168, 291] width 250 height 515
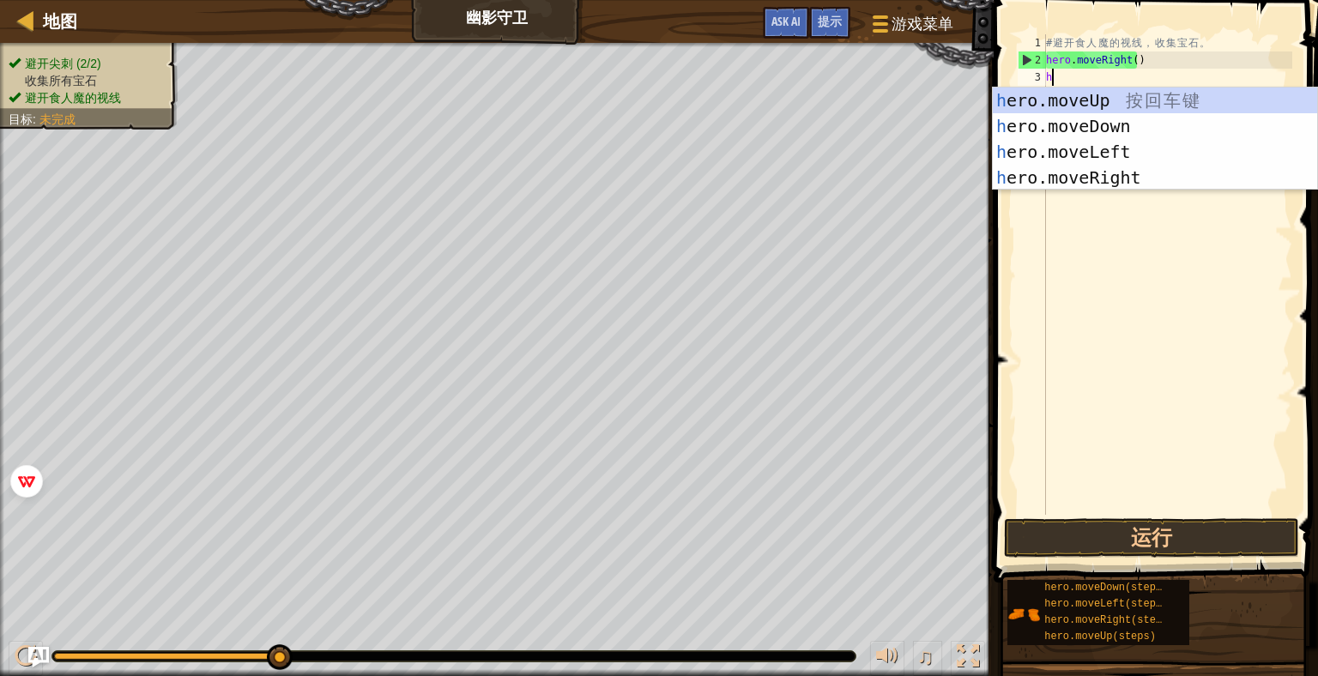
scroll to position [8, 0]
type textarea "he"
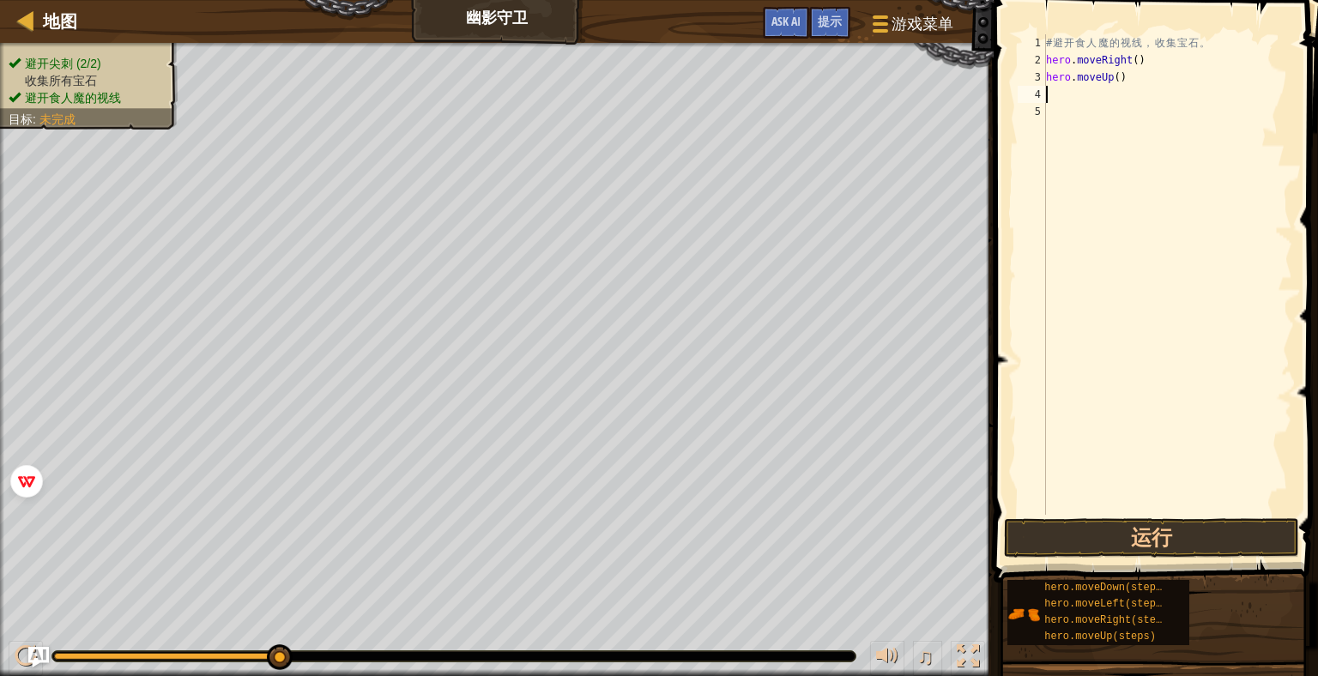
type textarea "he"
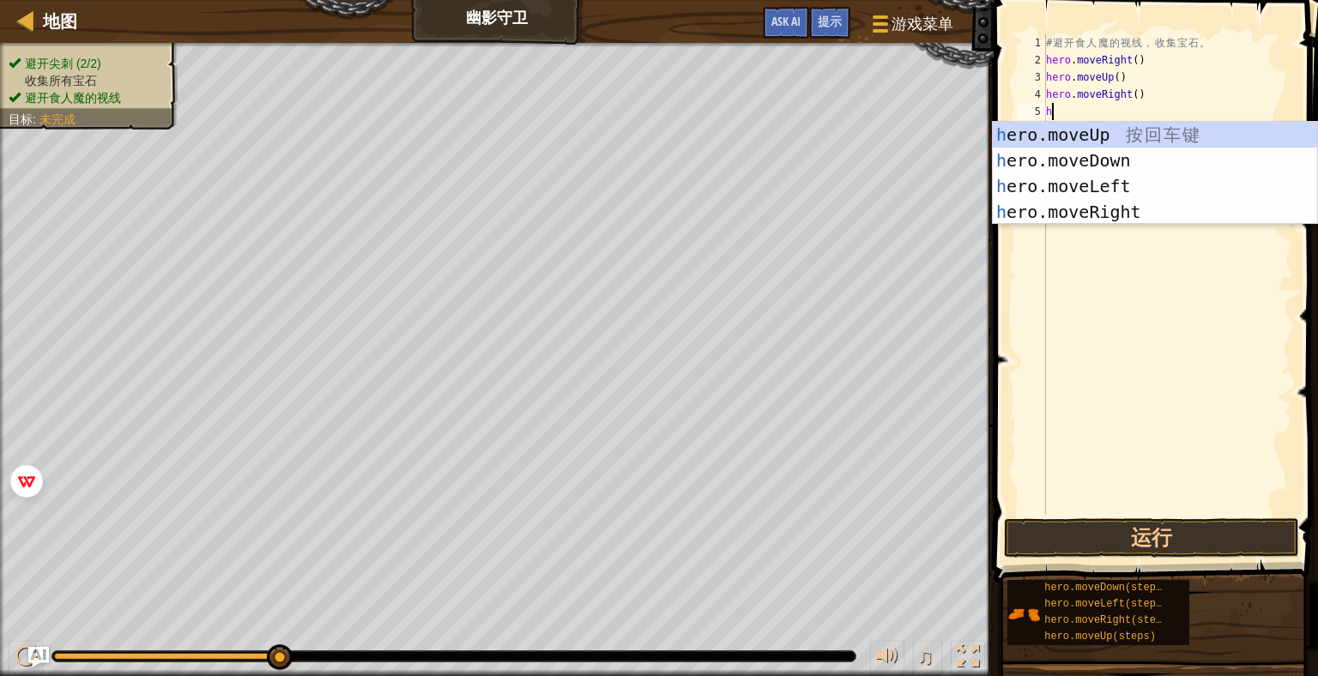
type textarea "he"
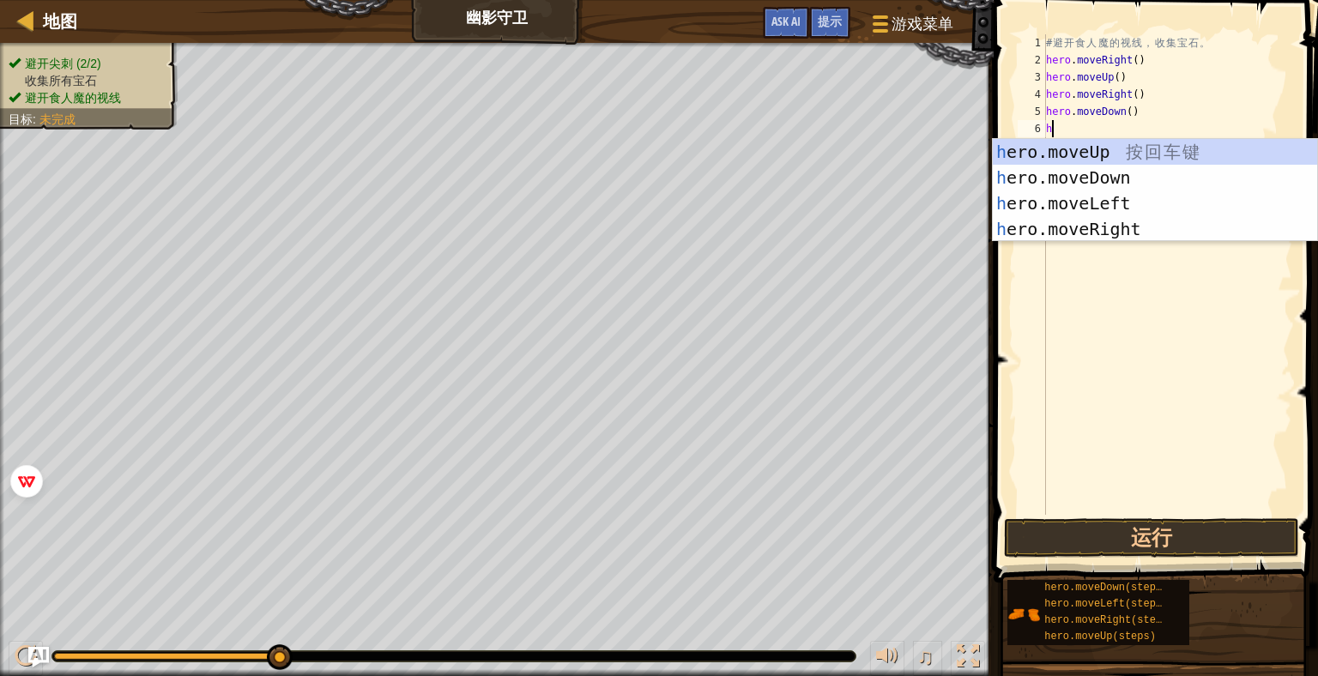
type textarea "he"
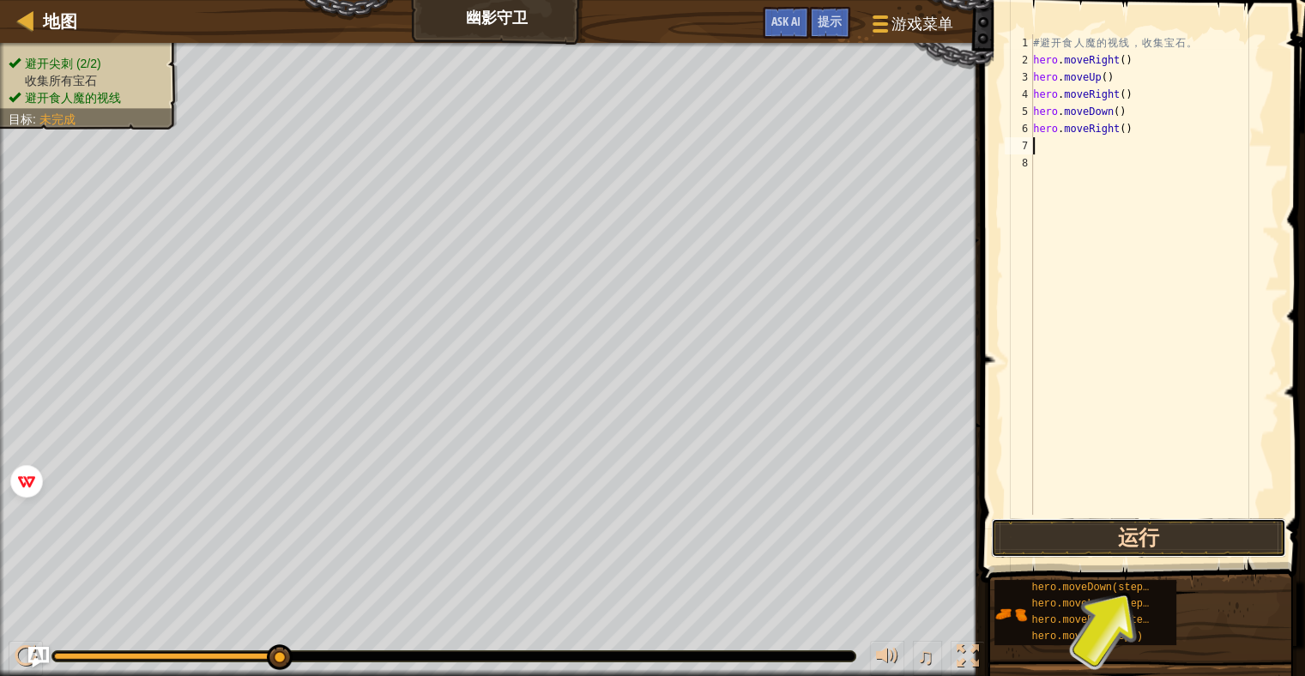
click at [1175, 542] on button "运行" at bounding box center [1138, 537] width 295 height 39
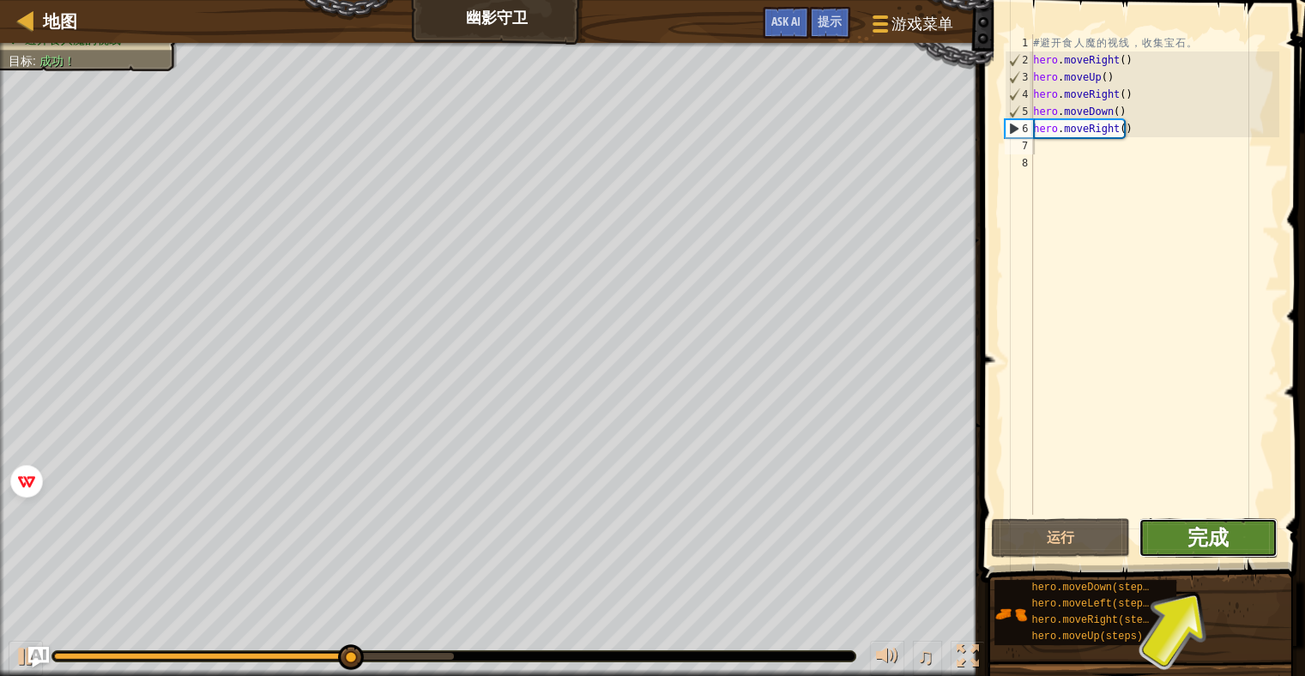
click at [1191, 535] on span "完成" at bounding box center [1208, 536] width 41 height 27
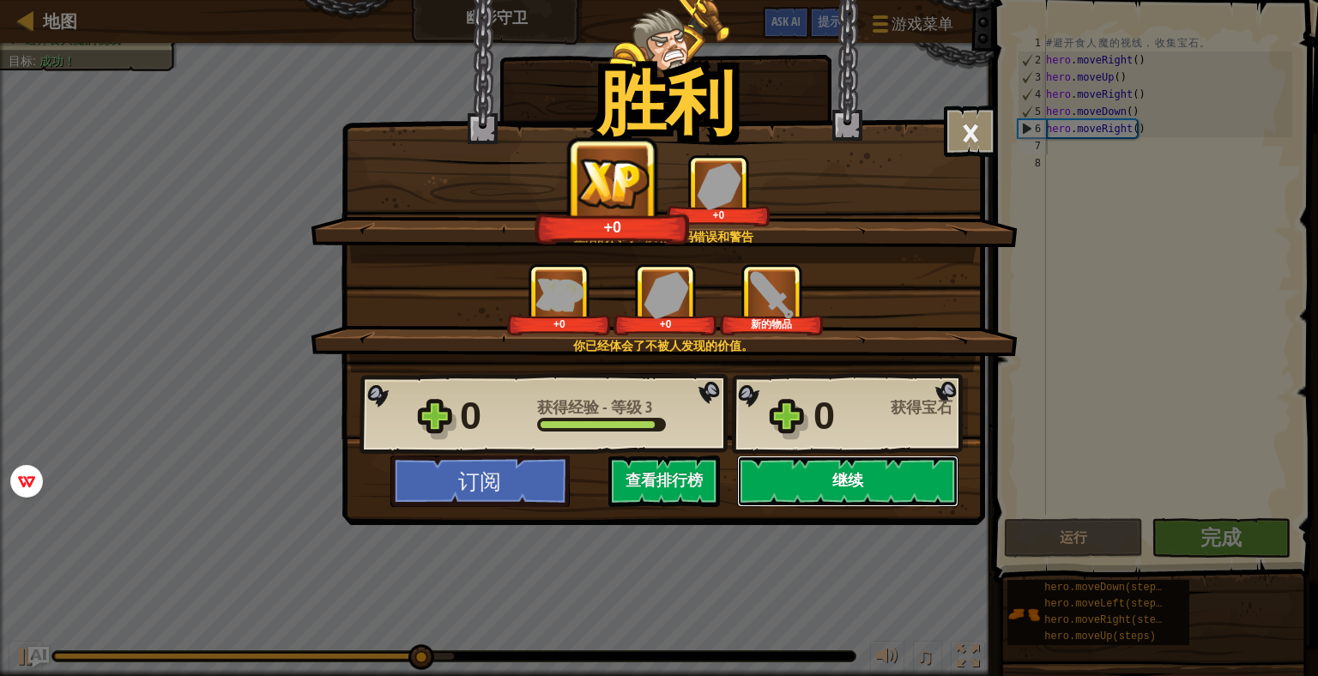
click at [844, 469] on button "继续" at bounding box center [847, 481] width 221 height 51
select select "zh-HANS"
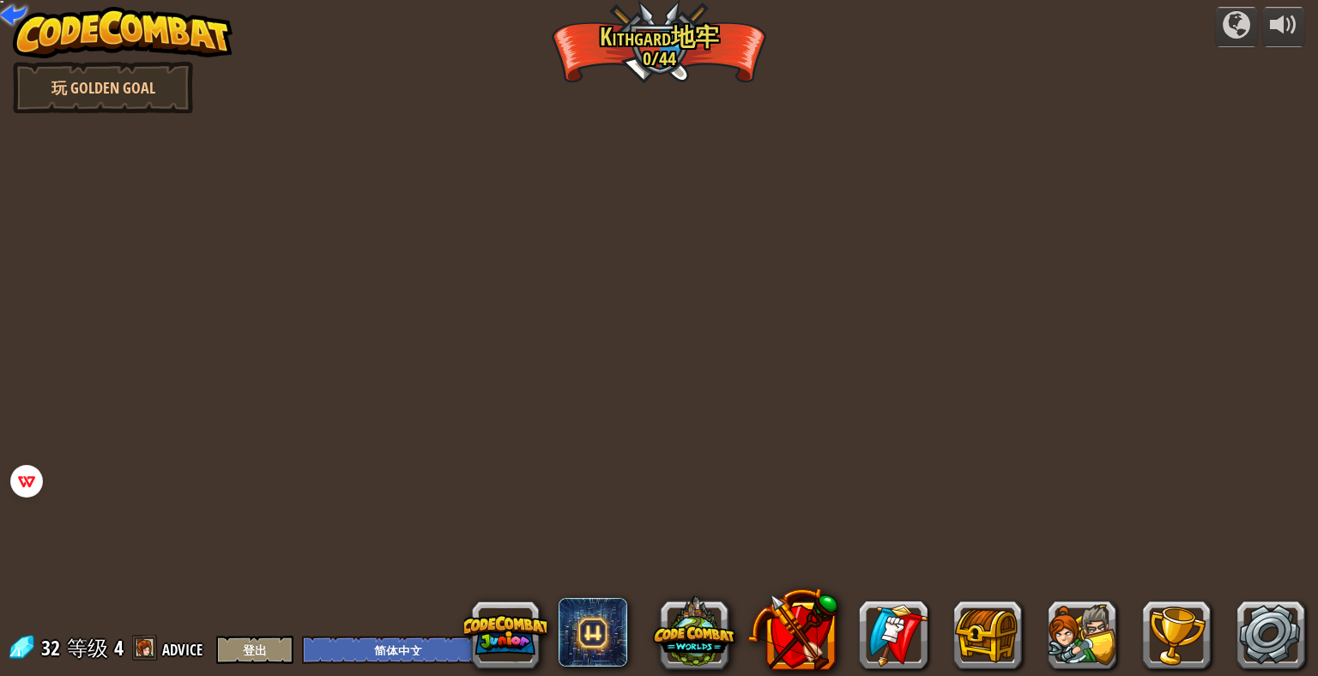
select select "zh-HANS"
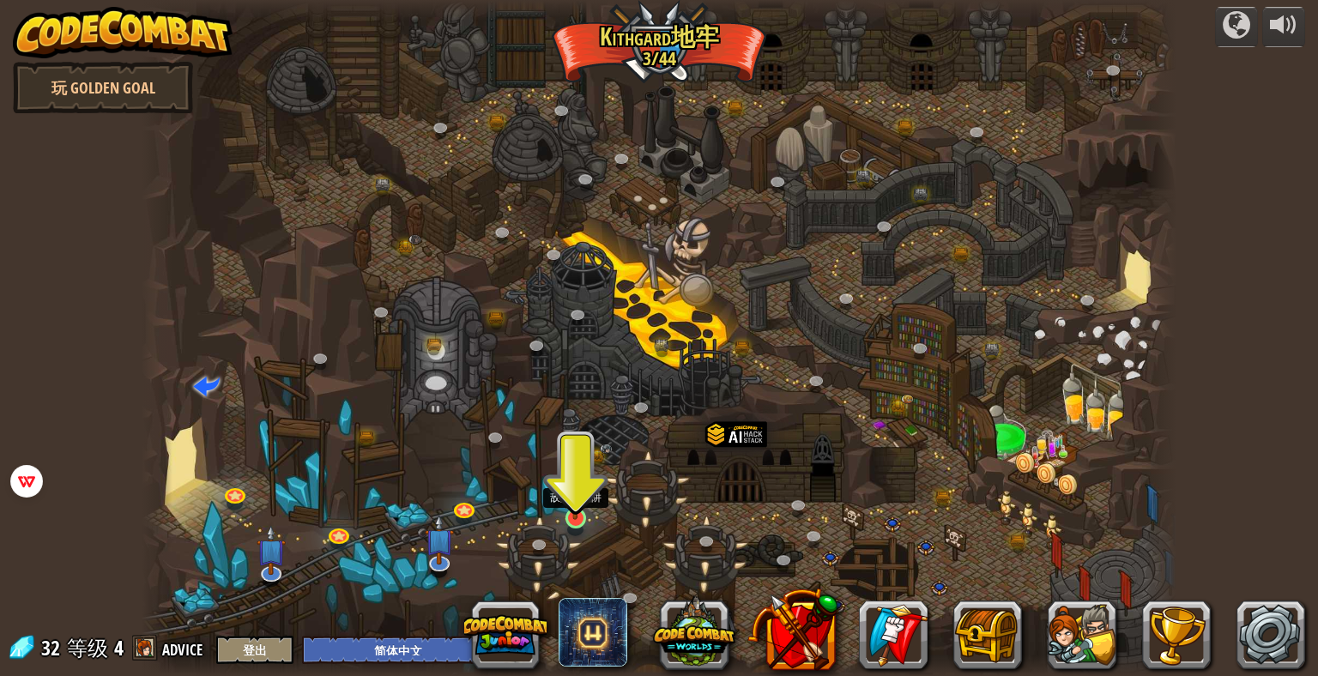
click at [577, 516] on img at bounding box center [575, 490] width 27 height 61
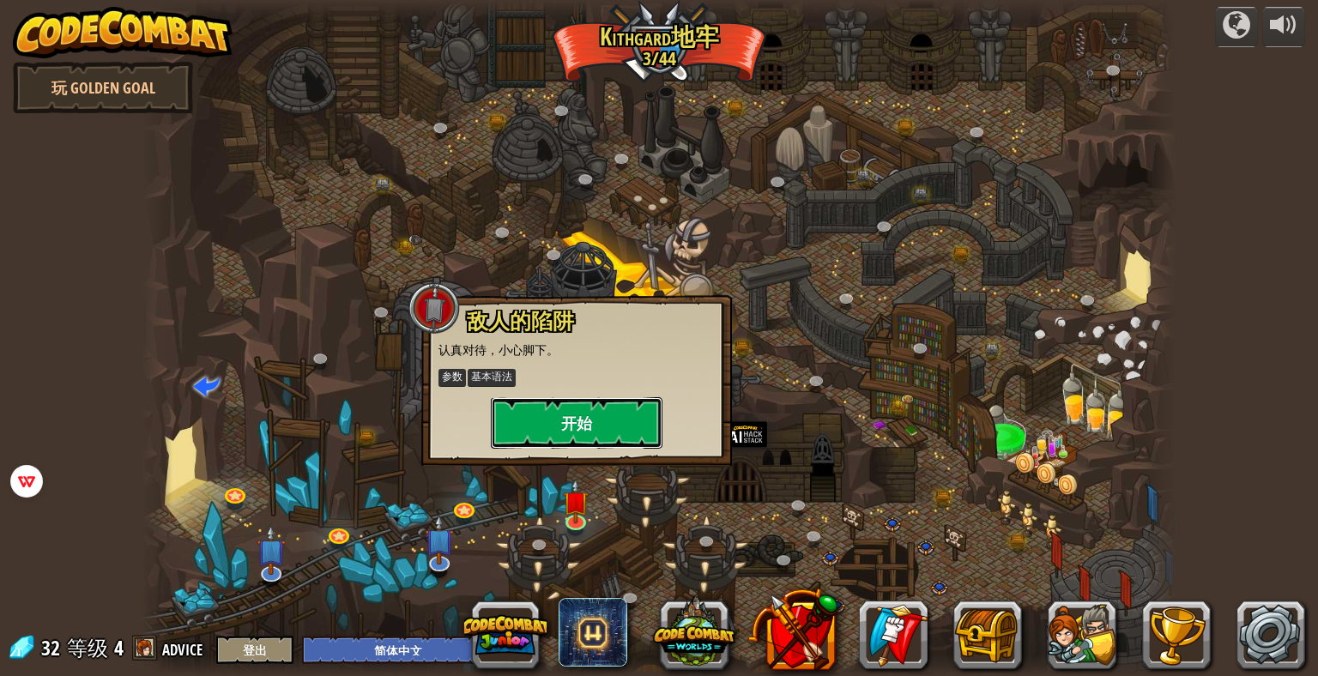
click at [556, 418] on button "开始" at bounding box center [577, 422] width 172 height 51
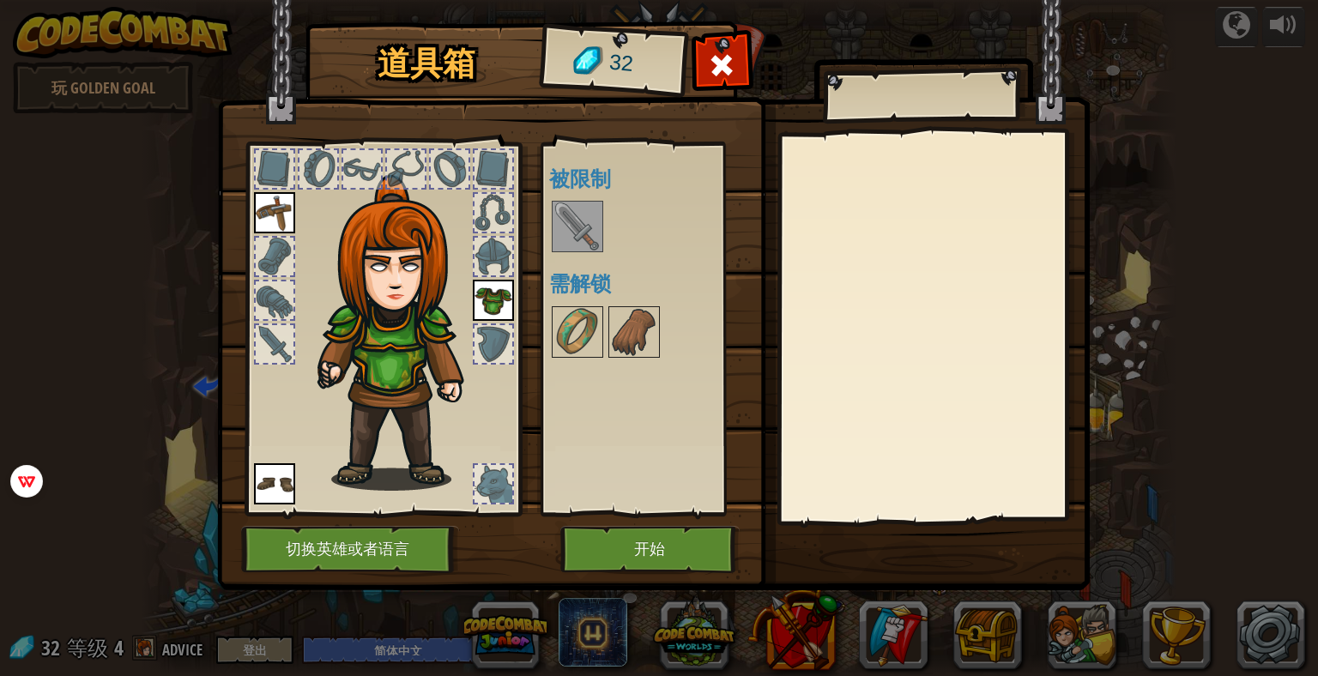
click at [576, 224] on img at bounding box center [577, 227] width 48 height 48
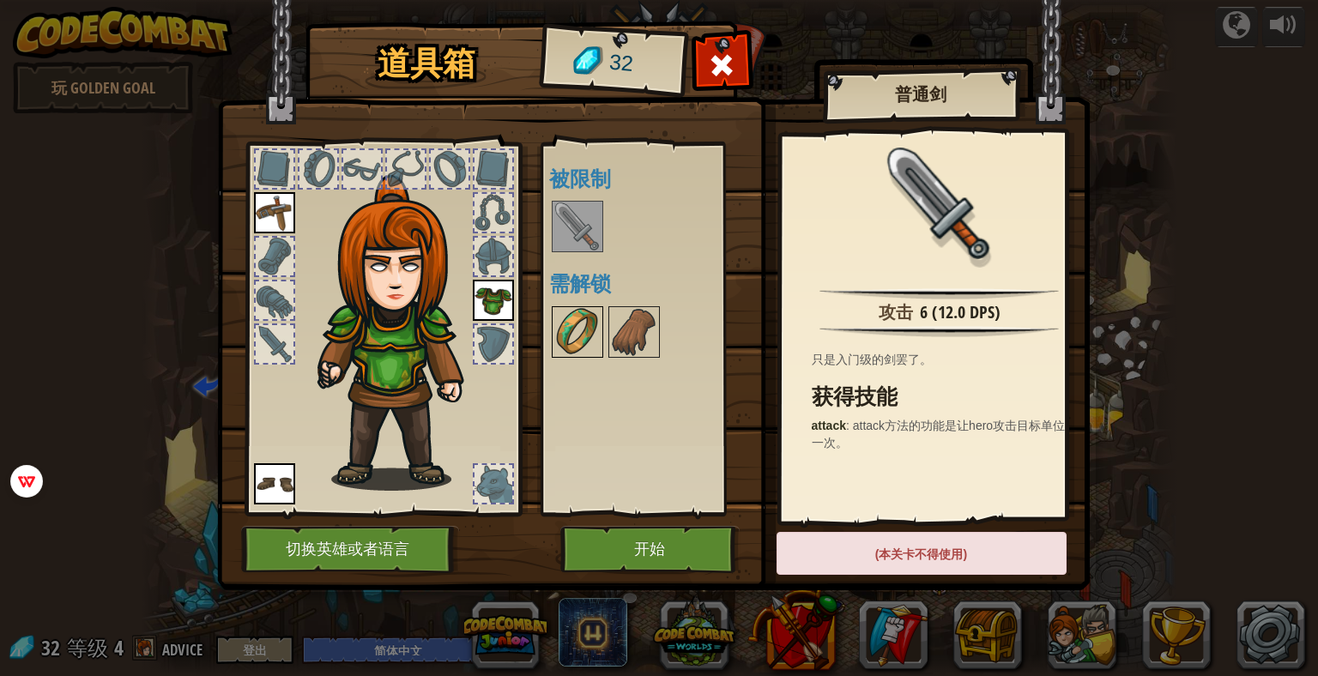
click at [575, 348] on img at bounding box center [577, 332] width 48 height 48
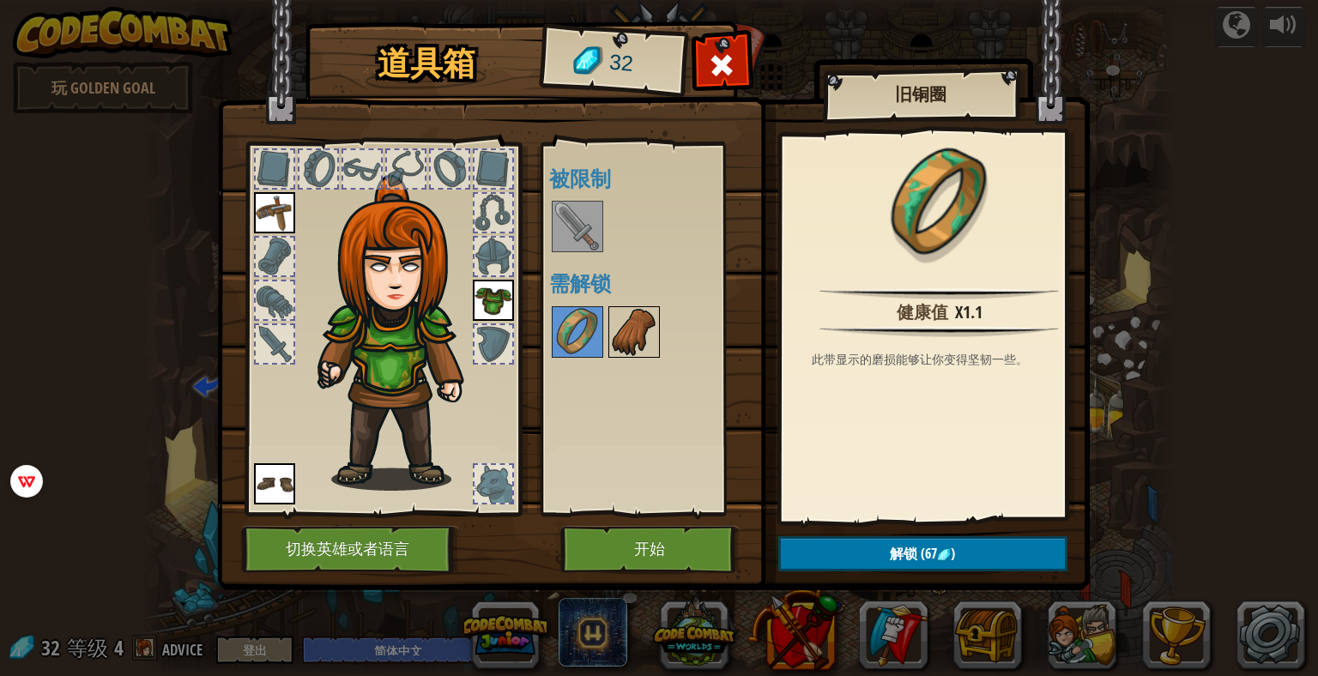
click at [616, 326] on img at bounding box center [634, 332] width 48 height 48
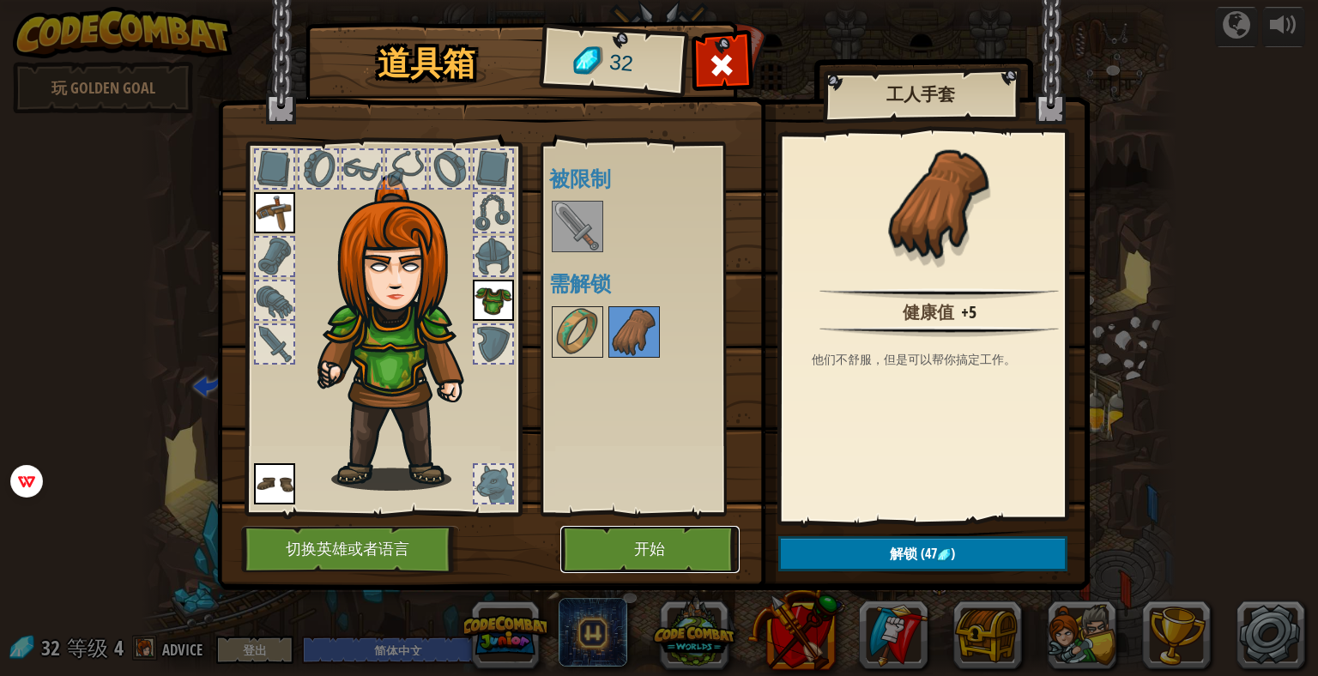
click at [686, 541] on button "开始" at bounding box center [649, 549] width 179 height 47
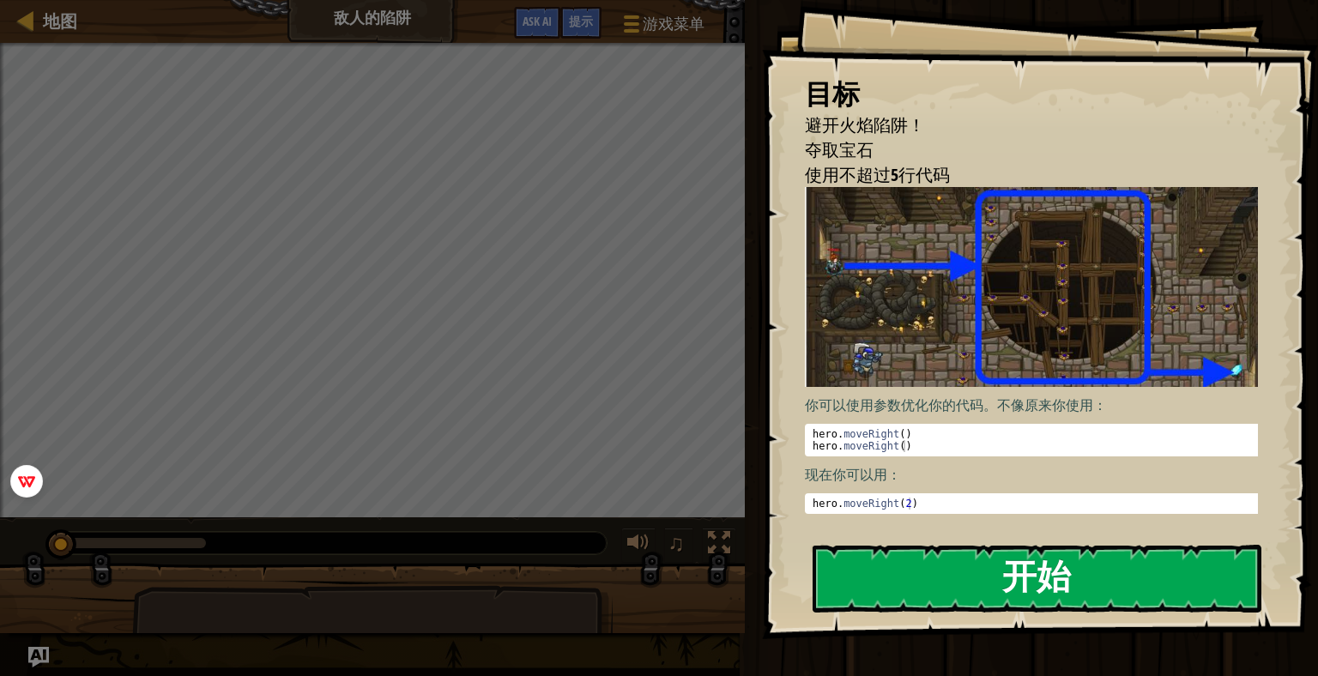
click at [1069, 589] on button "开始" at bounding box center [1037, 579] width 449 height 68
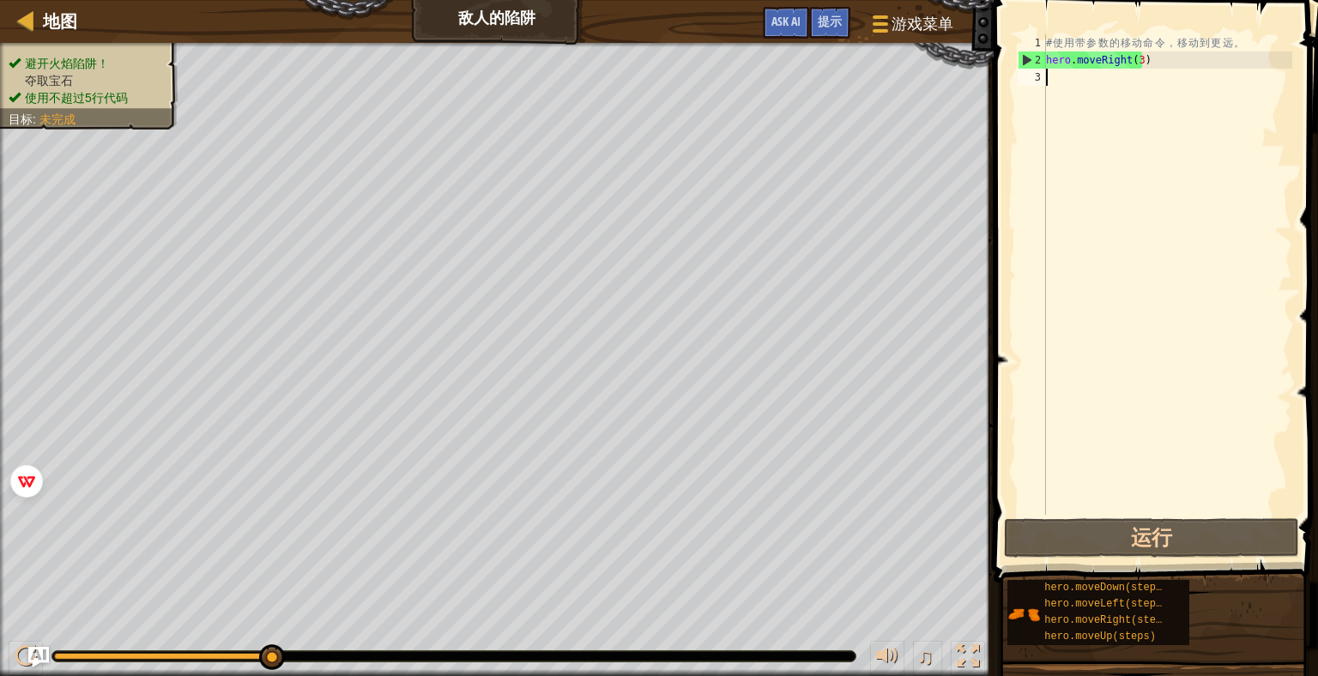
click at [1126, 97] on div "# 使 用 带 参 数 的 移 动 命 令 ， 移 动 到 更 远 。 hero . moveRight ( 3 )" at bounding box center [1168, 291] width 250 height 515
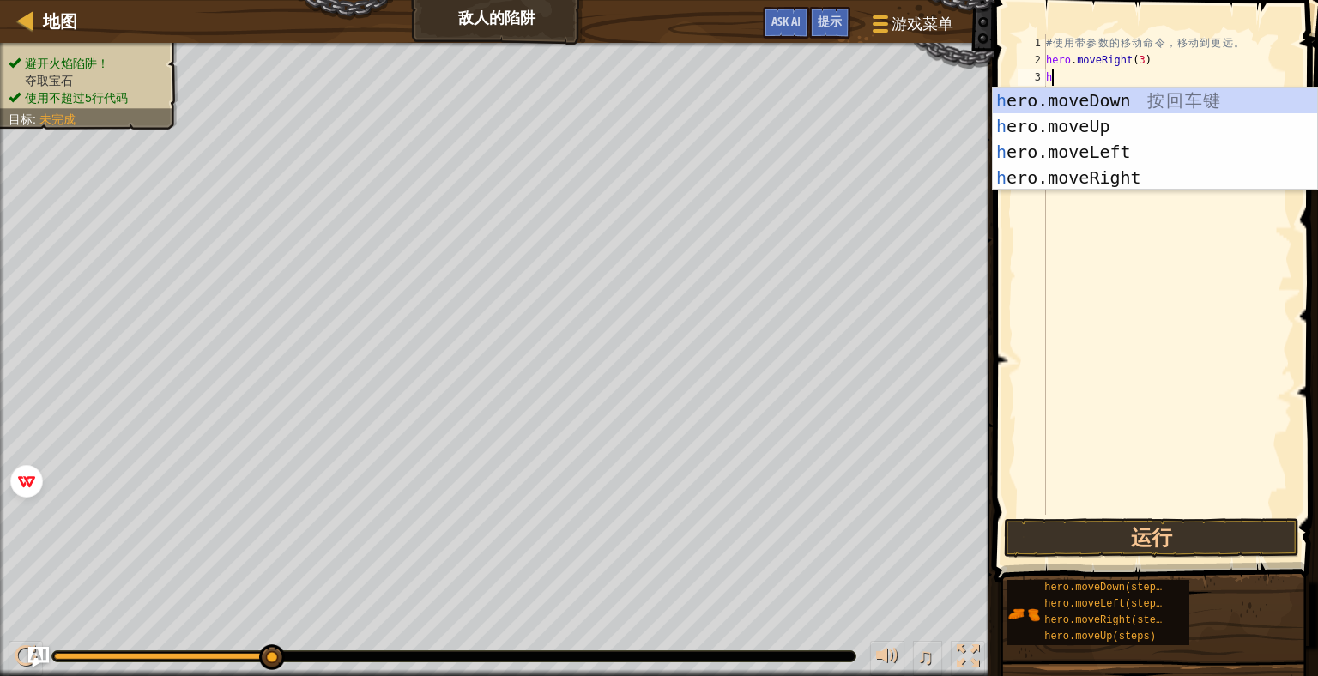
type textarea "he"
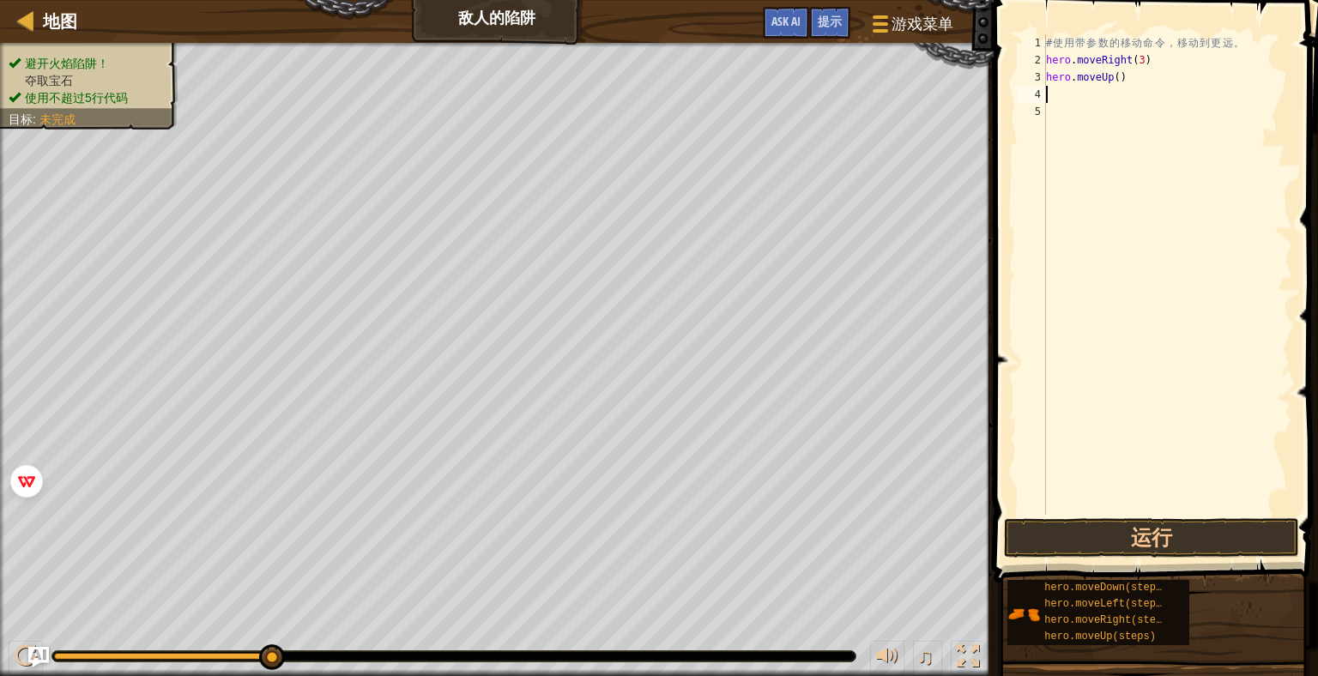
click at [1087, 100] on div "# 使 用 带 参 数 的 移 动 命 令 ， 移 动 到 更 远 。 hero . moveRight ( 3 ) hero . moveUp ( )" at bounding box center [1168, 291] width 250 height 515
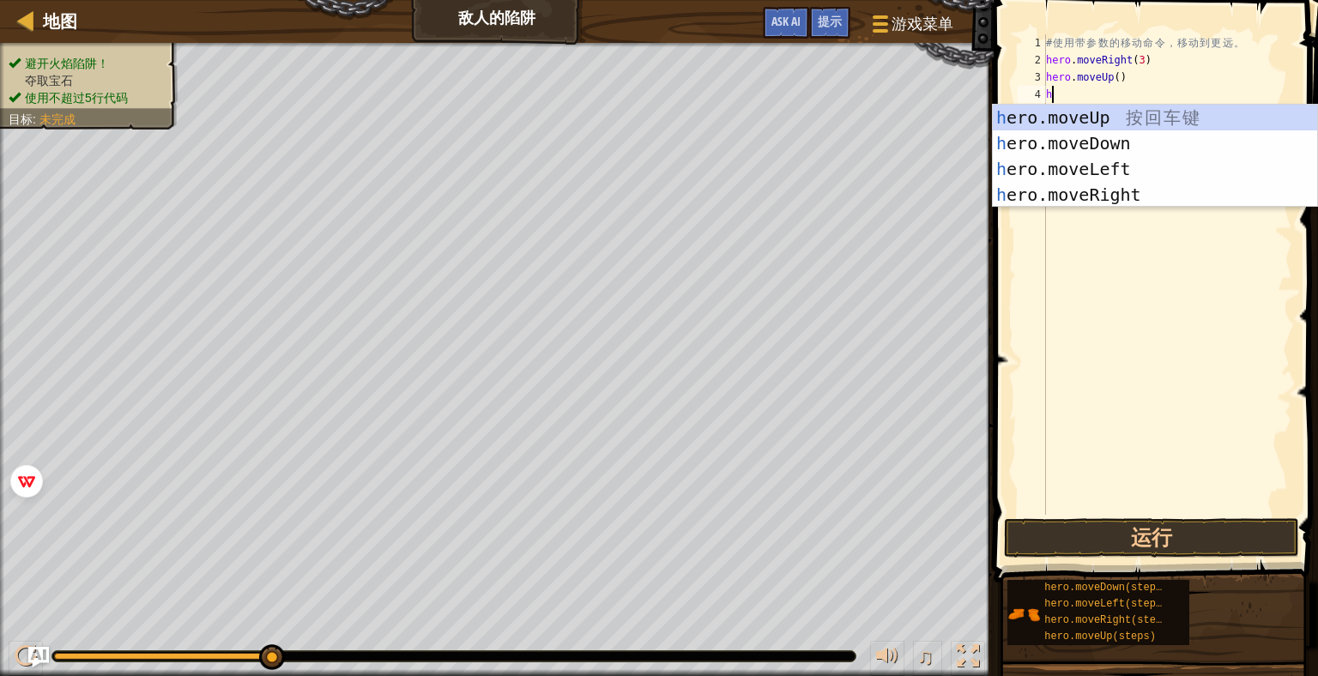
type textarea "he"
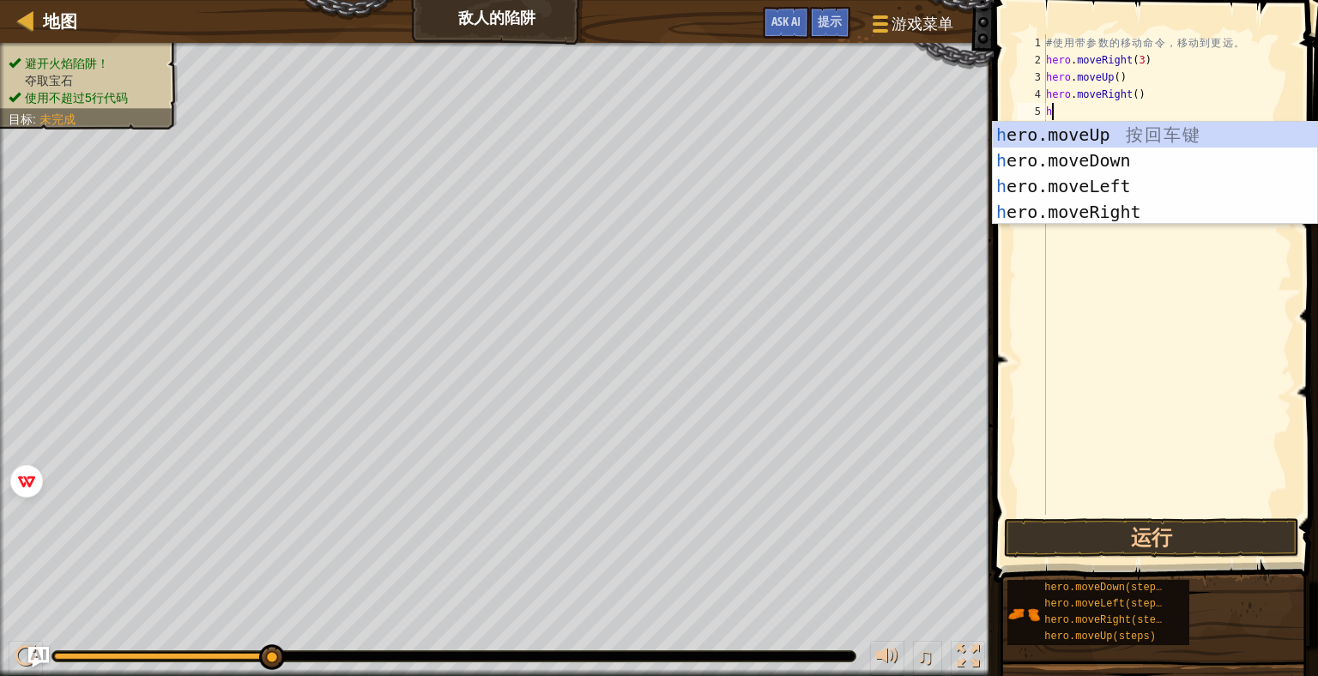
type textarea "he"
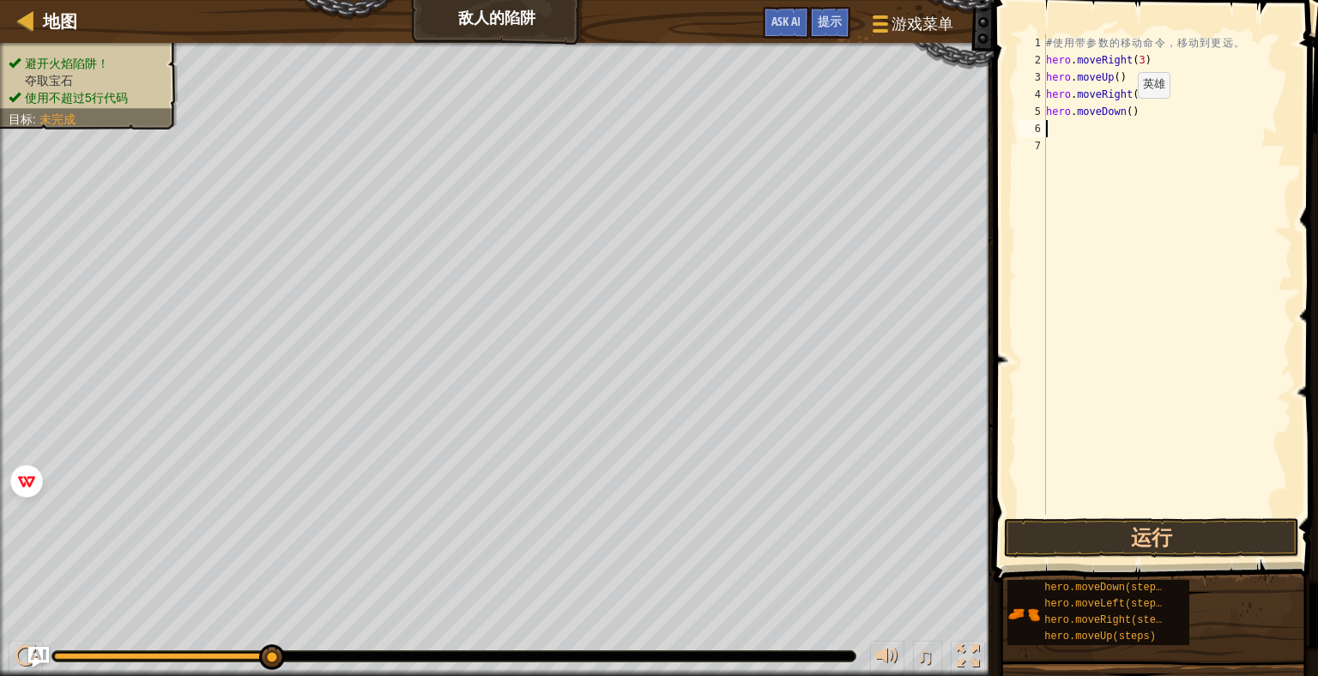
click at [1122, 114] on div "# 使 用 带 参 数 的 移 动 命 令 ， 移 动 到 更 远 。 hero . moveRight ( 3 ) hero . moveUp ( ) he…" at bounding box center [1168, 291] width 250 height 515
type textarea "hero.moveDown()"
click at [1122, 108] on div "# 使 用 带 参 数 的 移 动 命 令 ， 移 动 到 更 远 。 hero . moveRight ( 3 ) hero . moveUp ( ) he…" at bounding box center [1168, 291] width 250 height 515
type textarea "hero.moveDown(3)"
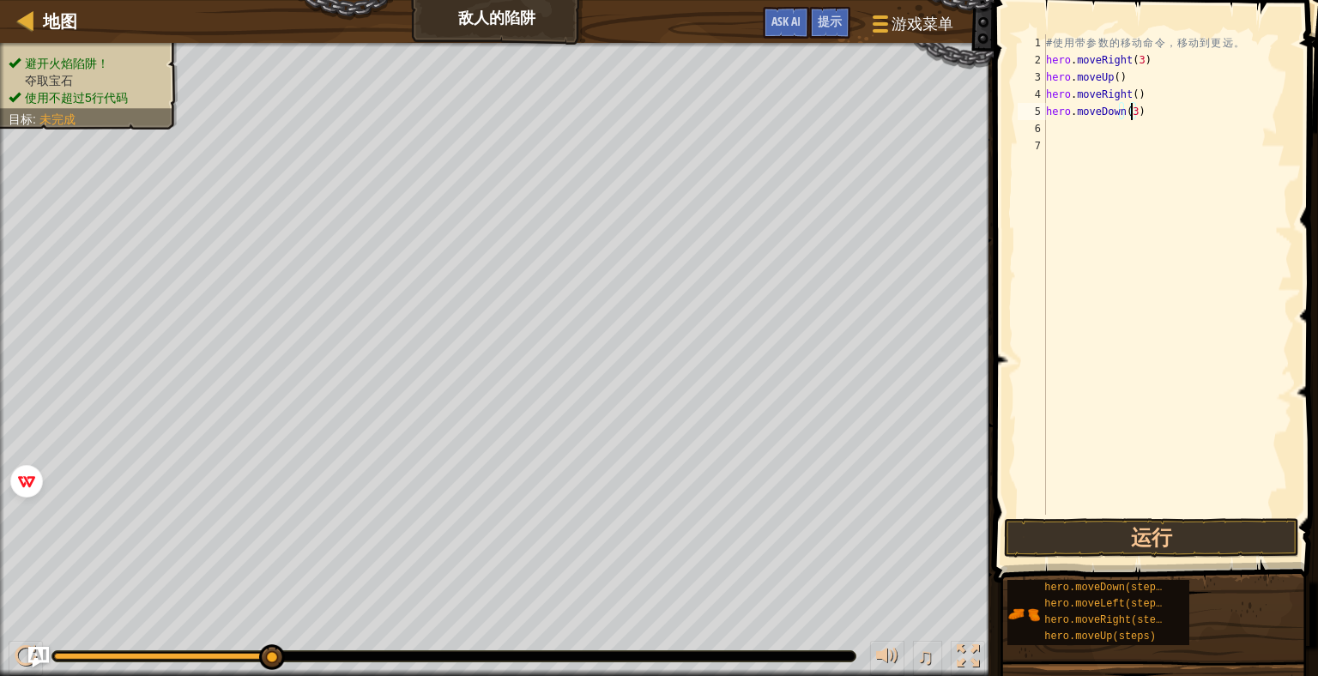
click at [1160, 109] on div "# 使 用 带 参 数 的 移 动 命 令 ， 移 动 到 更 远 。 hero . moveRight ( 3 ) hero . moveUp ( ) he…" at bounding box center [1168, 291] width 250 height 515
click at [1067, 124] on div "# 使 用 带 参 数 的 移 动 命 令 ， 移 动 到 更 远 。 hero . moveRight ( 3 ) hero . moveUp ( ) he…" at bounding box center [1168, 291] width 250 height 515
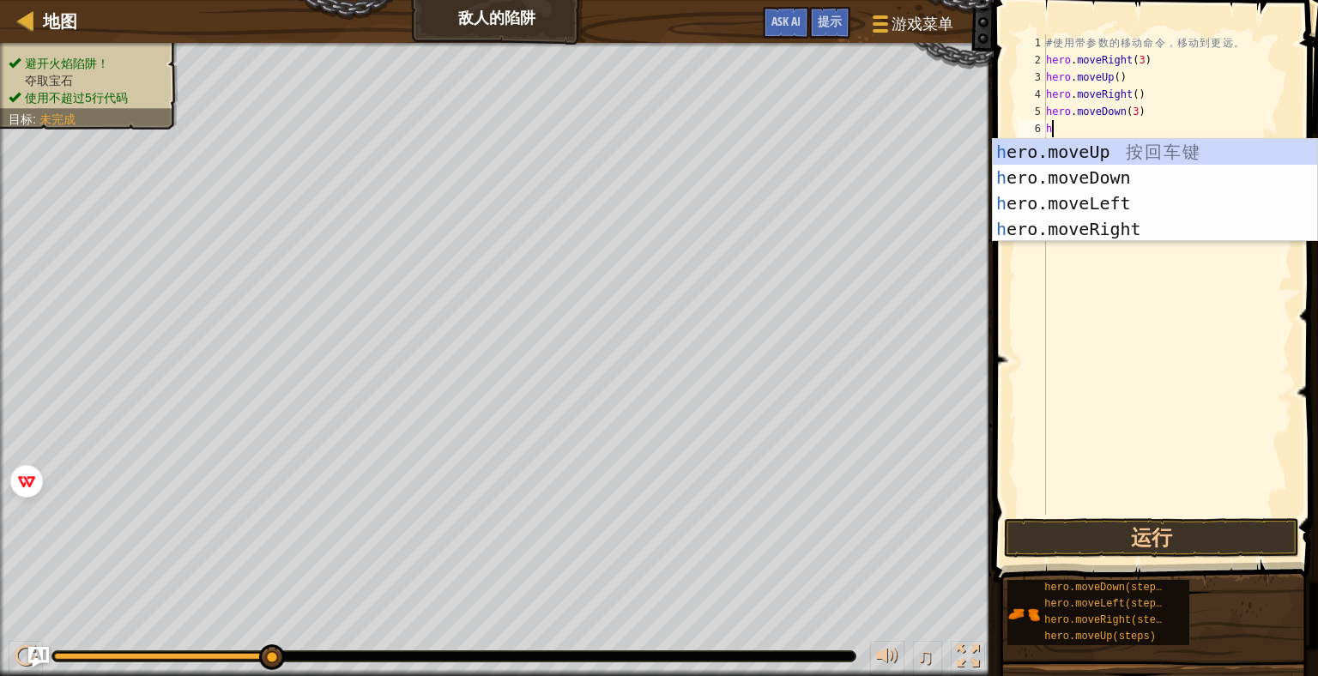
type textarea "he"
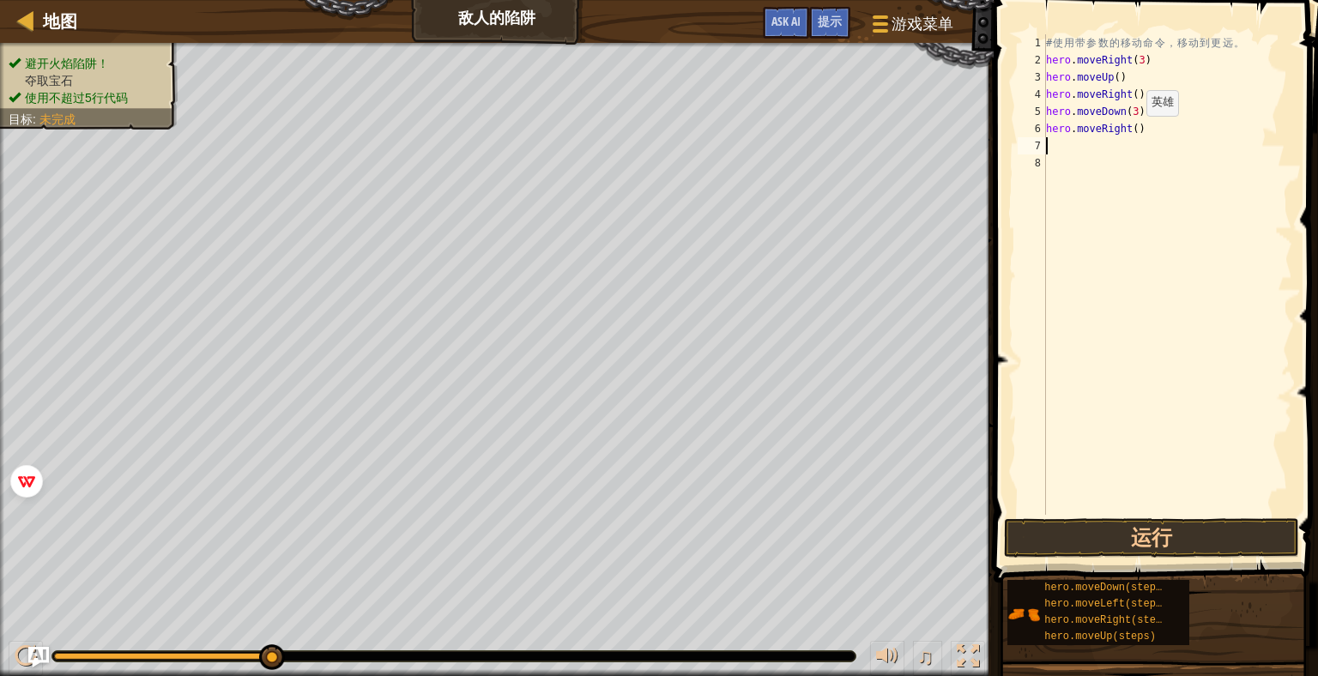
click at [1132, 132] on div "# 使 用 带 参 数 的 移 动 命 令 ， 移 动 到 更 远 。 hero . moveRight ( 3 ) hero . moveUp ( ) he…" at bounding box center [1168, 291] width 250 height 515
type textarea "hero.moveRight(2)"
click at [1219, 523] on button "运行" at bounding box center [1151, 537] width 295 height 39
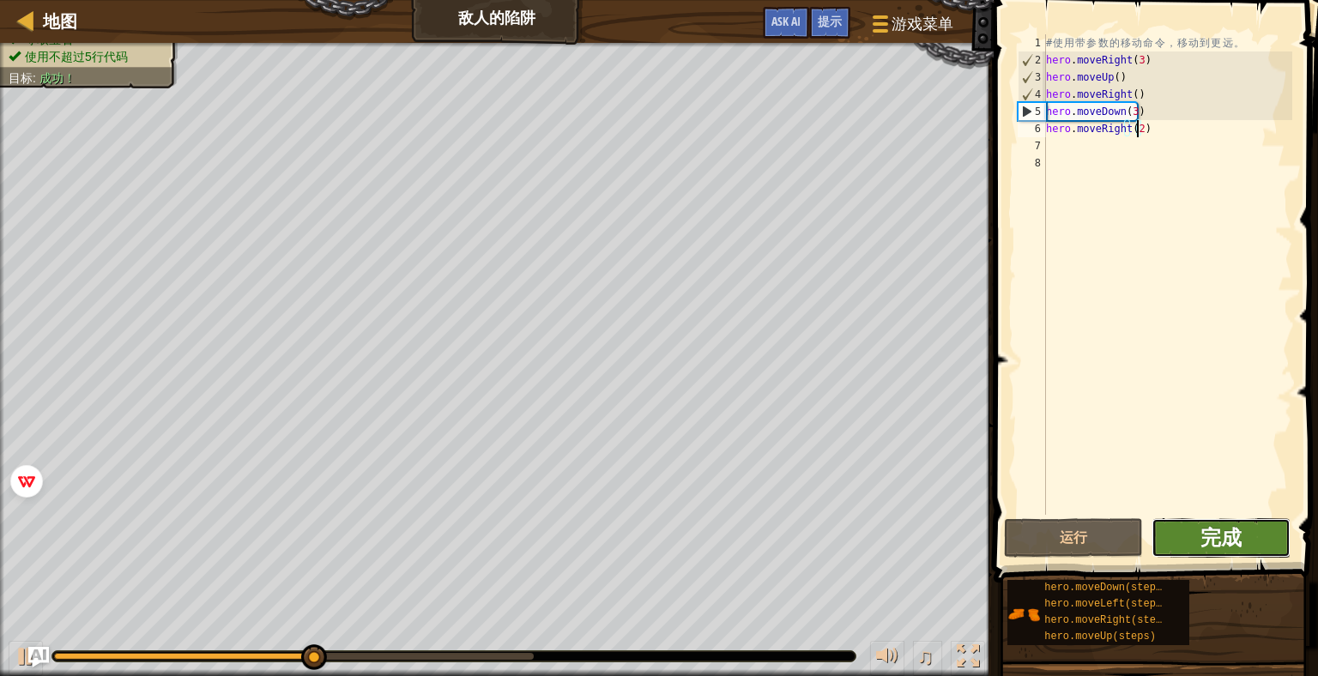
click at [1229, 533] on span "完成" at bounding box center [1220, 536] width 41 height 27
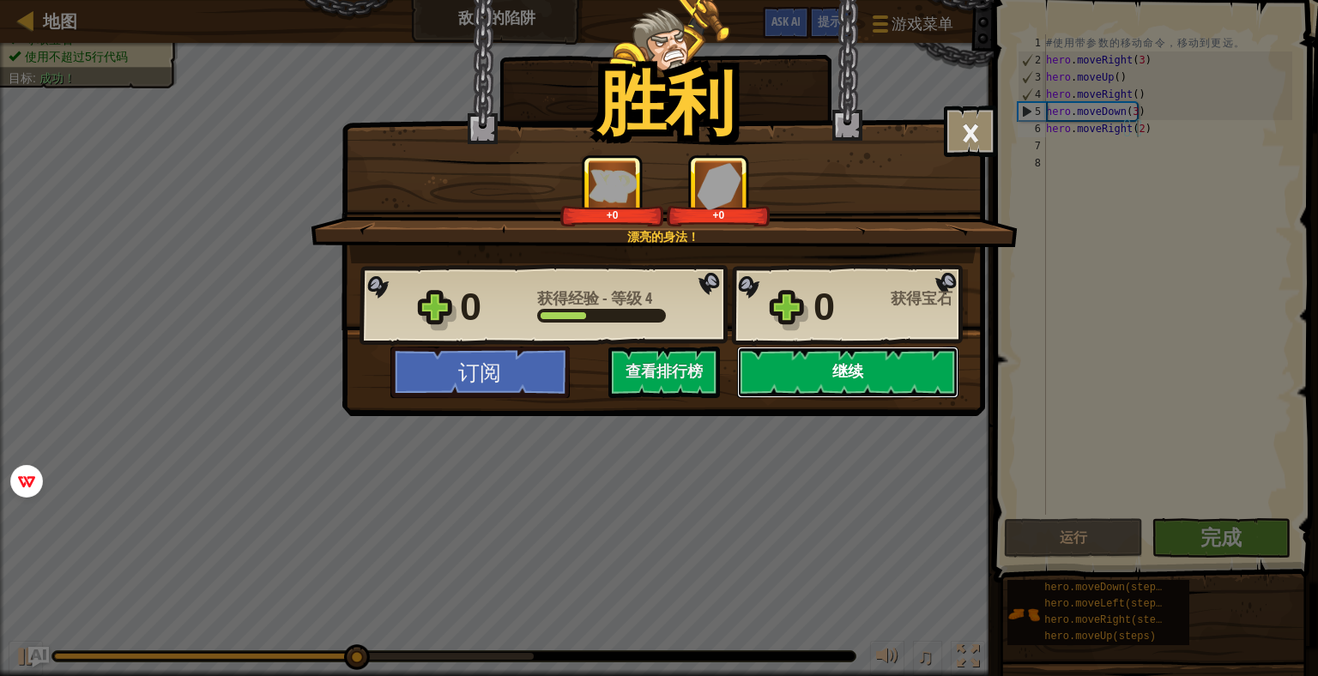
click at [807, 366] on button "继续" at bounding box center [847, 372] width 221 height 51
select select "zh-HANS"
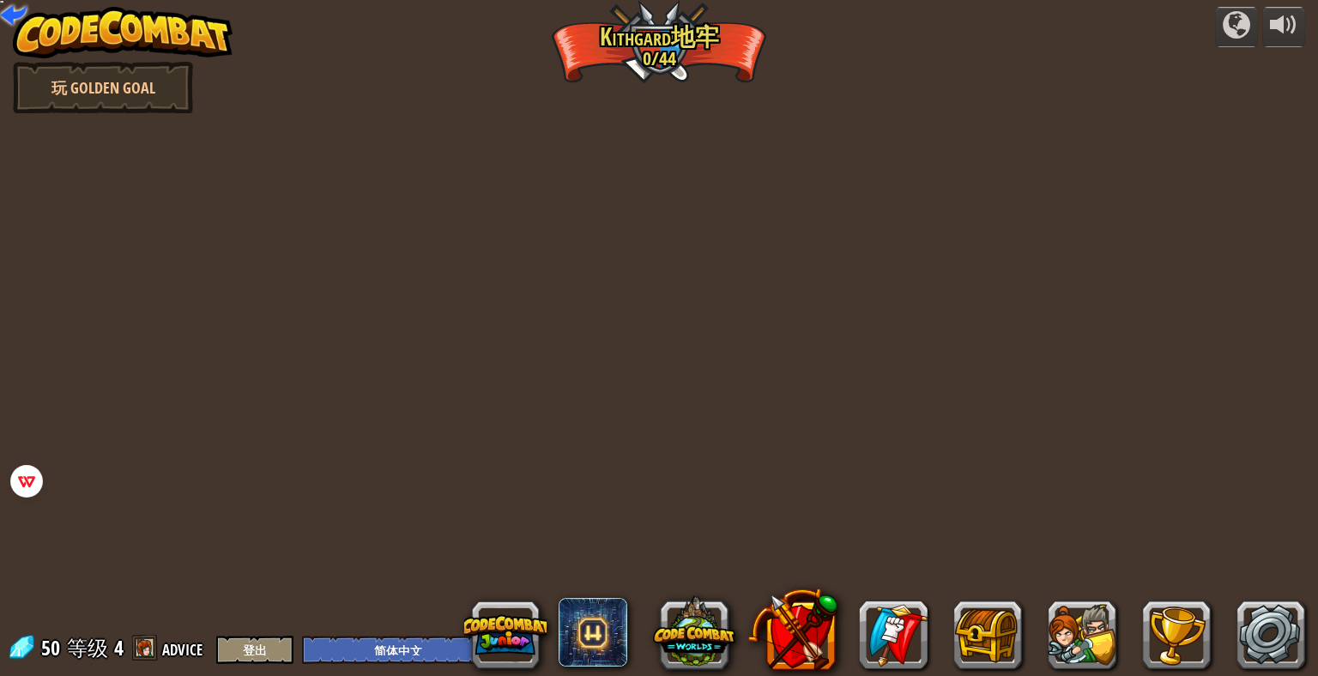
select select "zh-HANS"
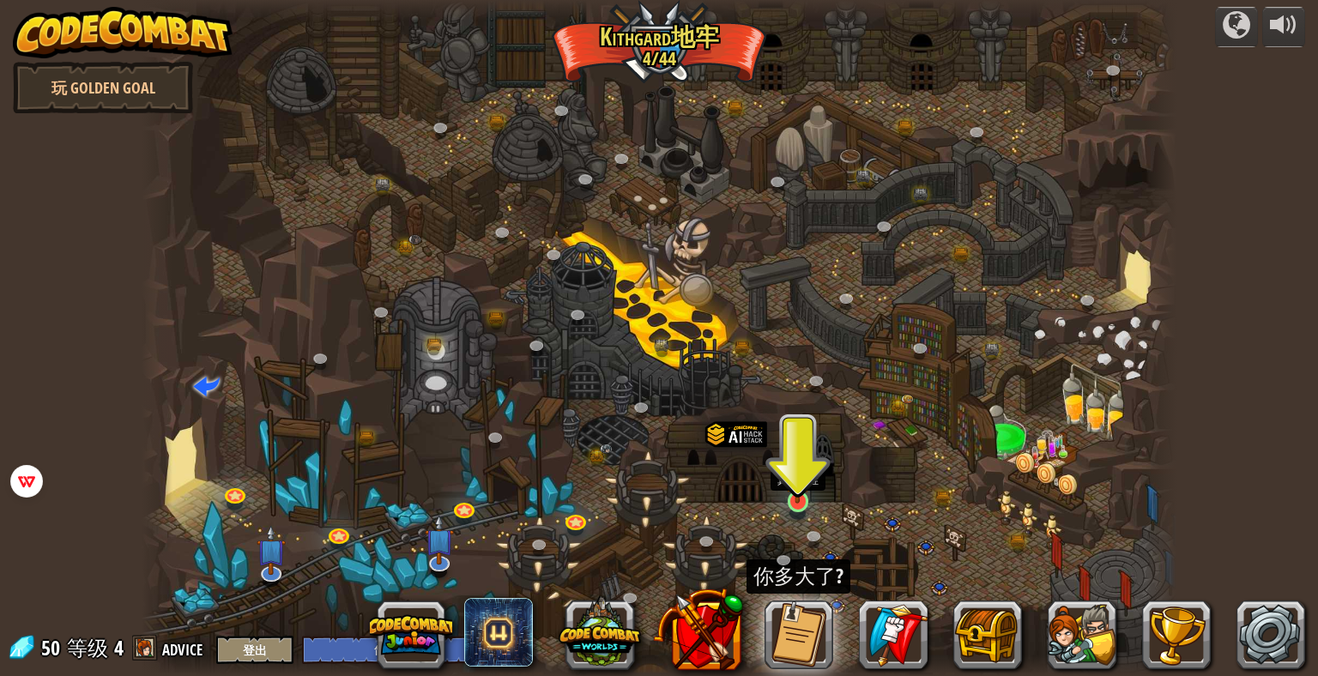
click at [790, 493] on img at bounding box center [797, 473] width 27 height 61
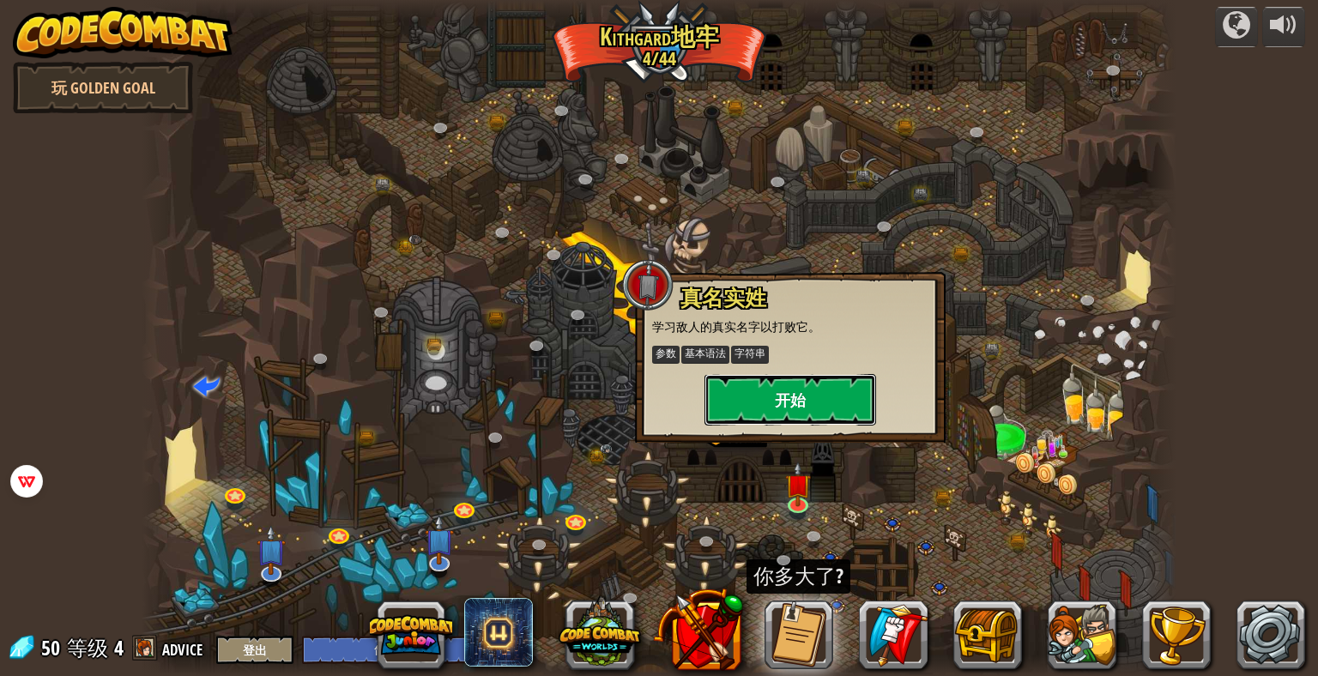
click at [806, 408] on button "开始" at bounding box center [791, 399] width 172 height 51
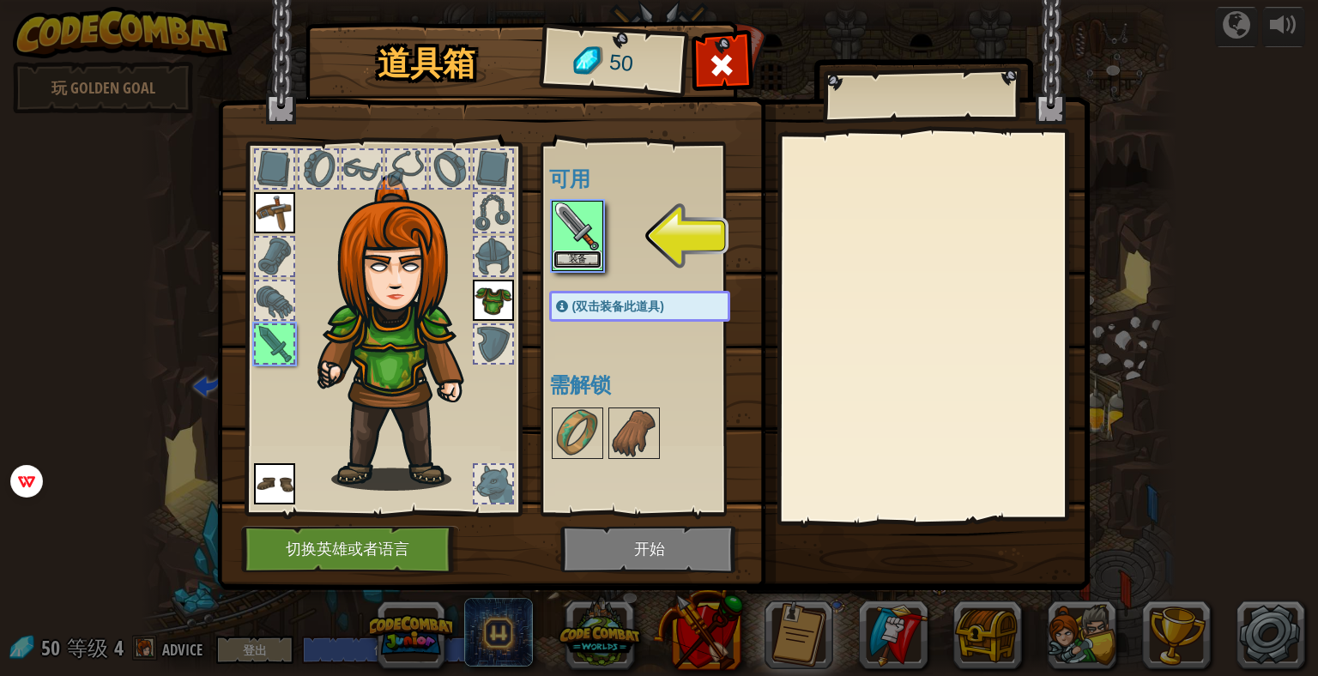
click at [585, 252] on button "装备" at bounding box center [577, 260] width 48 height 18
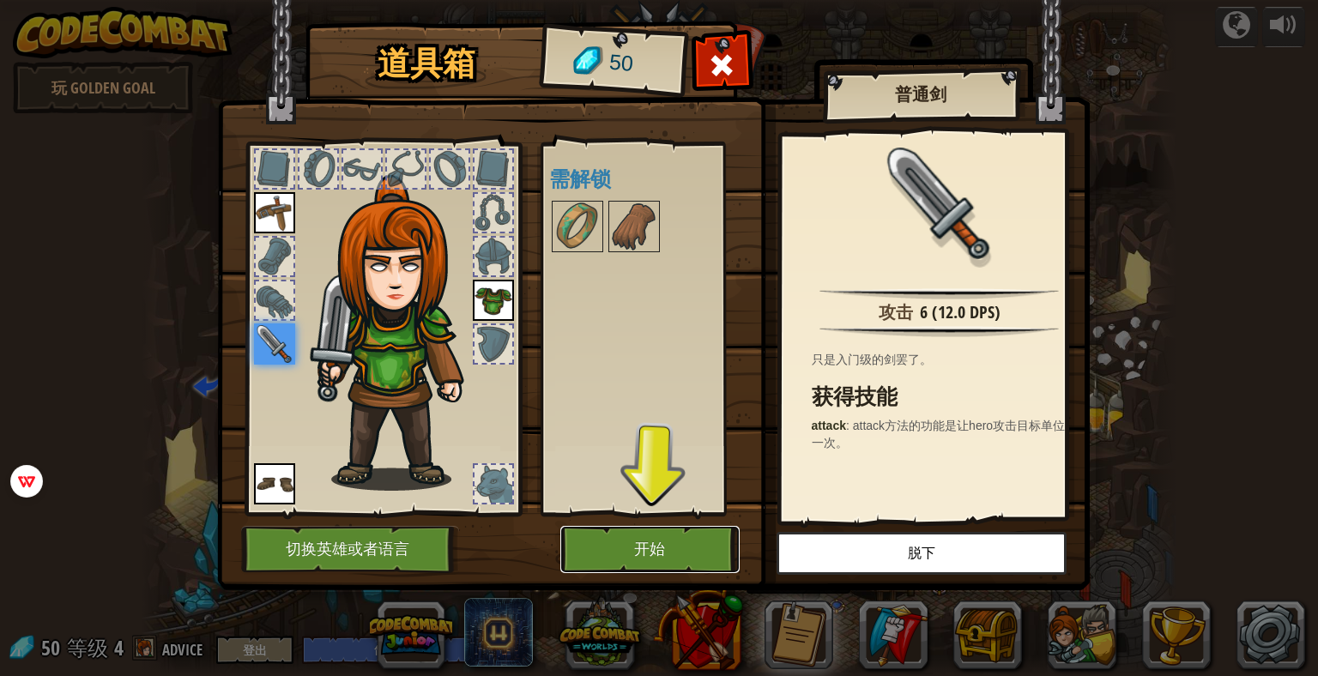
click at [677, 538] on button "开始" at bounding box center [649, 549] width 179 height 47
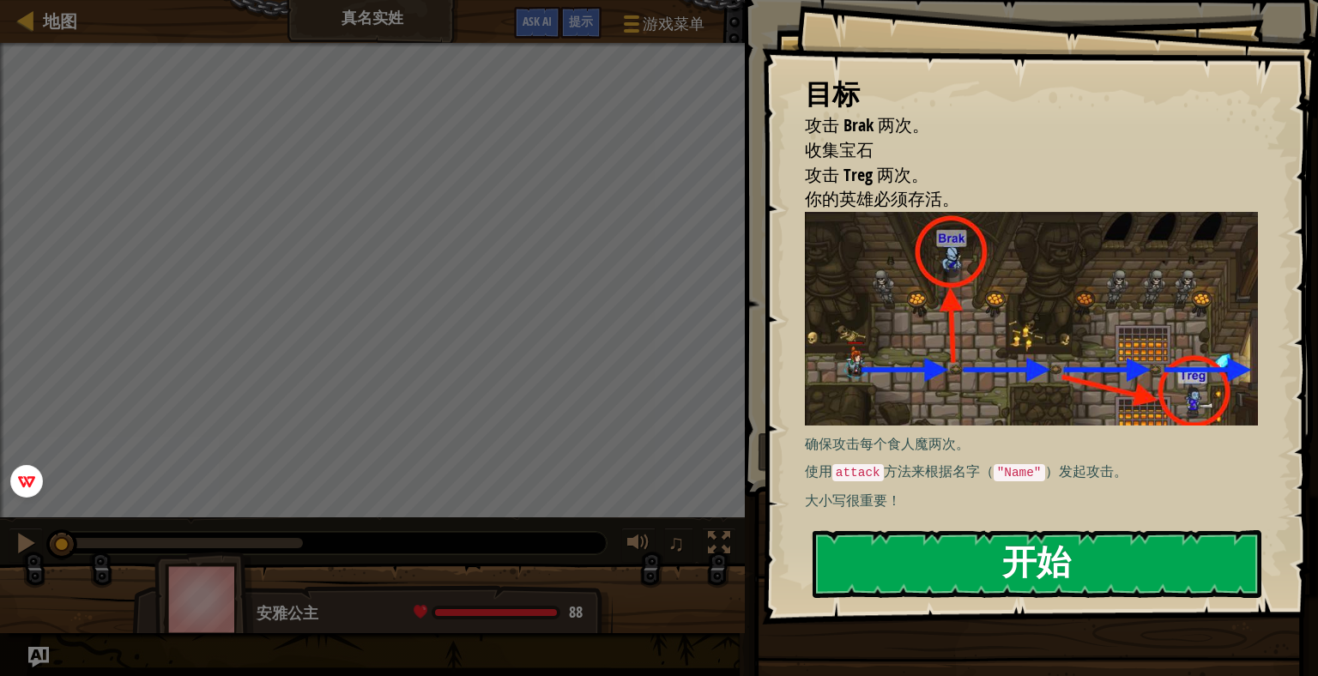
click at [1148, 563] on button "开始" at bounding box center [1037, 564] width 449 height 68
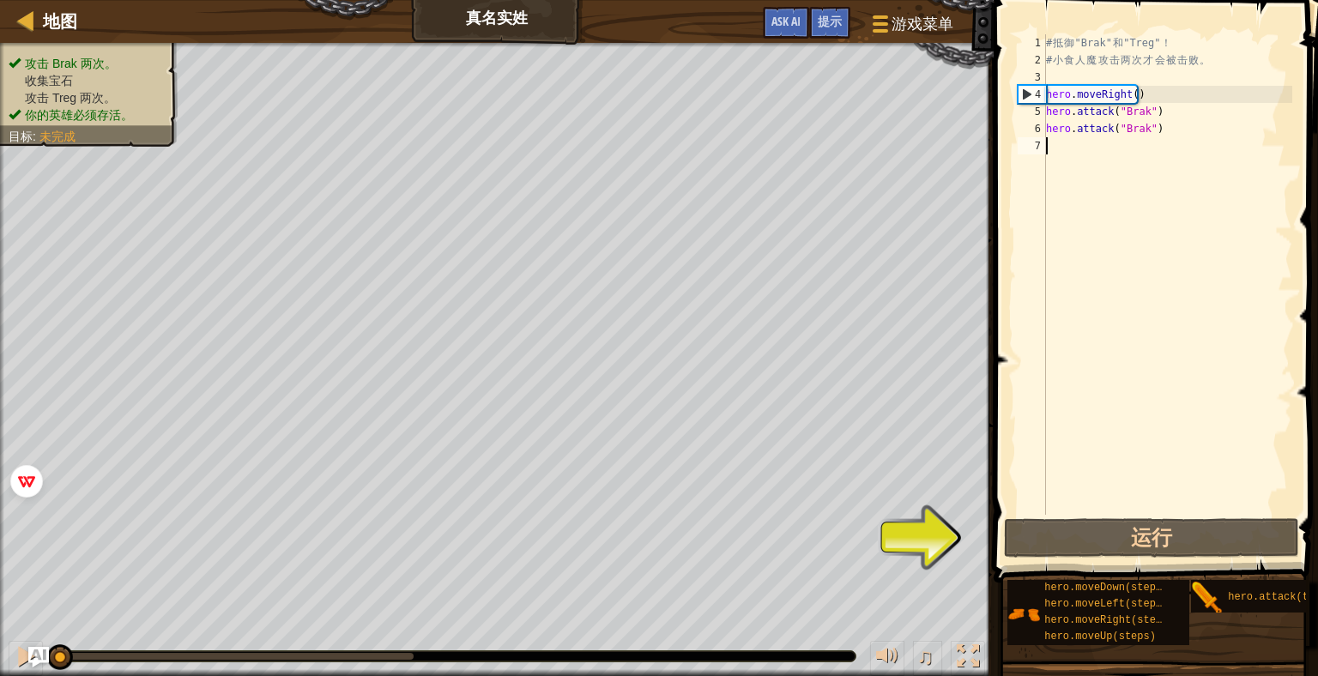
click at [1187, 120] on div "# 抵 御 "Brak" 和 "Treg" ！ # 小 食 人 魔 攻 击 两 次 才 会 被 击 败 。 hero . moveRight ( ) hero…" at bounding box center [1168, 291] width 250 height 515
click at [1160, 90] on div "# 抵 御 "Brak" 和 "Treg" ！ # 小 食 人 魔 攻 击 两 次 才 会 被 击 败 。 hero . moveRight ( ) hero…" at bounding box center [1168, 291] width 250 height 515
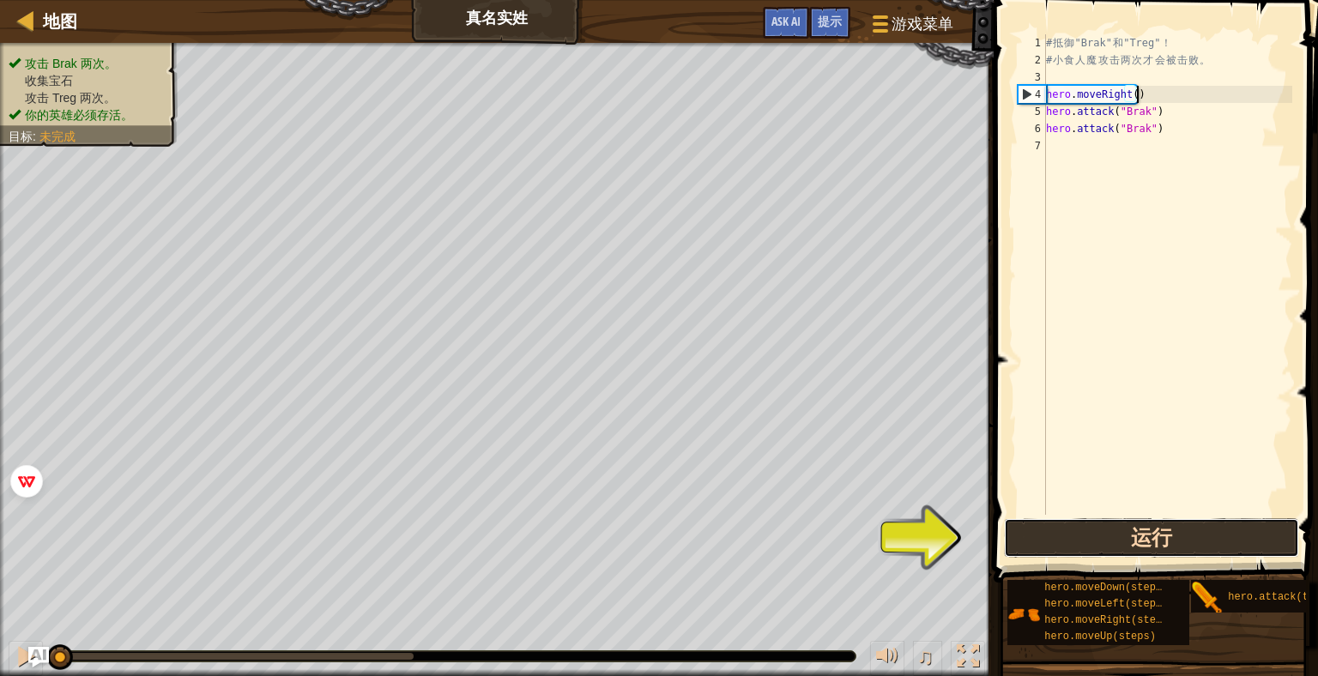
click at [1177, 529] on button "运行" at bounding box center [1151, 537] width 295 height 39
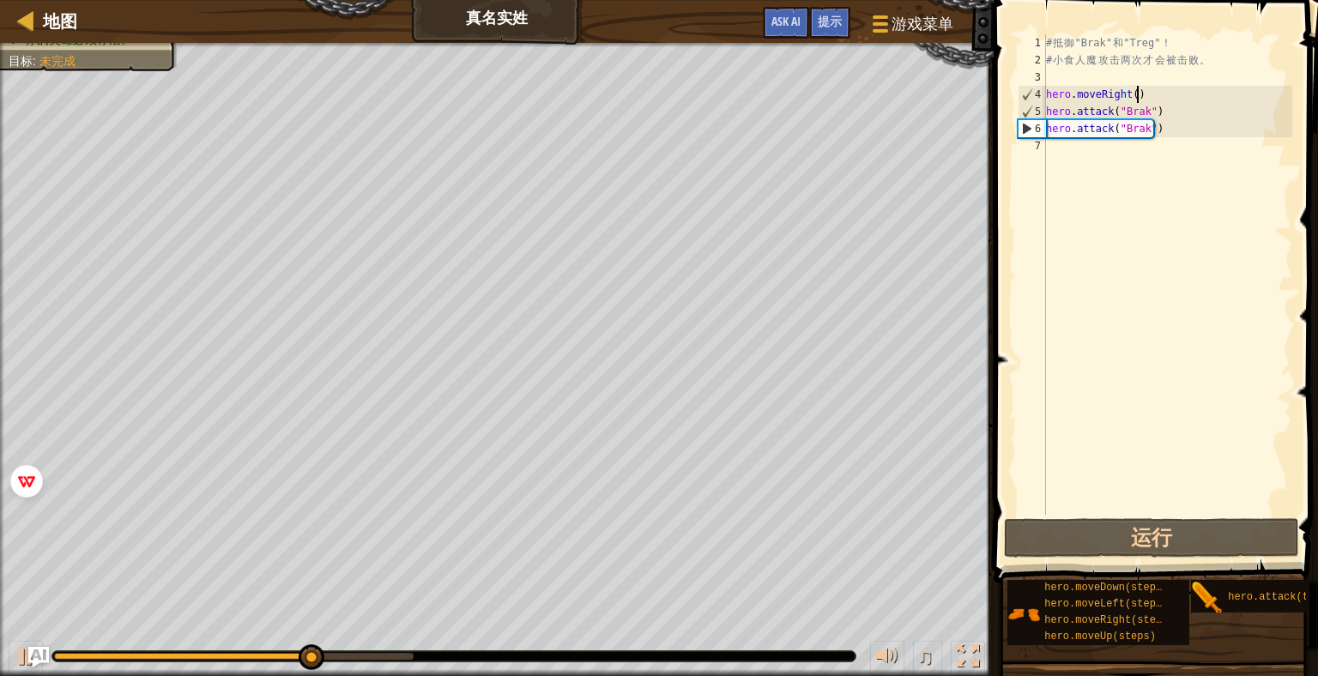
click at [1174, 125] on div "# 抵 御 "Brak" 和 "Treg" ！ # 小 食 人 魔 攻 击 两 次 才 会 被 击 败 。 hero . moveRight ( ) hero…" at bounding box center [1168, 291] width 250 height 515
type textarea "hero.attack("Brak")"
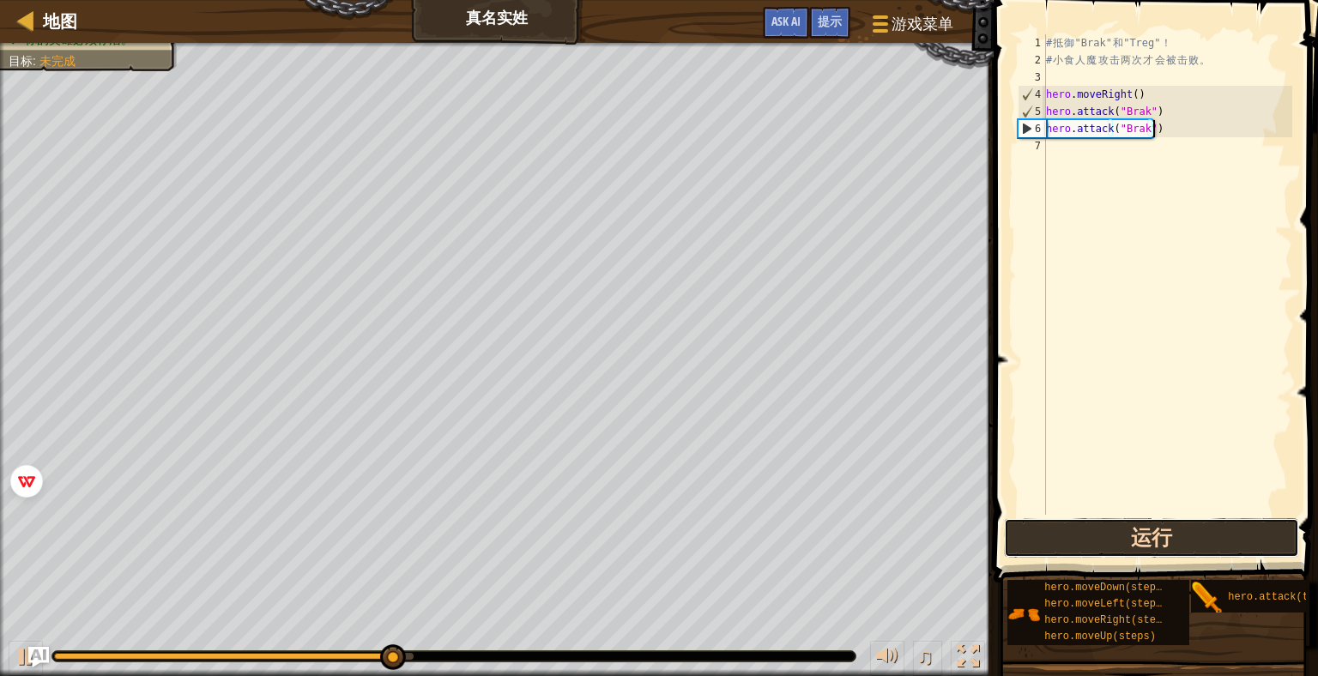
click at [1204, 532] on button "运行" at bounding box center [1151, 537] width 295 height 39
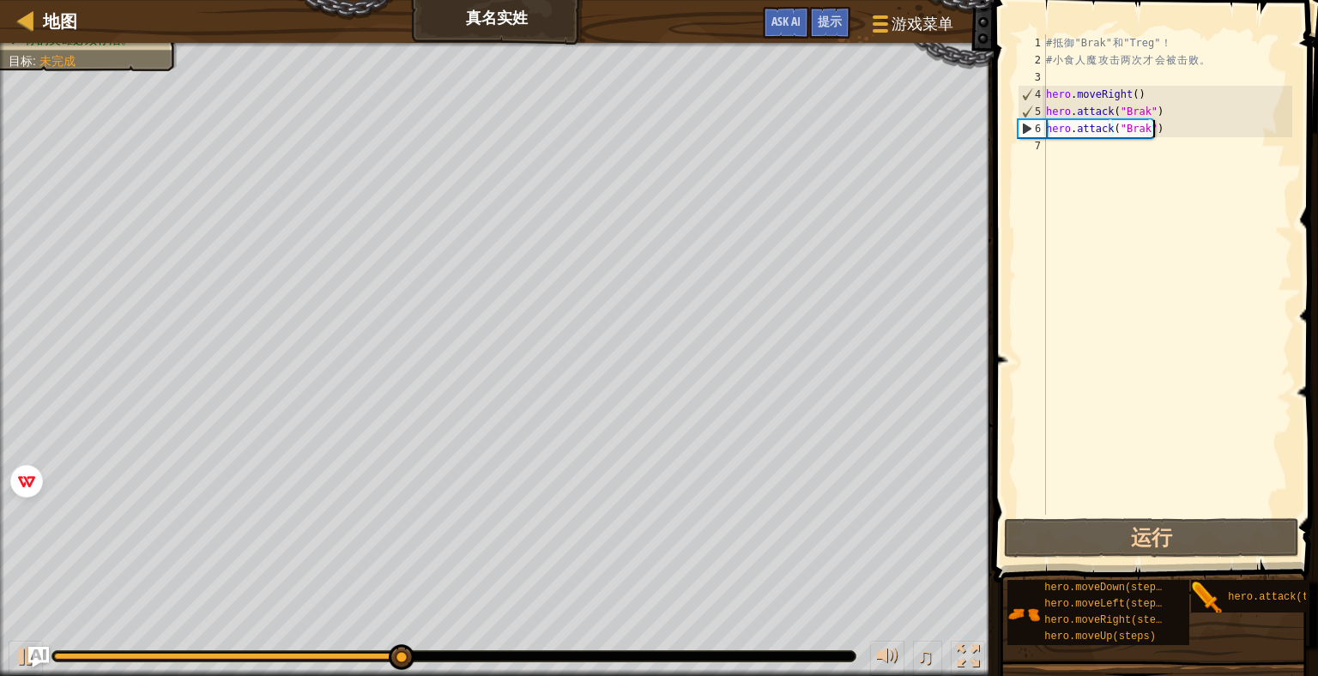
click at [1174, 129] on div "# 抵 御 "Brak" 和 "Treg" ！ # 小 食 人 魔 攻 击 两 次 才 会 被 击 败 。 hero . moveRight ( ) hero…" at bounding box center [1168, 291] width 250 height 515
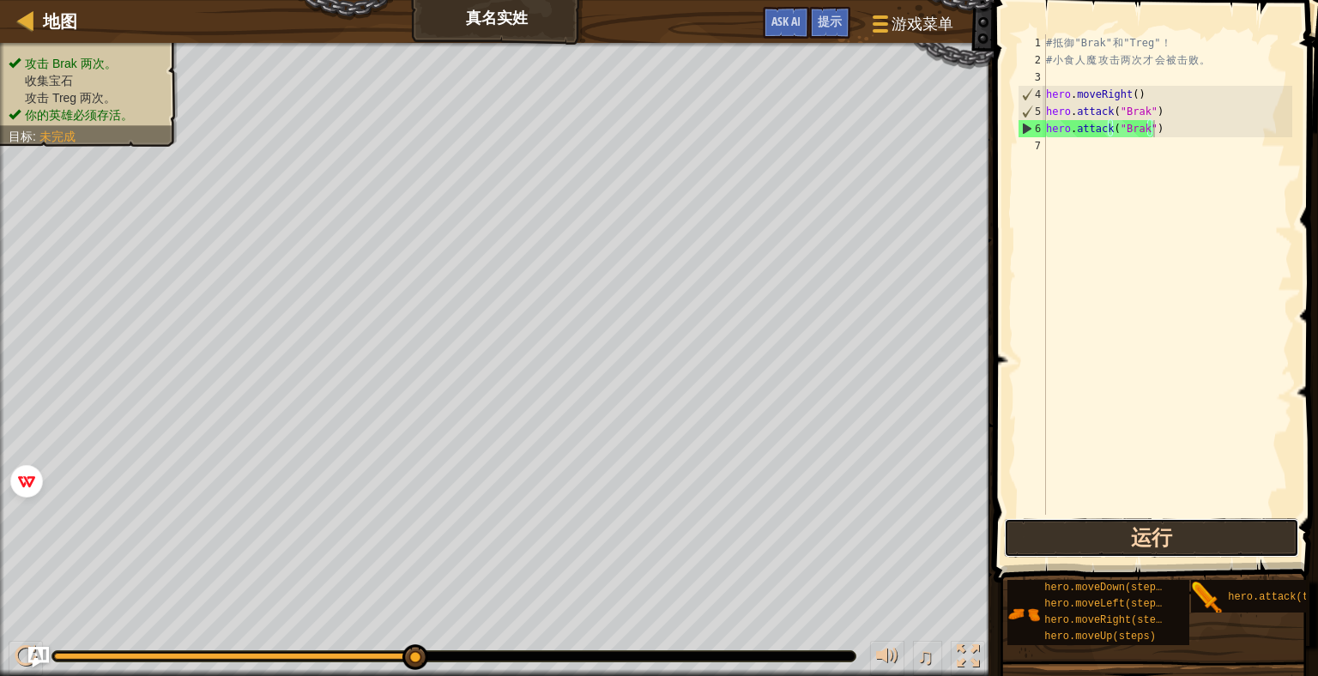
click at [1164, 536] on button "运行" at bounding box center [1151, 537] width 295 height 39
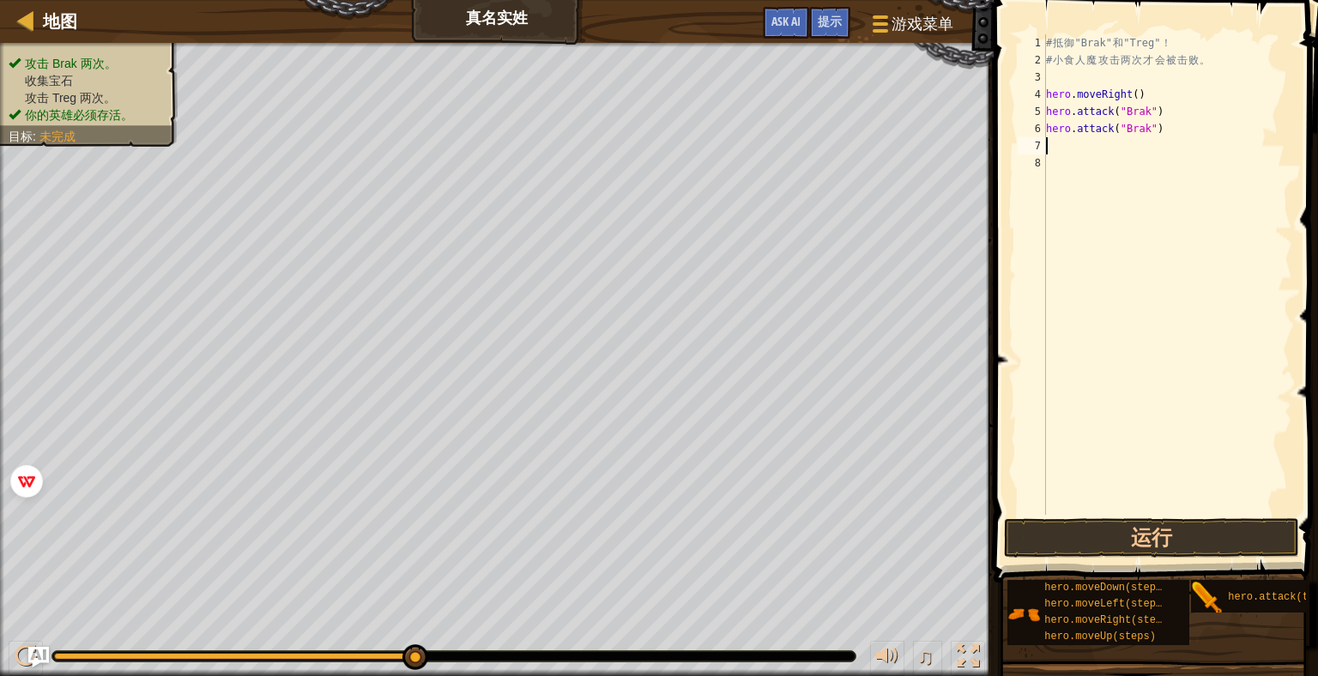
scroll to position [8, 0]
type textarea "he"
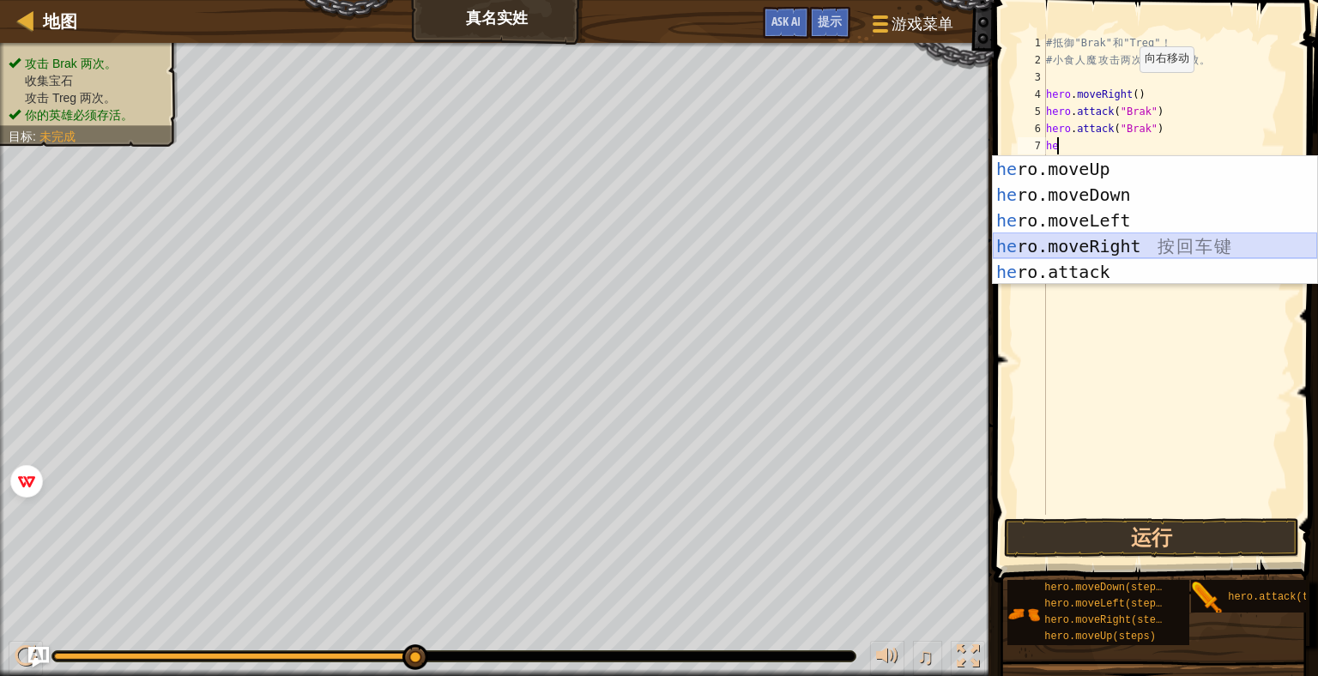
click at [1049, 246] on div "he ro.moveUp 按 回 车 键 he ro.moveDown 按 回 车 键 he ro.moveLeft 按 回 车 键 he ro.moveRi…" at bounding box center [1155, 246] width 324 height 180
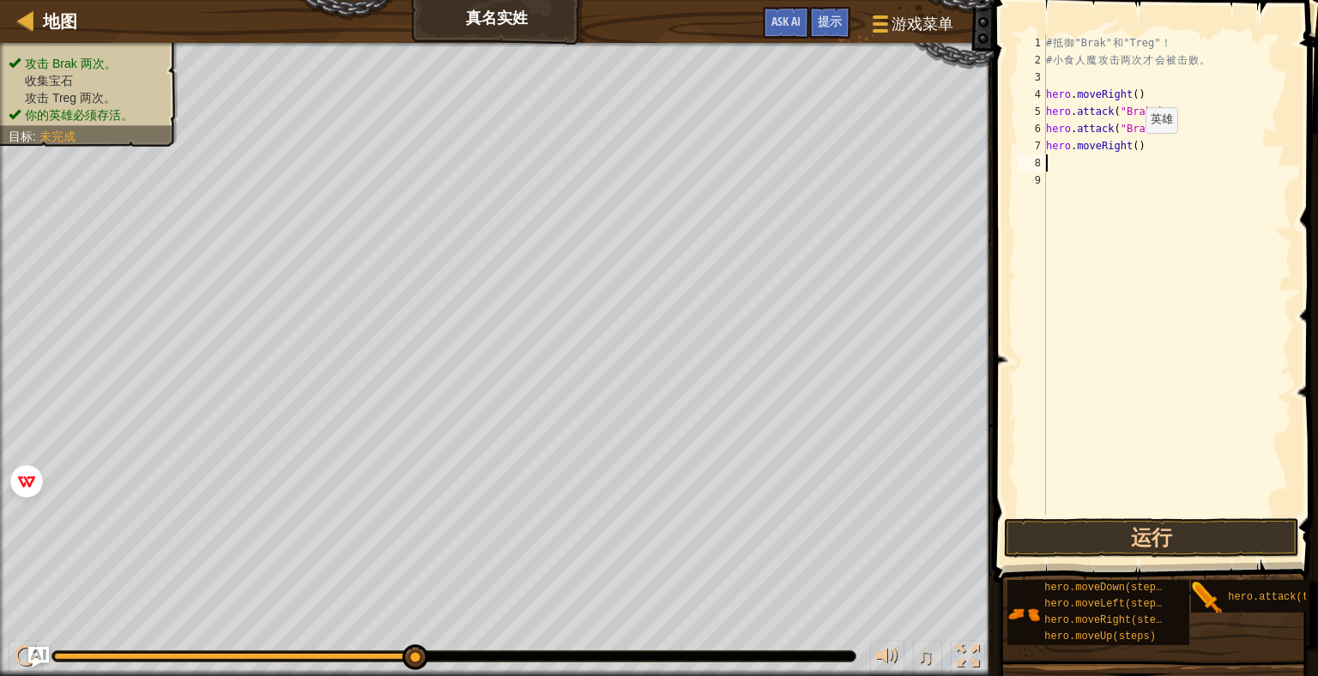
click at [1130, 150] on div "# 抵 御 "Brak" 和 "Treg" ！ # 小 食 人 魔 攻 击 两 次 才 会 被 击 败 。 hero . moveRight ( ) hero…" at bounding box center [1168, 291] width 250 height 515
type textarea "hero.moveRight(2)"
click at [1152, 535] on button "运行" at bounding box center [1151, 537] width 295 height 39
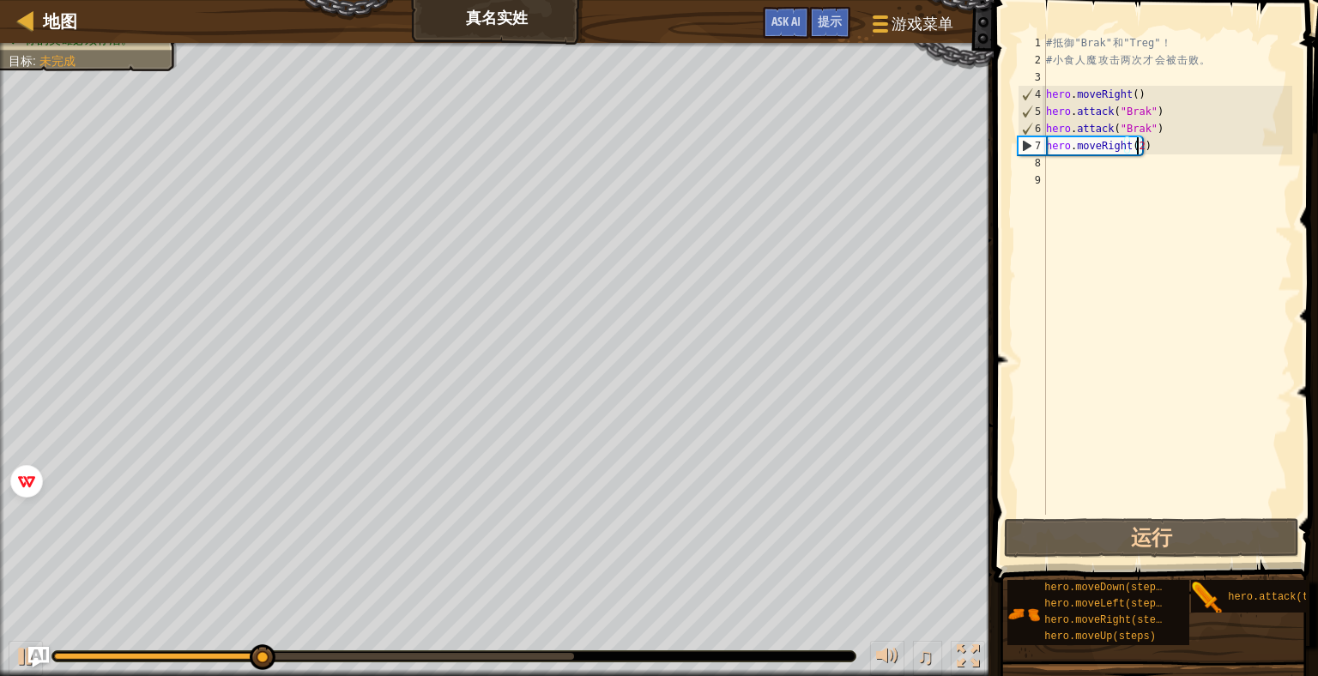
click at [1110, 172] on div "# 抵 御 "Brak" 和 "Treg" ！ # 小 食 人 魔 攻 击 两 次 才 会 被 击 败 。 hero . moveRight ( ) hero…" at bounding box center [1168, 291] width 250 height 515
click at [1106, 164] on div "# 抵 御 "Brak" 和 "Treg" ！ # 小 食 人 魔 攻 击 两 次 才 会 被 击 败 。 hero . moveRight ( ) hero…" at bounding box center [1168, 291] width 250 height 515
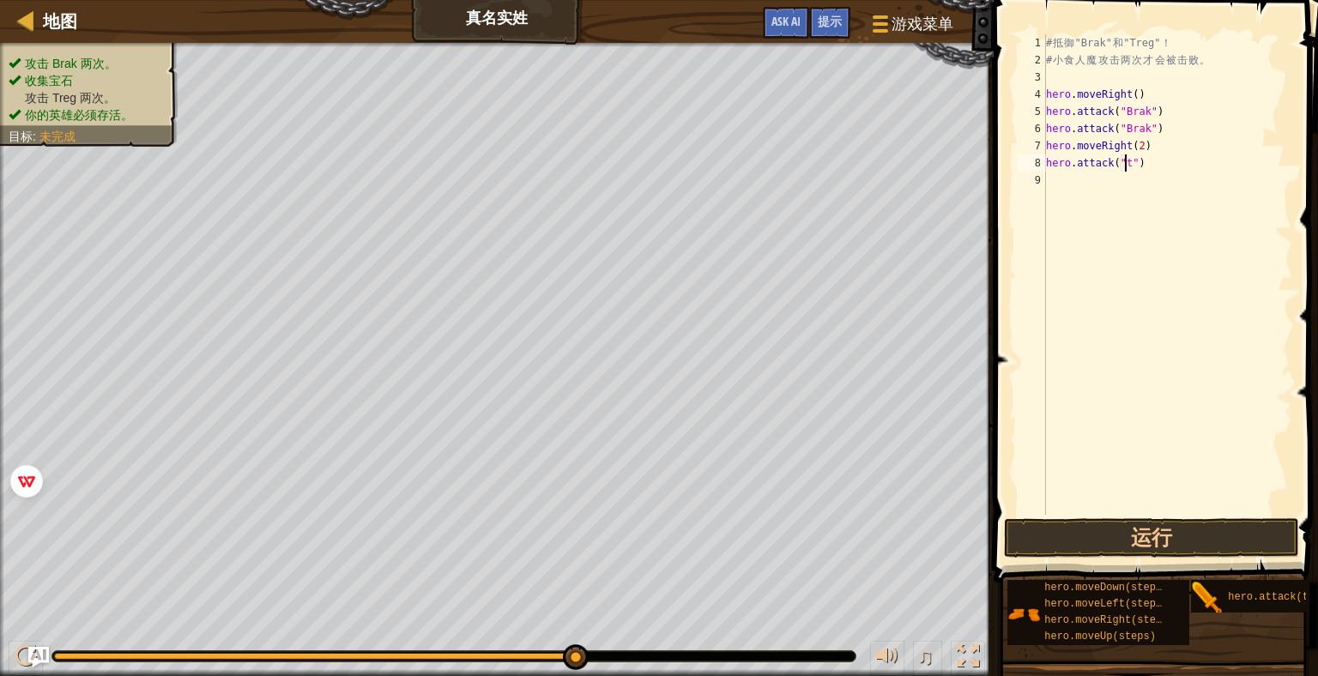
scroll to position [8, 6]
type textarea "hero.attack("T")"
click at [1209, 245] on div "# 抵 御 "Brak" 和 "Treg" ！ # 小 食 人 魔 攻 击 两 次 才 会 被 击 败 。 hero . moveRight ( ) hero…" at bounding box center [1168, 291] width 250 height 515
click at [1122, 160] on div "# 抵 御 "Brak" 和 "Treg" ！ # 小 食 人 魔 攻 击 两 次 才 会 被 击 败 。 hero . moveRight ( ) hero…" at bounding box center [1168, 291] width 250 height 515
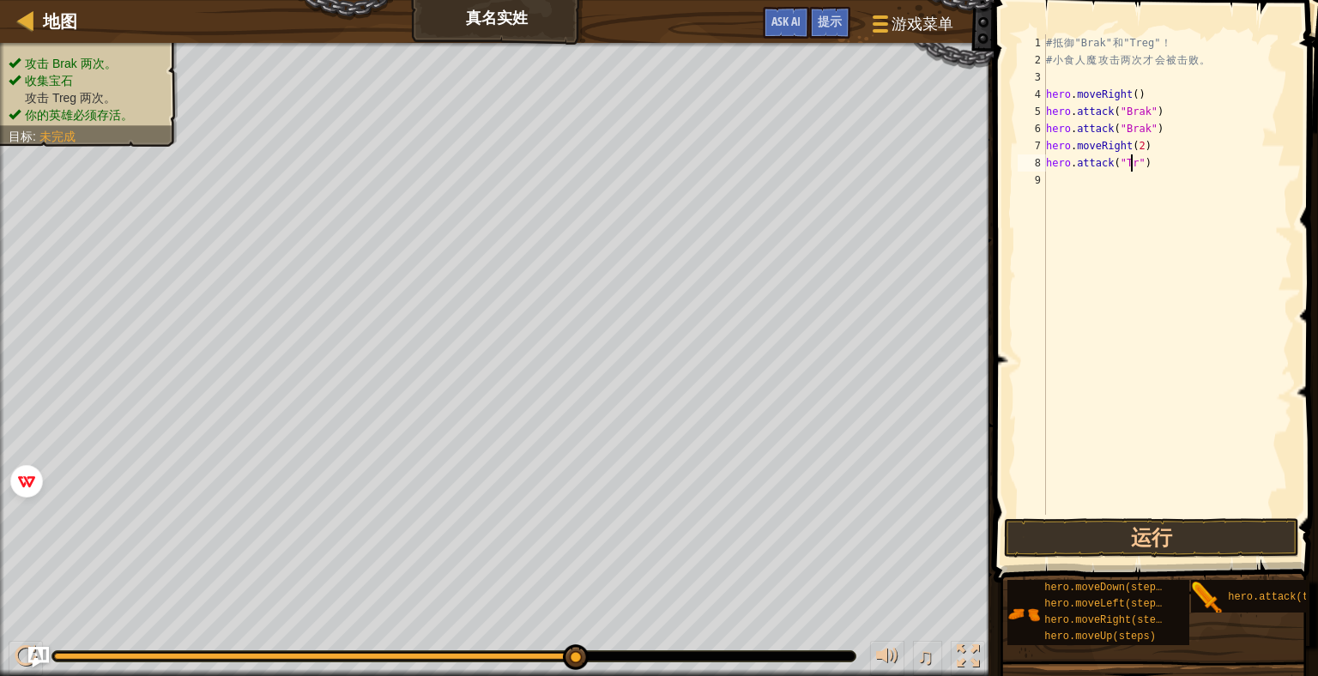
scroll to position [8, 7]
type textarea "hero.attack("Treg")"
click at [1207, 166] on div "# 抵 御 "Brak" 和 "Treg" ！ # 小 食 人 魔 攻 击 两 次 才 会 被 击 败 。 hero . moveRight ( ) hero…" at bounding box center [1168, 291] width 250 height 515
drag, startPoint x: 1174, startPoint y: 163, endPoint x: 1018, endPoint y: 156, distance: 156.3
click at [1018, 156] on div "hero.attack("Treg") 1 2 3 4 5 6 7 8 9 # 抵 御 "Brak" 和 "Treg" ！ # 小 食 人 魔 攻 击 两 次…" at bounding box center [1153, 274] width 278 height 481
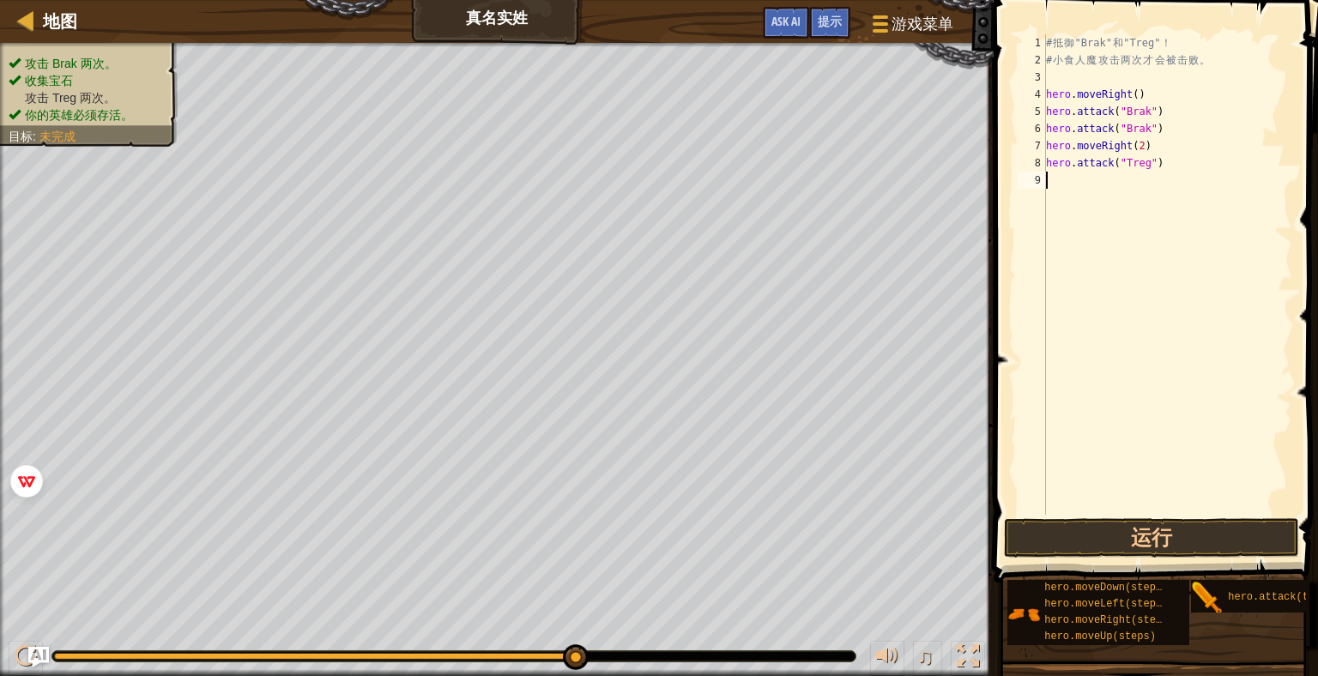
click at [1105, 172] on div "# 抵 御 "Brak" 和 "Treg" ！ # 小 食 人 魔 攻 击 两 次 才 会 被 击 败 。 hero . moveRight ( ) hero…" at bounding box center [1168, 291] width 250 height 515
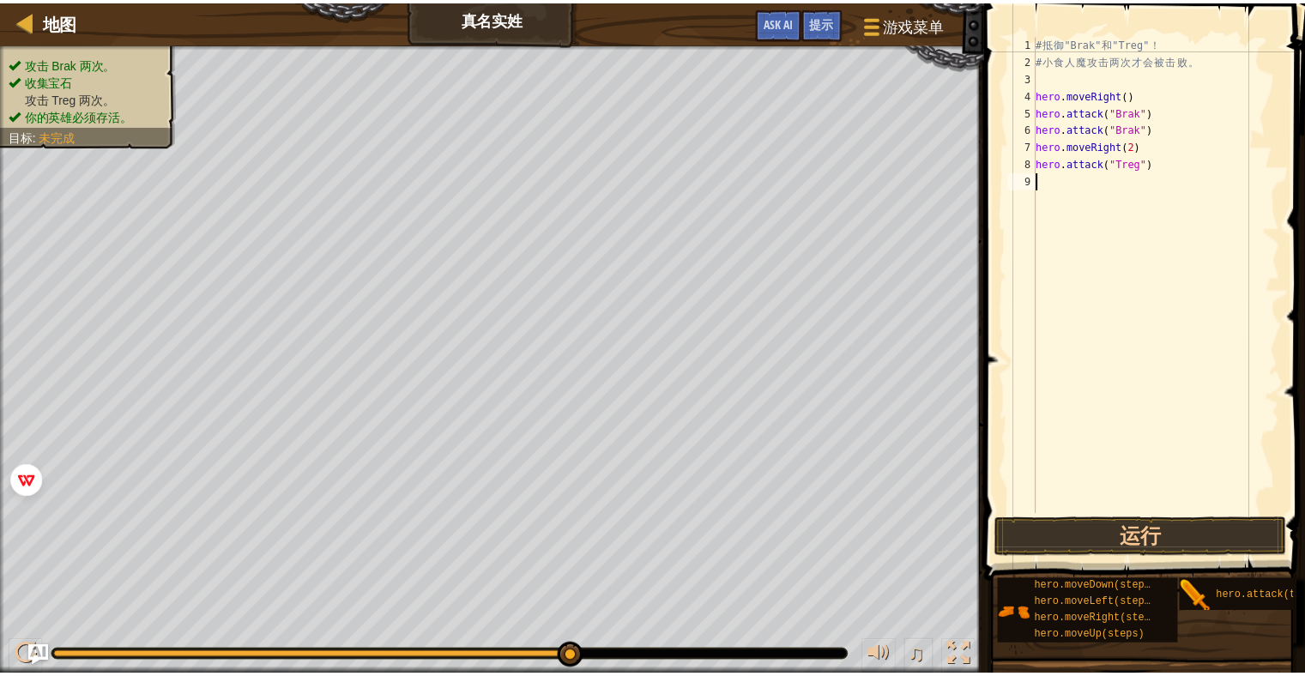
scroll to position [8, 0]
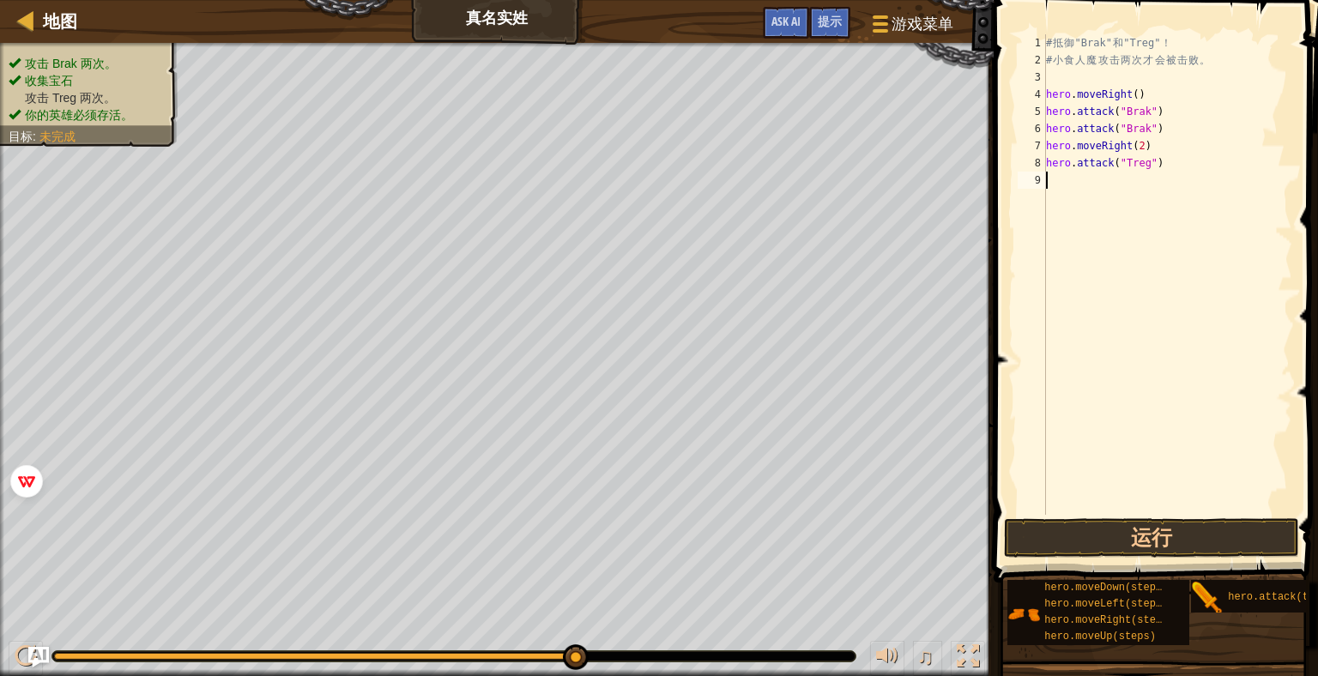
paste textarea "hero.attack("Treg")"
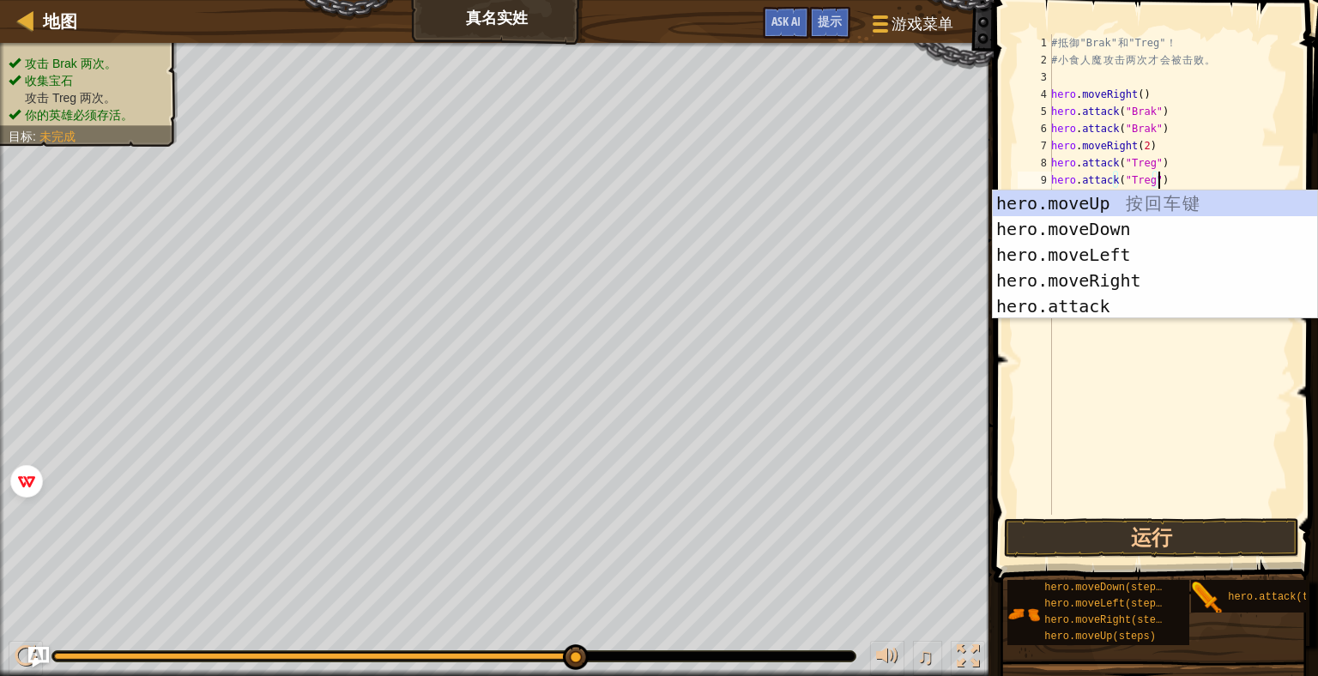
click at [1216, 141] on div "# 抵 御 "Brak" 和 "Treg" ！ # 小 食 人 魔 攻 击 两 次 才 会 被 击 败 。 hero . moveRight ( ) hero…" at bounding box center [1170, 291] width 245 height 515
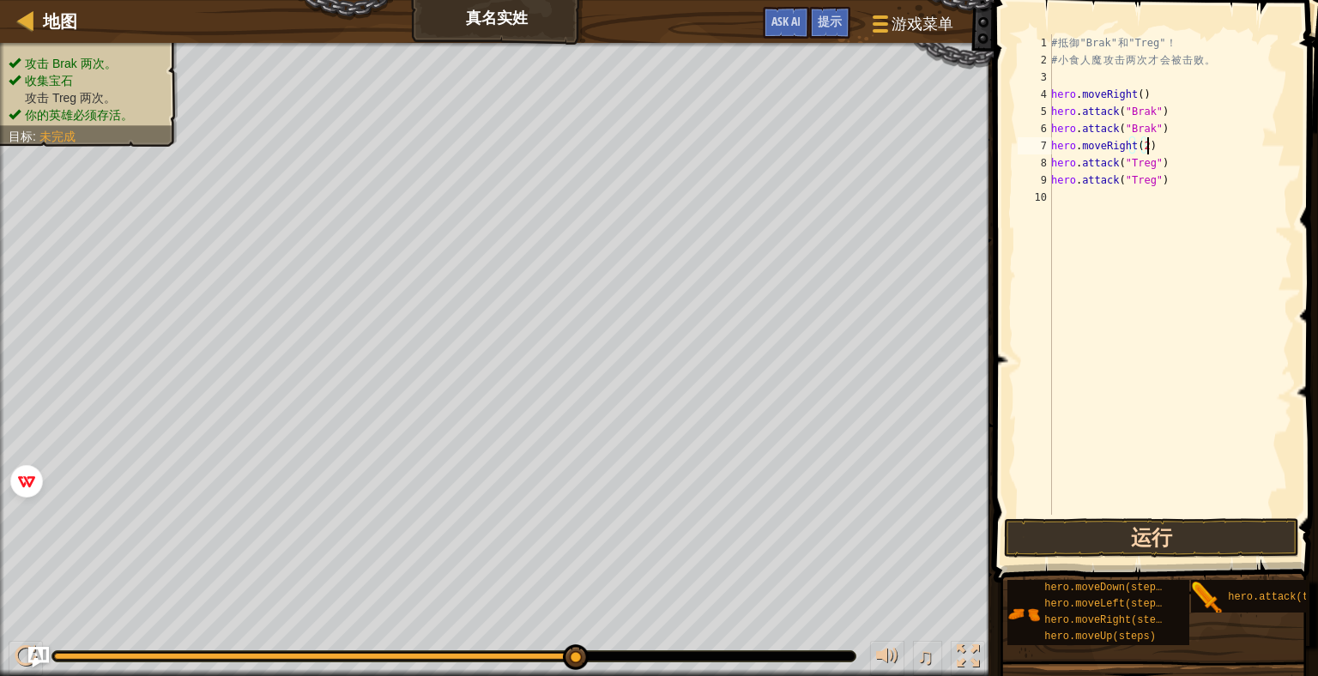
type textarea "hero.moveRight(2)"
click at [1168, 533] on button "运行" at bounding box center [1151, 537] width 295 height 39
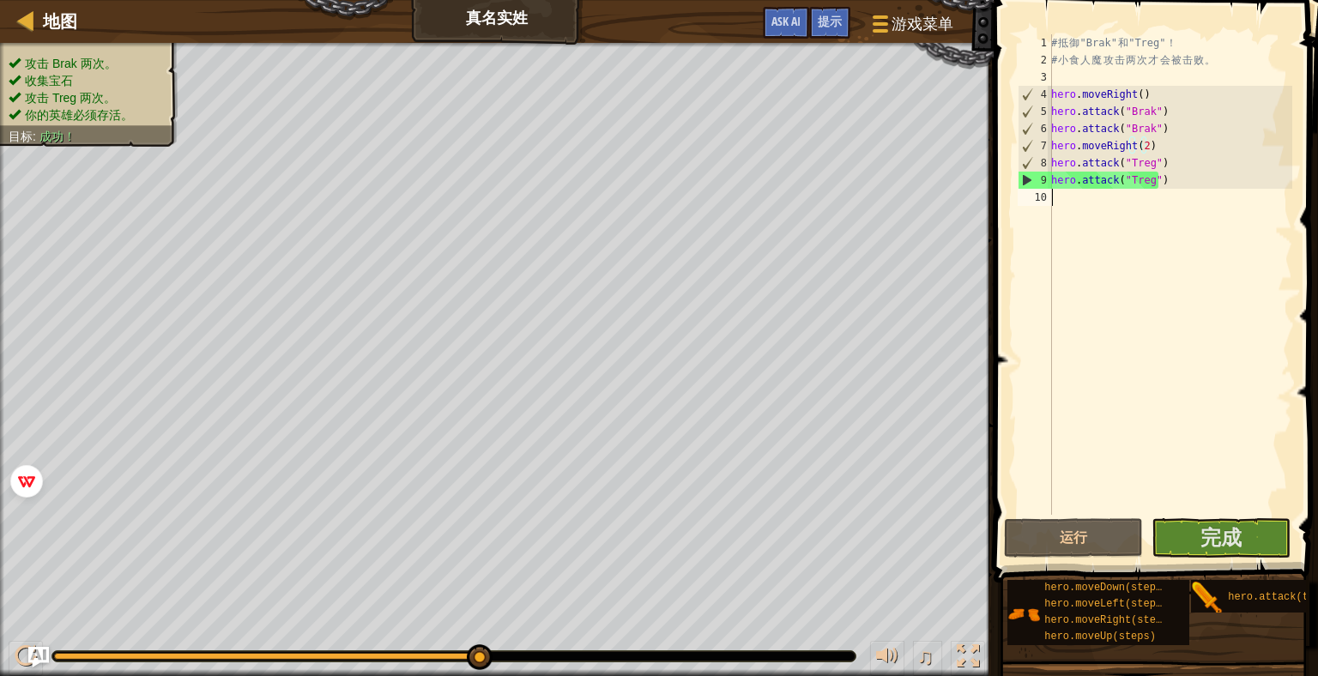
click at [1158, 215] on div "# 抵 御 "Brak" 和 "Treg" ！ # 小 食 人 魔 攻 击 两 次 才 会 被 击 败 。 hero . moveRight ( ) hero…" at bounding box center [1170, 291] width 245 height 515
click at [35, 656] on img "Ask AI" at bounding box center [38, 657] width 22 height 22
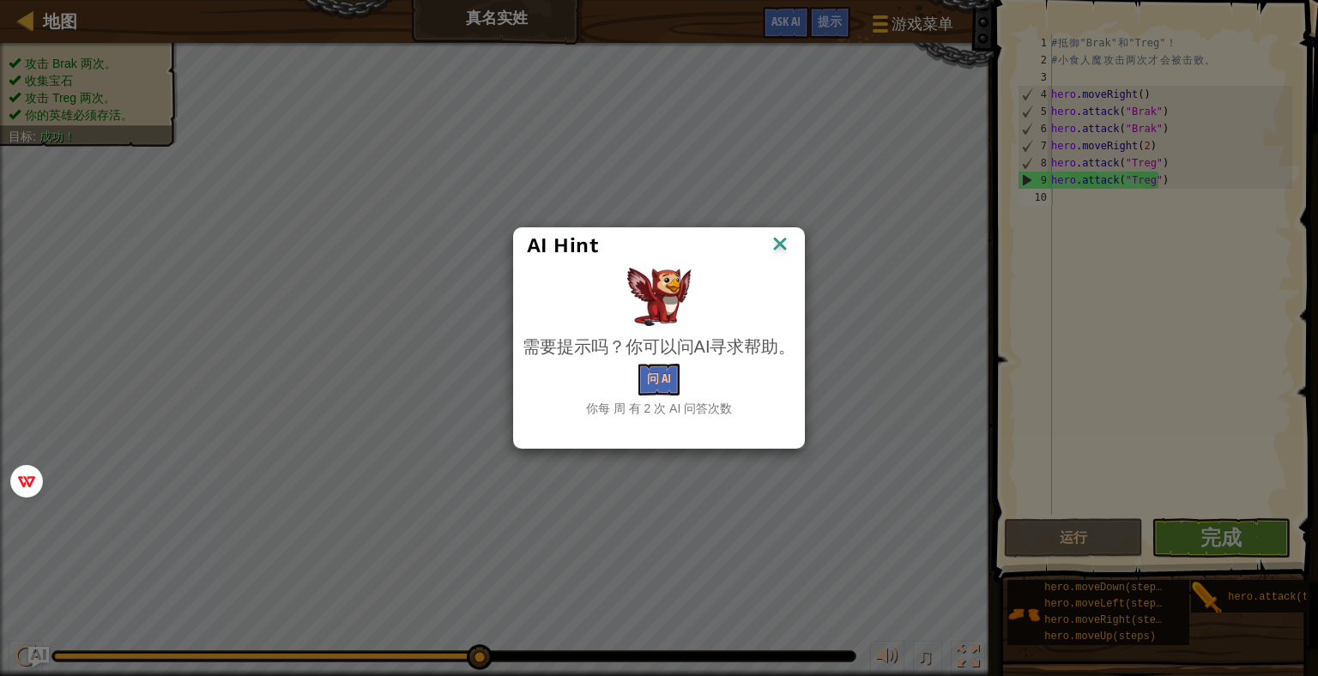
click at [786, 242] on img at bounding box center [780, 246] width 22 height 26
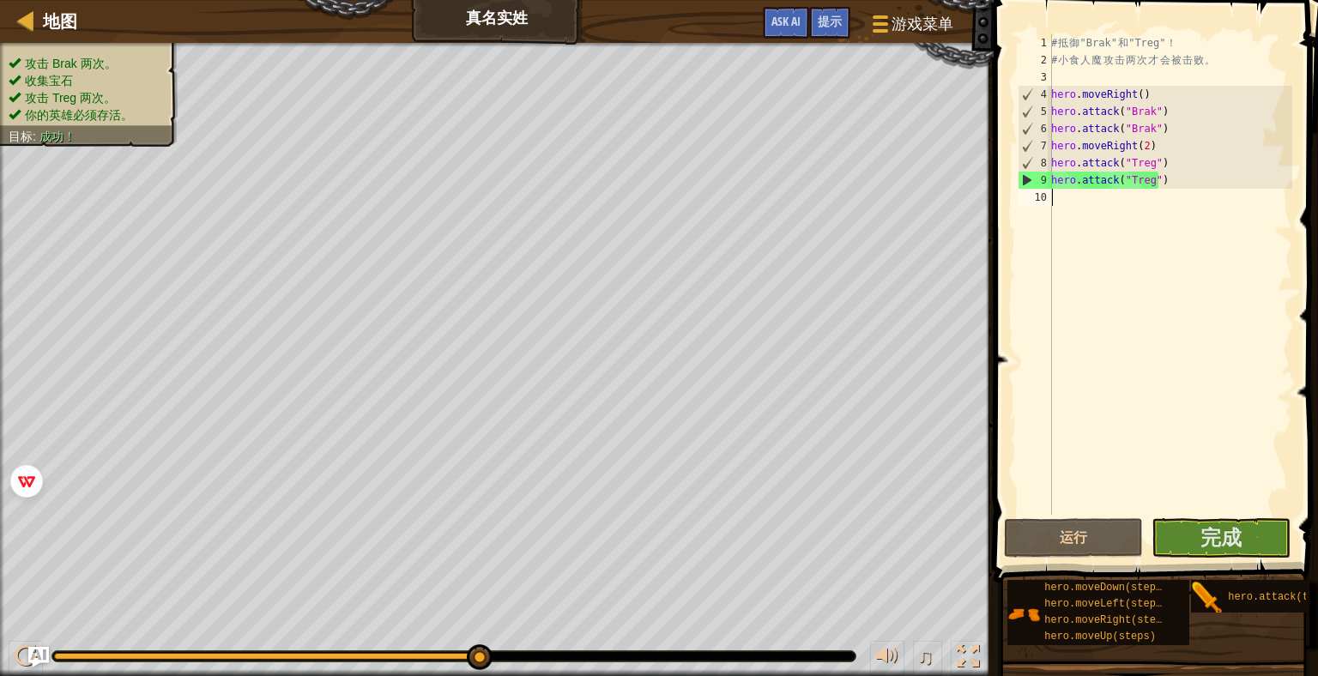
click at [1128, 197] on div "# 抵 御 "Brak" 和 "Treg" ！ # 小 食 人 魔 攻 击 两 次 才 会 被 击 败 。 hero . moveRight ( ) hero…" at bounding box center [1170, 291] width 245 height 515
click at [1222, 547] on span "完成" at bounding box center [1220, 536] width 41 height 27
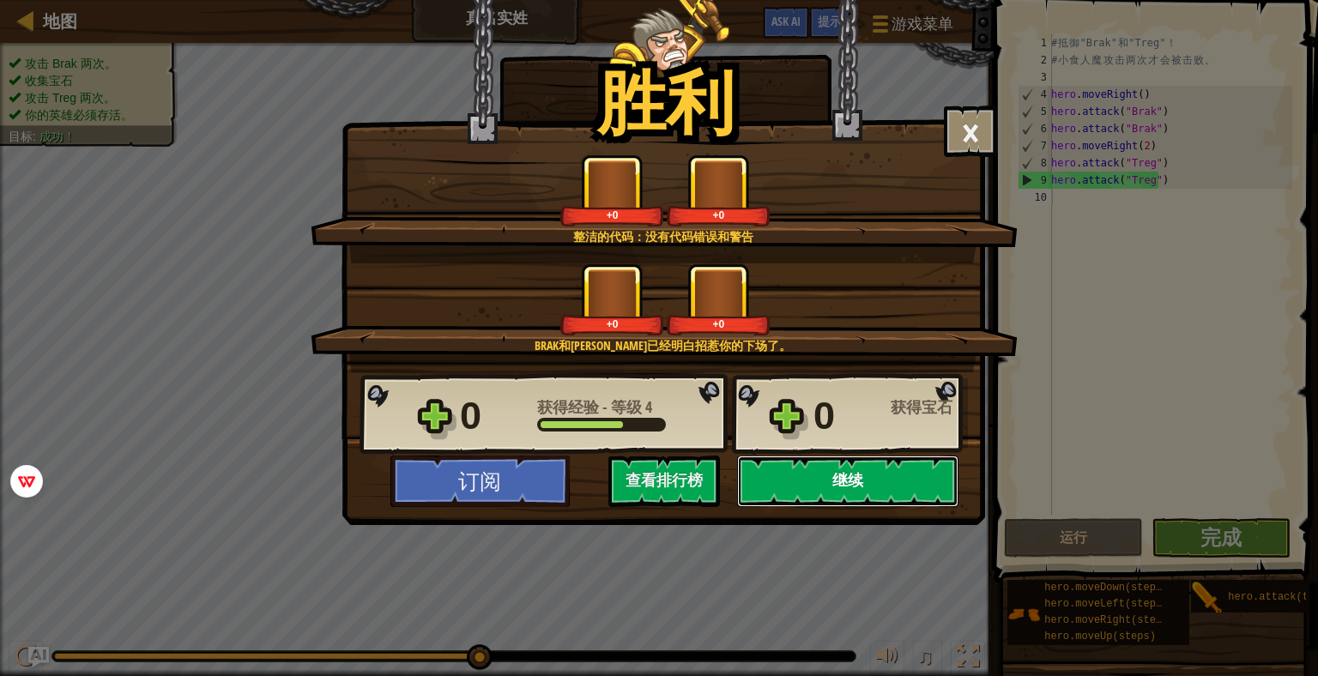
click at [843, 473] on button "继续" at bounding box center [847, 481] width 221 height 51
select select "zh-HANS"
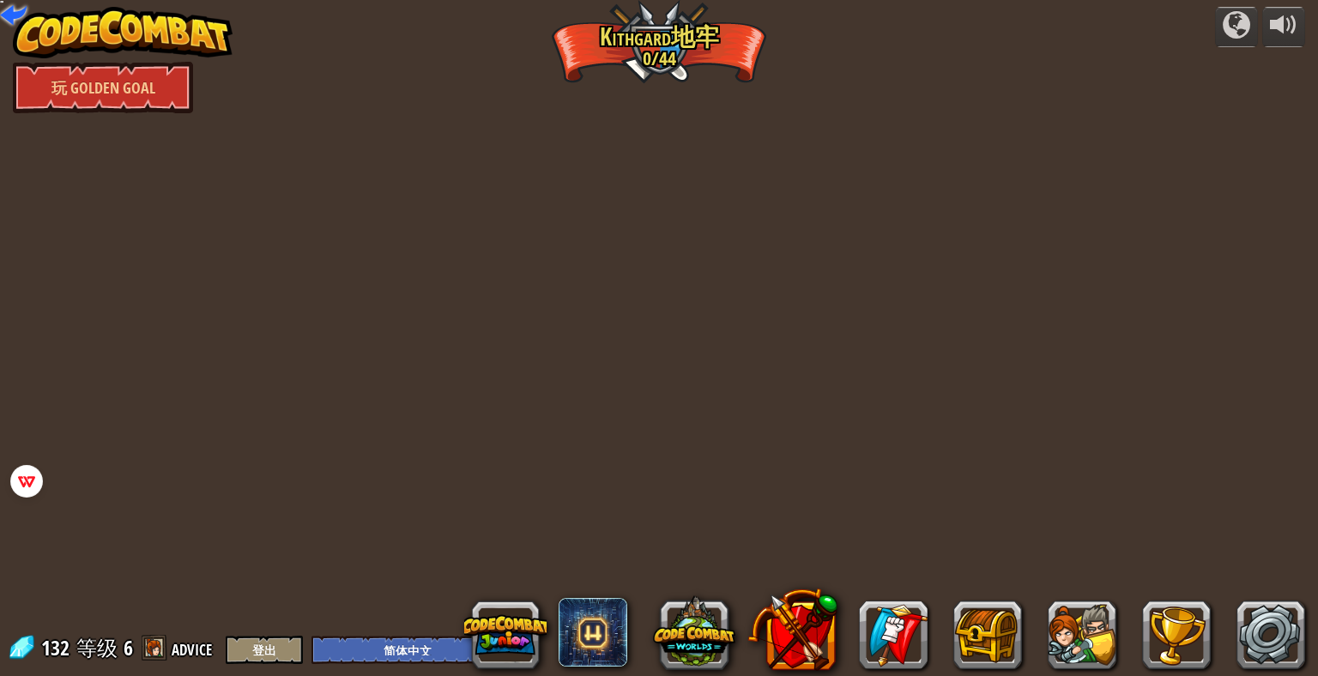
select select "zh-HANS"
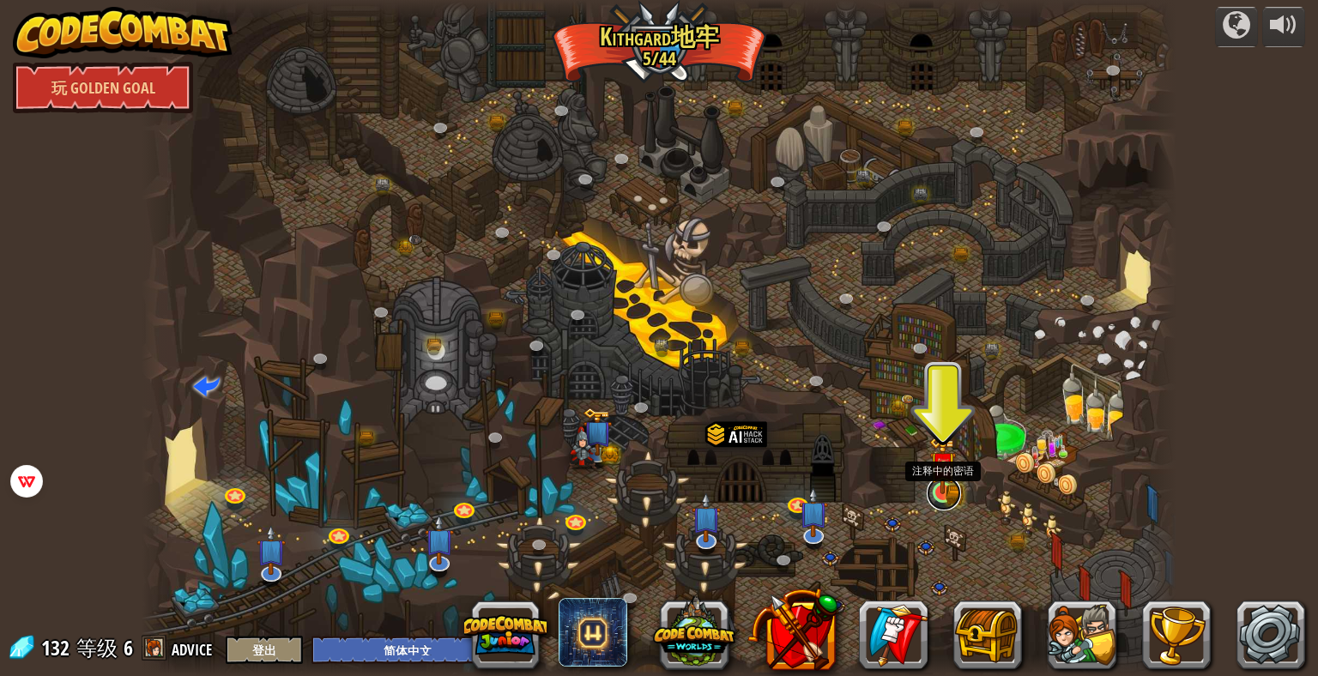
click at [940, 496] on link at bounding box center [944, 493] width 34 height 34
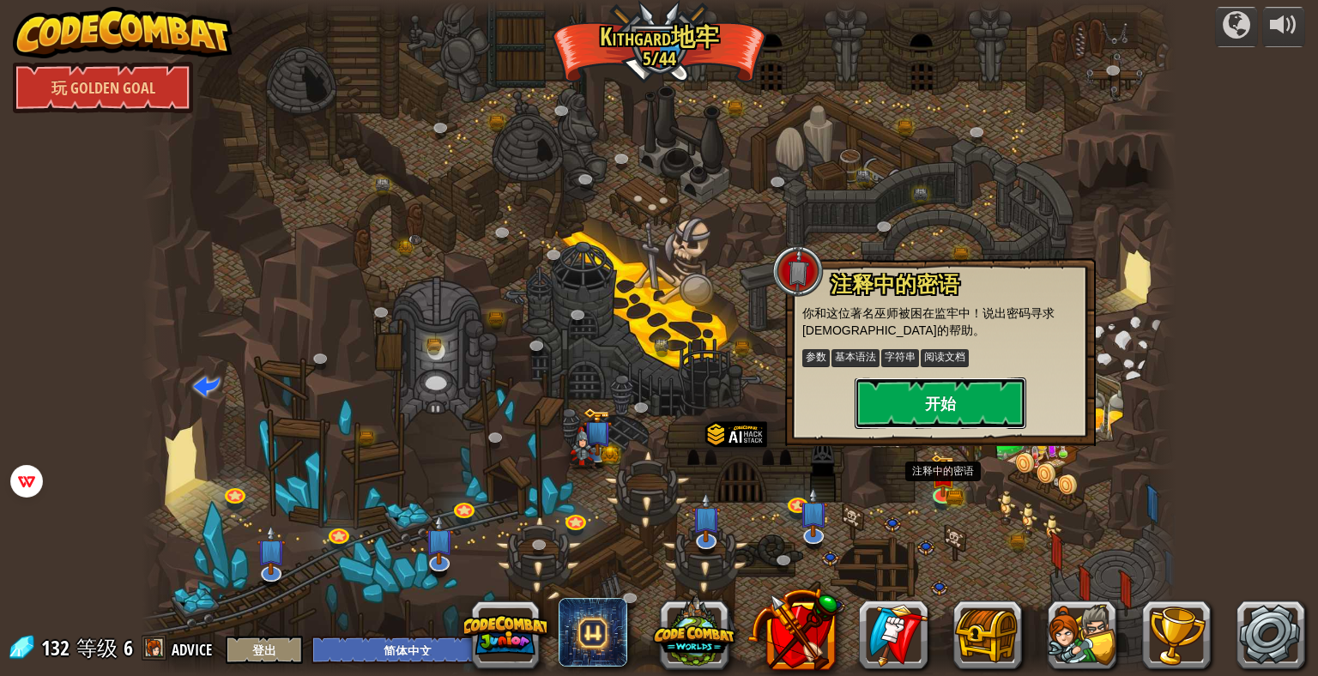
click at [933, 408] on button "开始" at bounding box center [941, 403] width 172 height 51
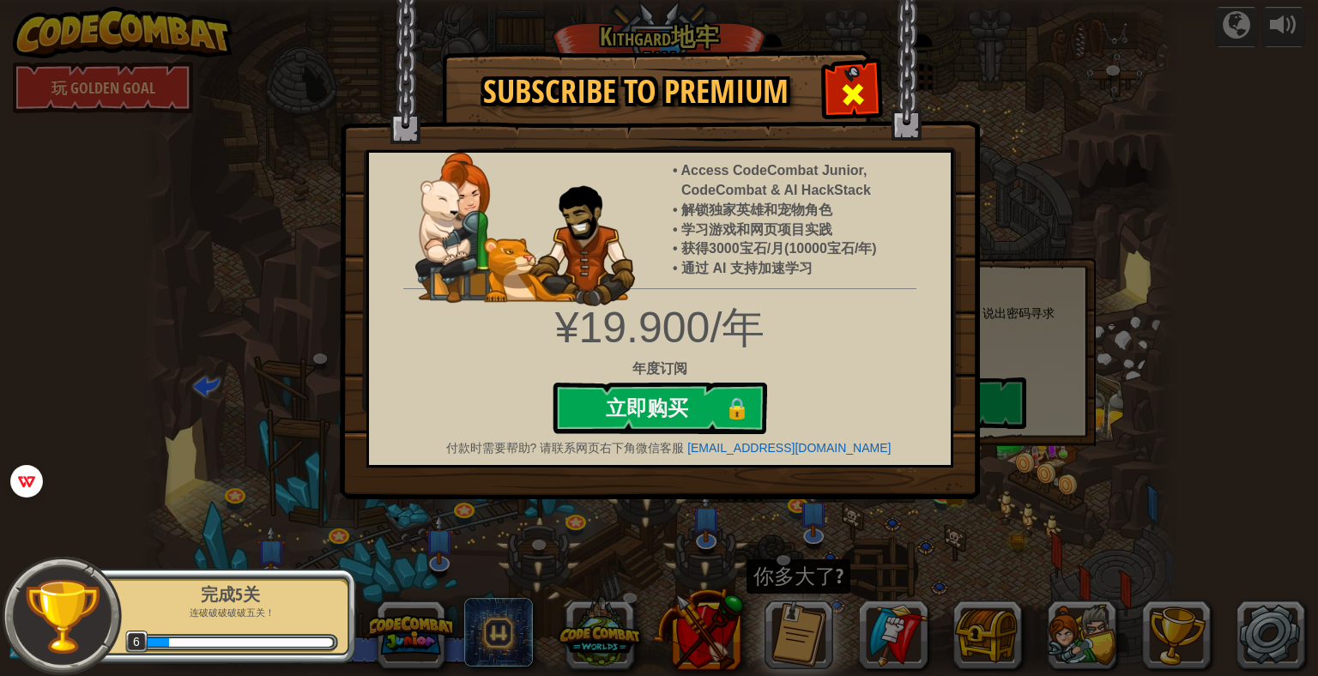
click at [856, 74] on div at bounding box center [852, 92] width 54 height 54
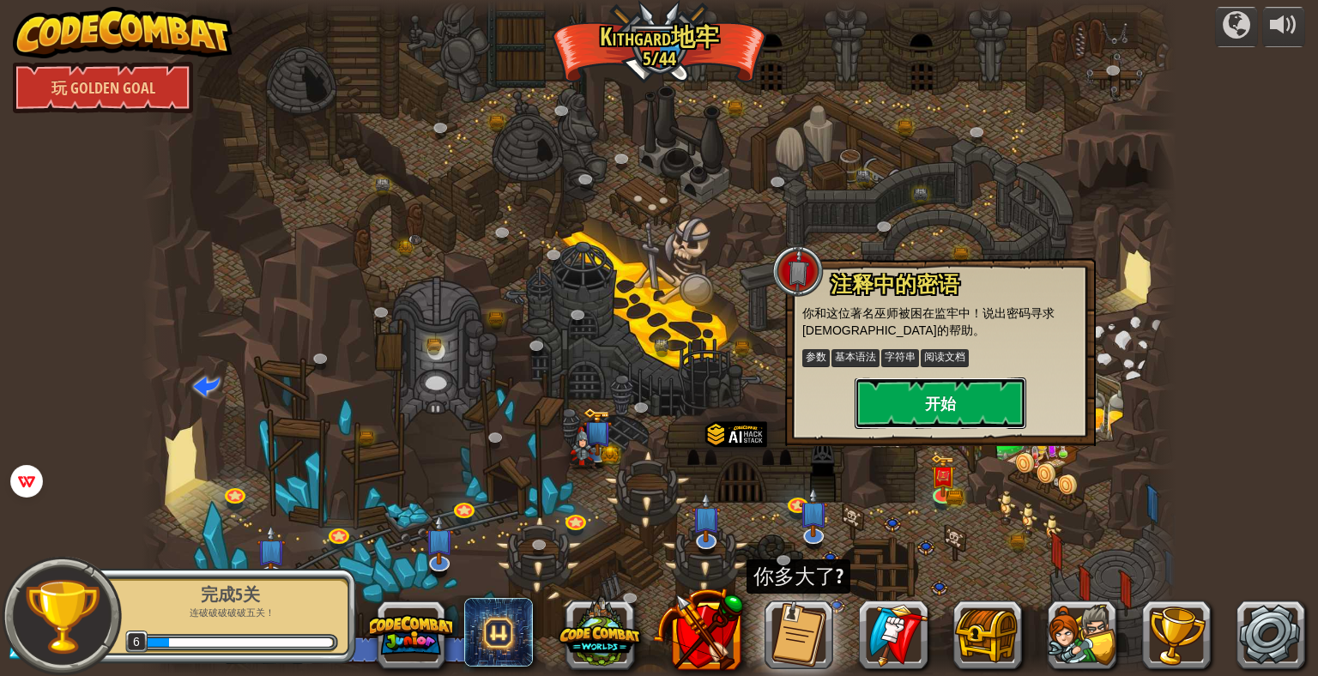
click at [990, 399] on button "开始" at bounding box center [941, 403] width 172 height 51
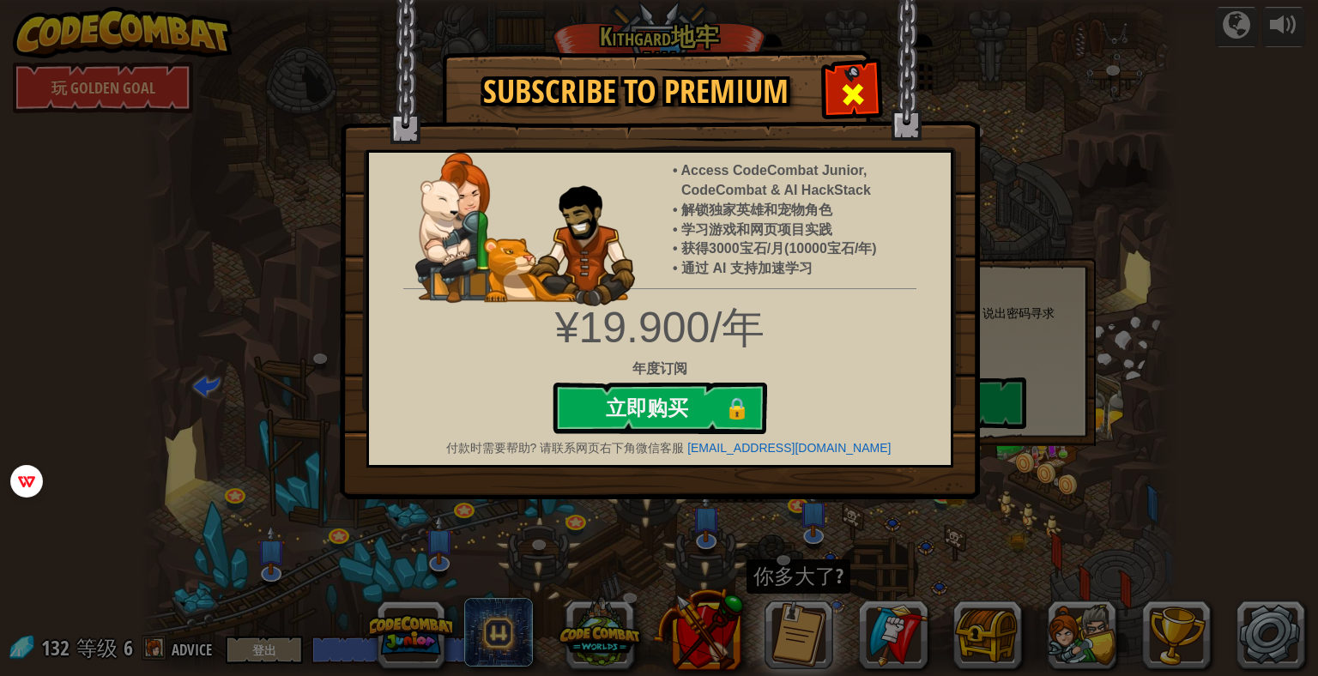
click at [854, 91] on span at bounding box center [852, 94] width 27 height 27
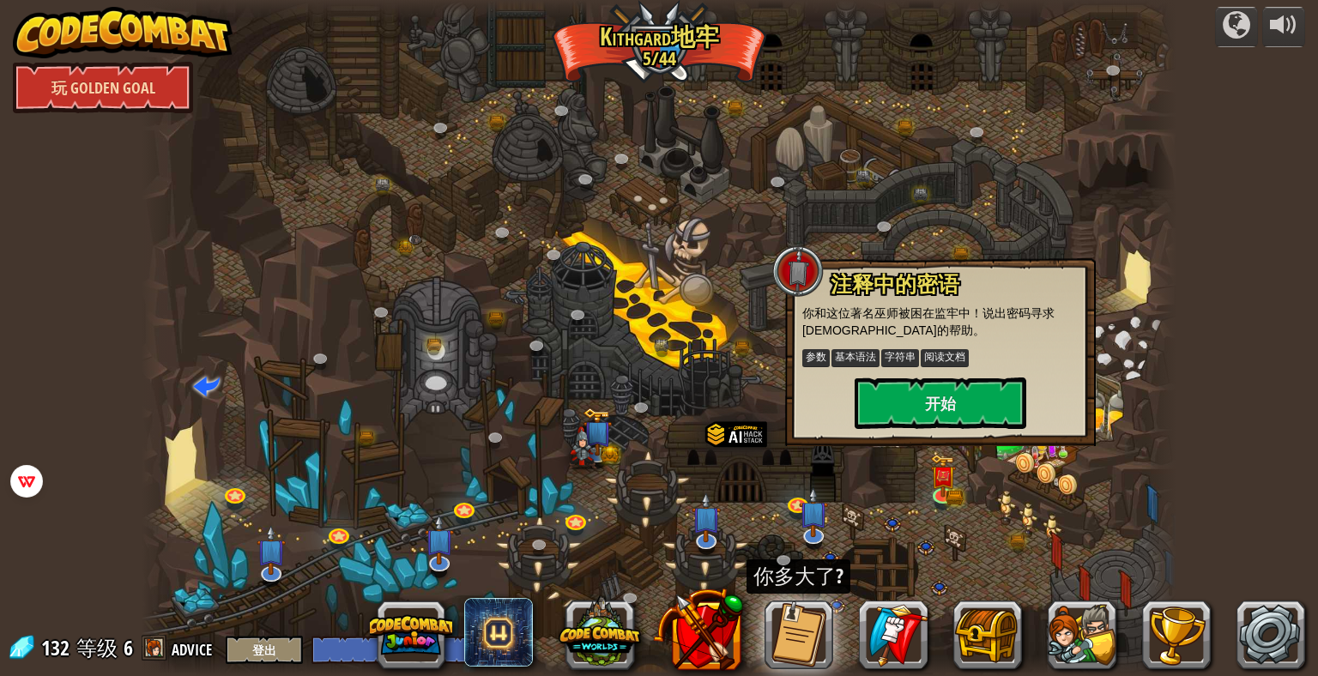
click at [130, 76] on link "玩 Golden Goal" at bounding box center [103, 87] width 180 height 51
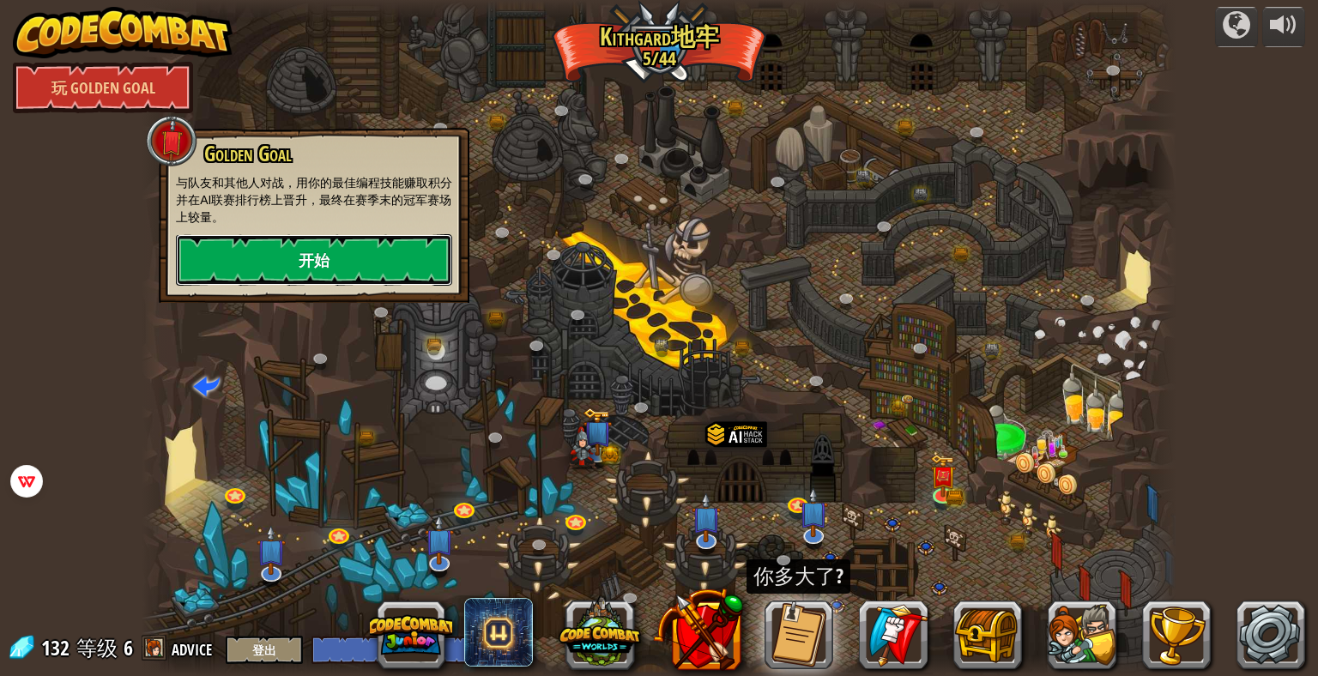
click at [324, 243] on link "开始" at bounding box center [314, 259] width 276 height 51
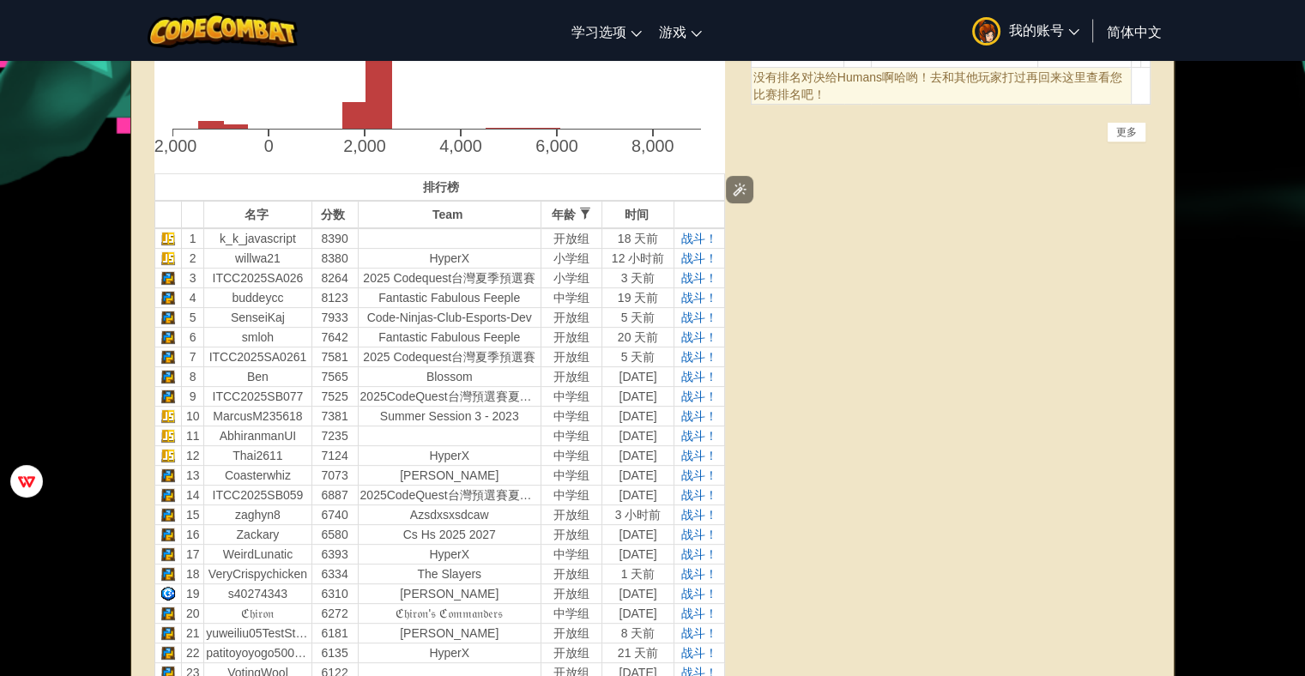
scroll to position [601, 0]
